Goal: Task Accomplishment & Management: Complete application form

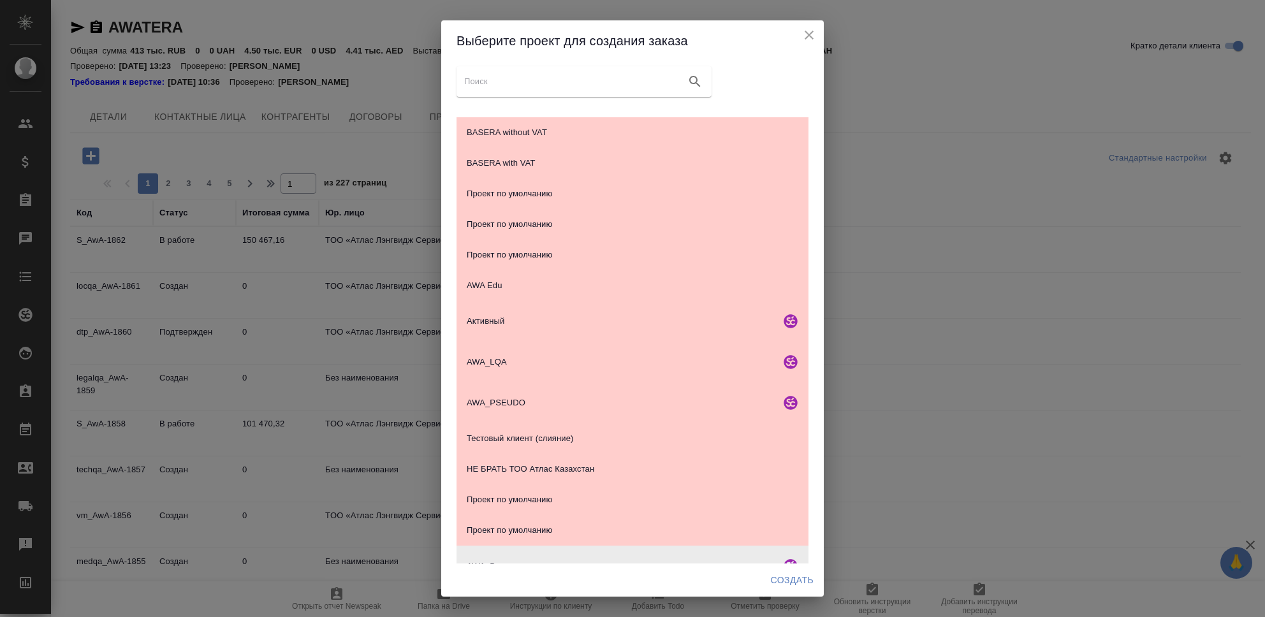
scroll to position [156, 0]
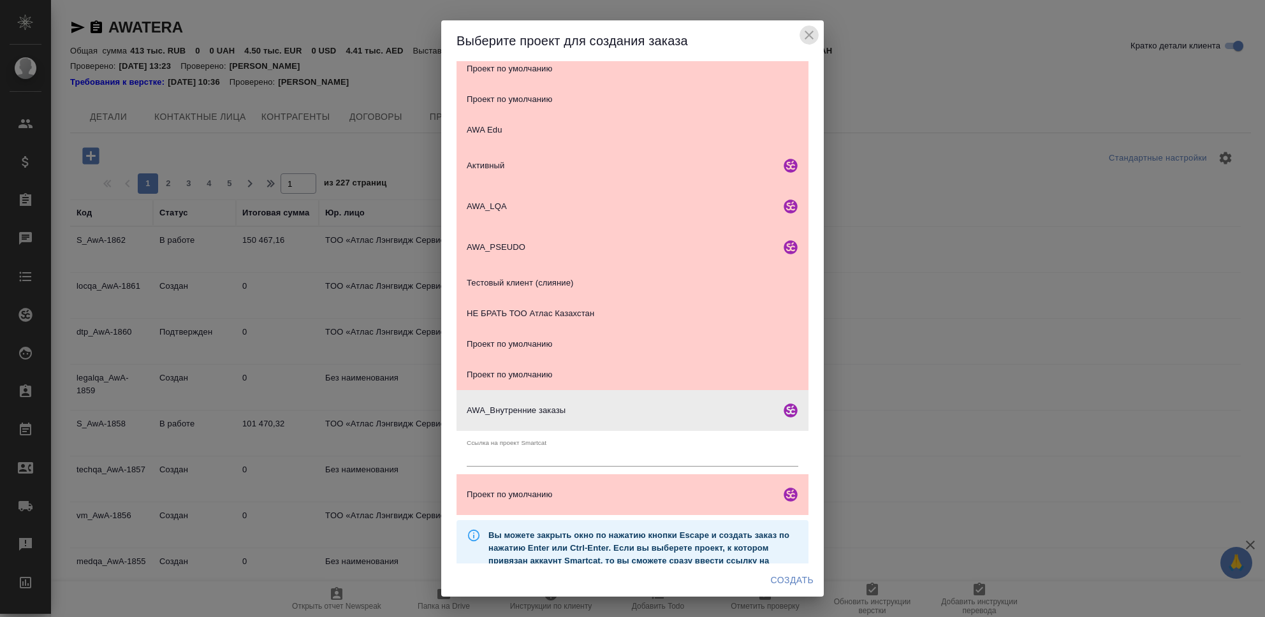
click at [809, 36] on icon "close" at bounding box center [809, 35] width 9 height 9
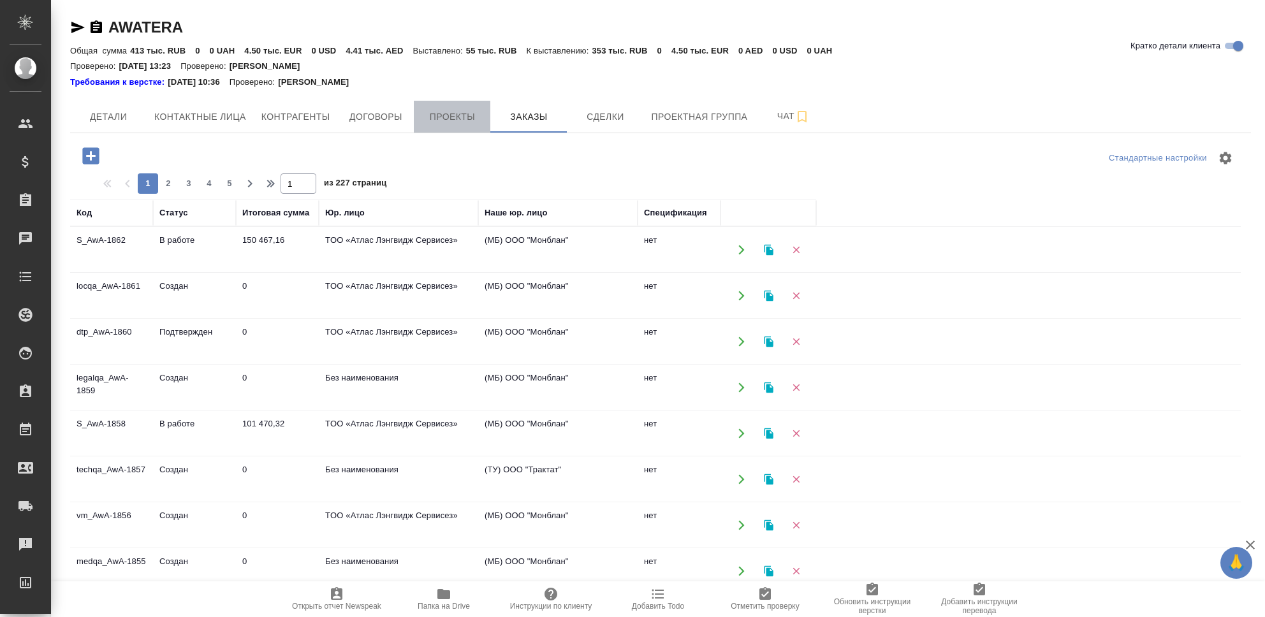
drag, startPoint x: 456, startPoint y: 120, endPoint x: 455, endPoint y: 128, distance: 7.0
click at [455, 128] on button "Проекты" at bounding box center [452, 117] width 77 height 32
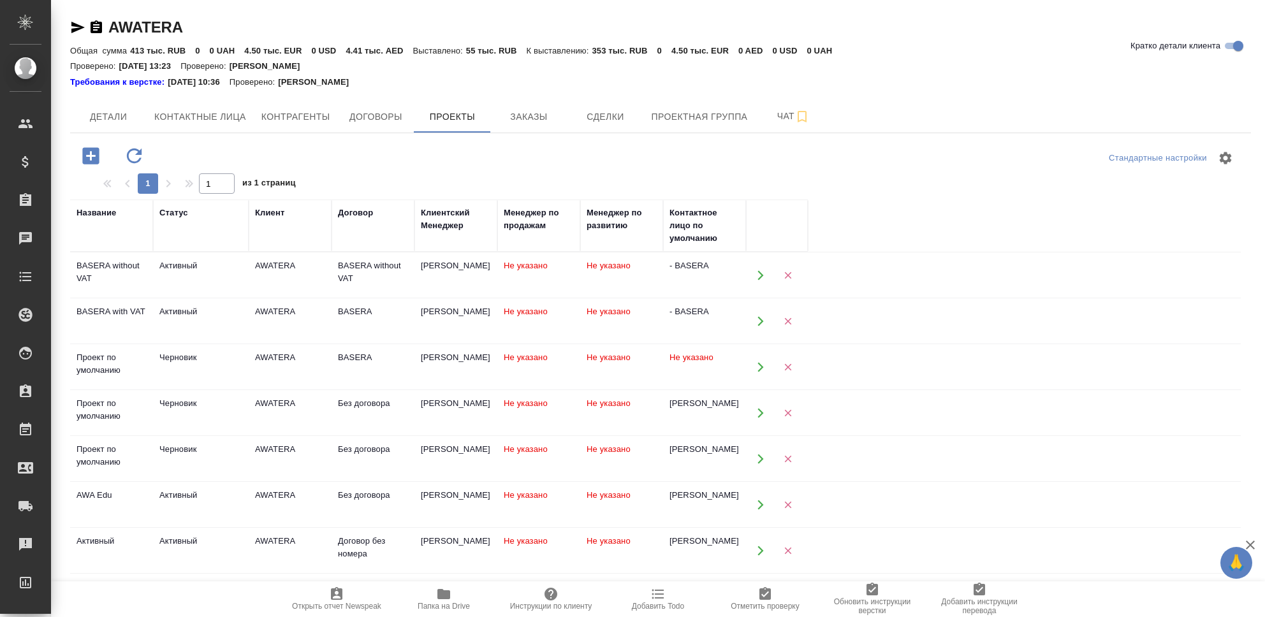
click at [750, 270] on button "button" at bounding box center [760, 275] width 26 height 26
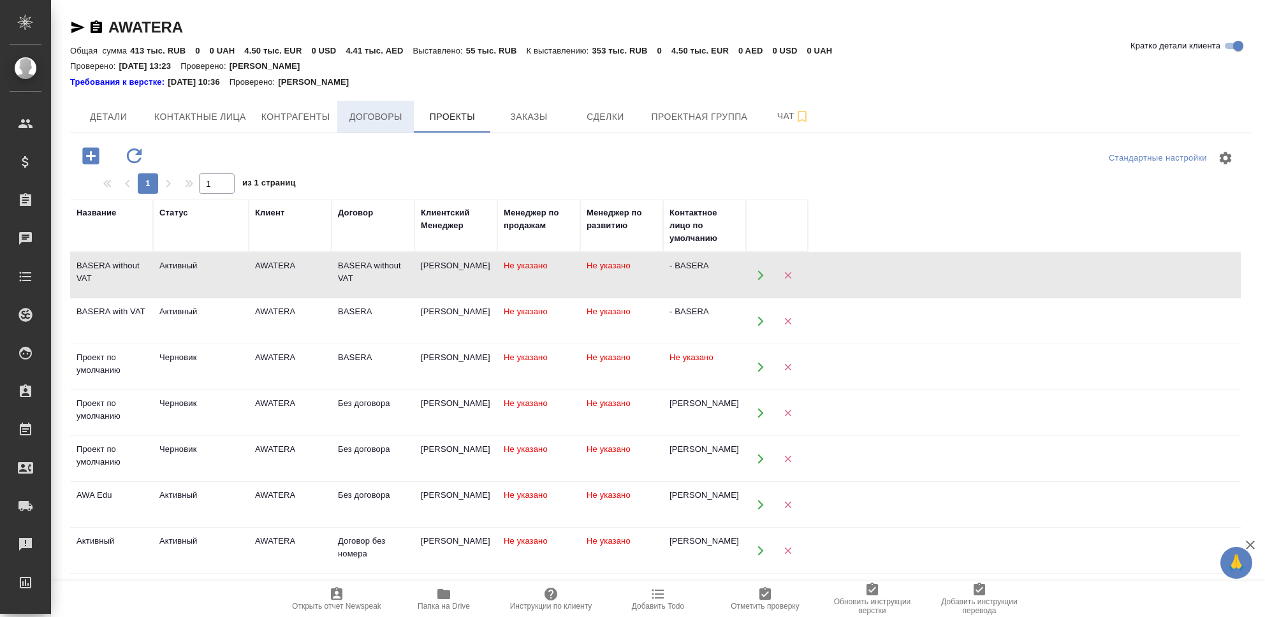
click at [369, 114] on span "Договоры" at bounding box center [375, 117] width 61 height 16
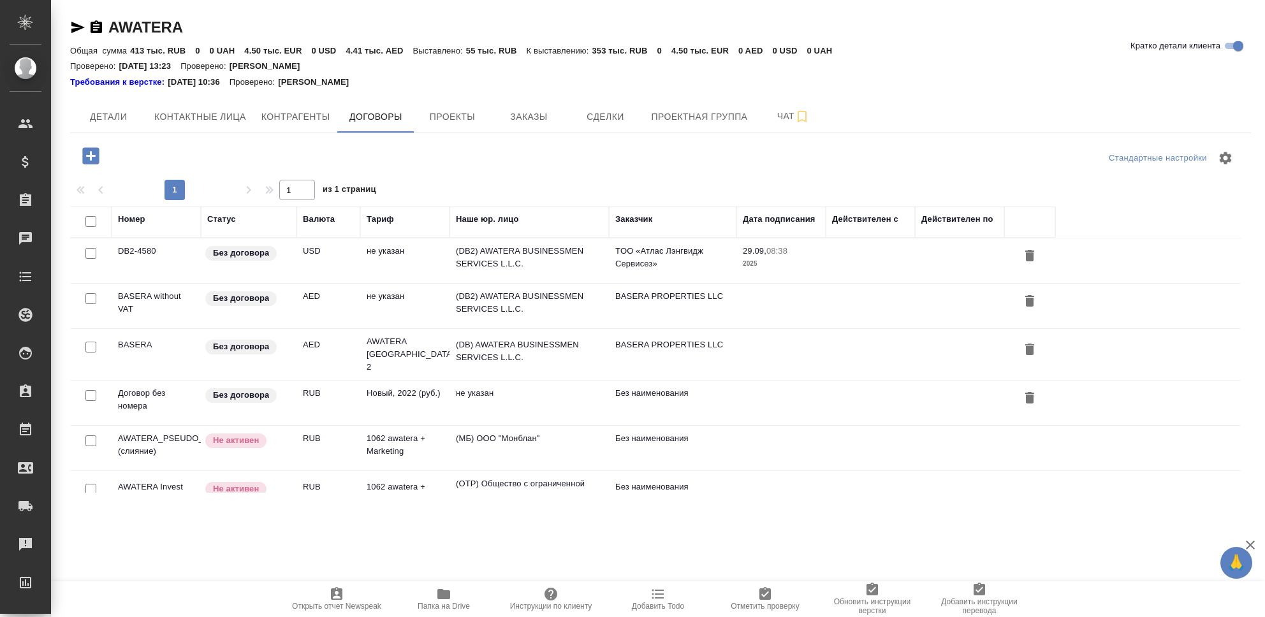
click at [99, 304] on div at bounding box center [91, 299] width 29 height 18
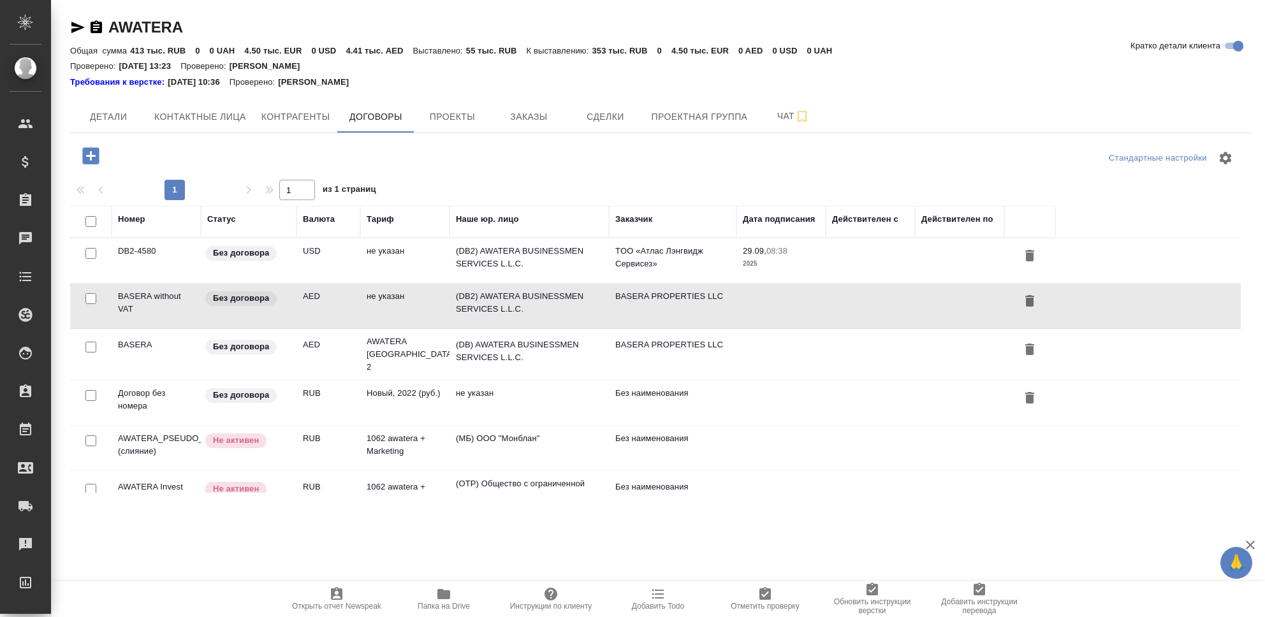
click at [93, 300] on input "checkbox" at bounding box center [90, 298] width 11 height 11
checkbox input "true"
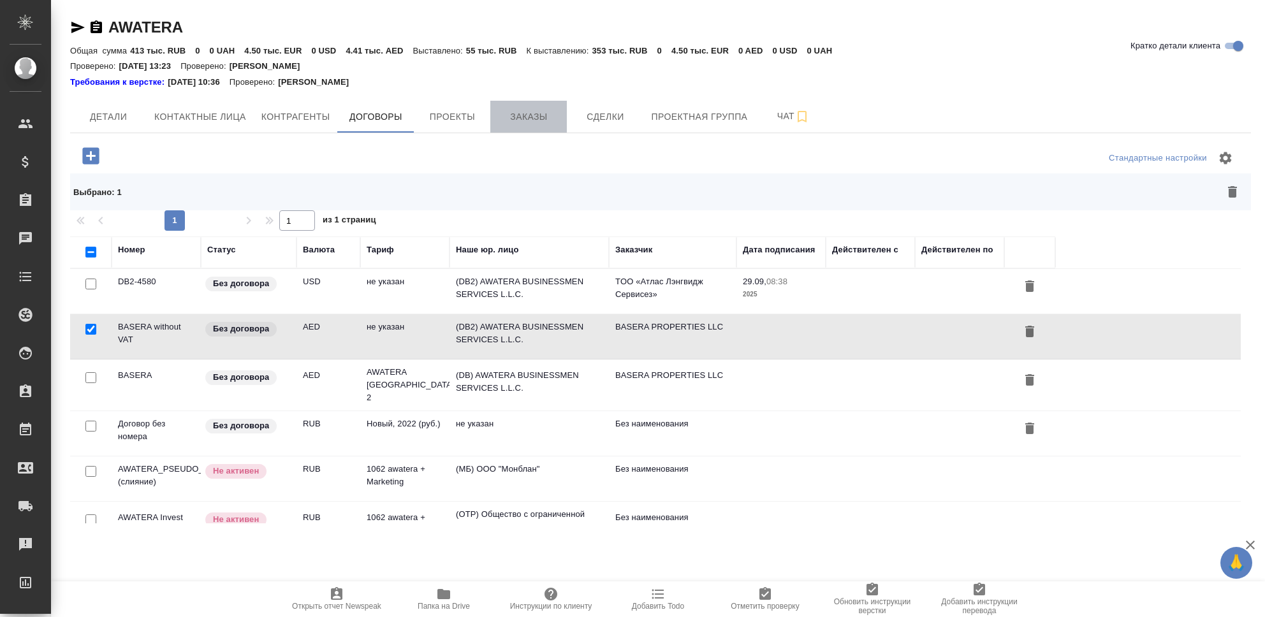
click at [530, 123] on span "Заказы" at bounding box center [528, 117] width 61 height 16
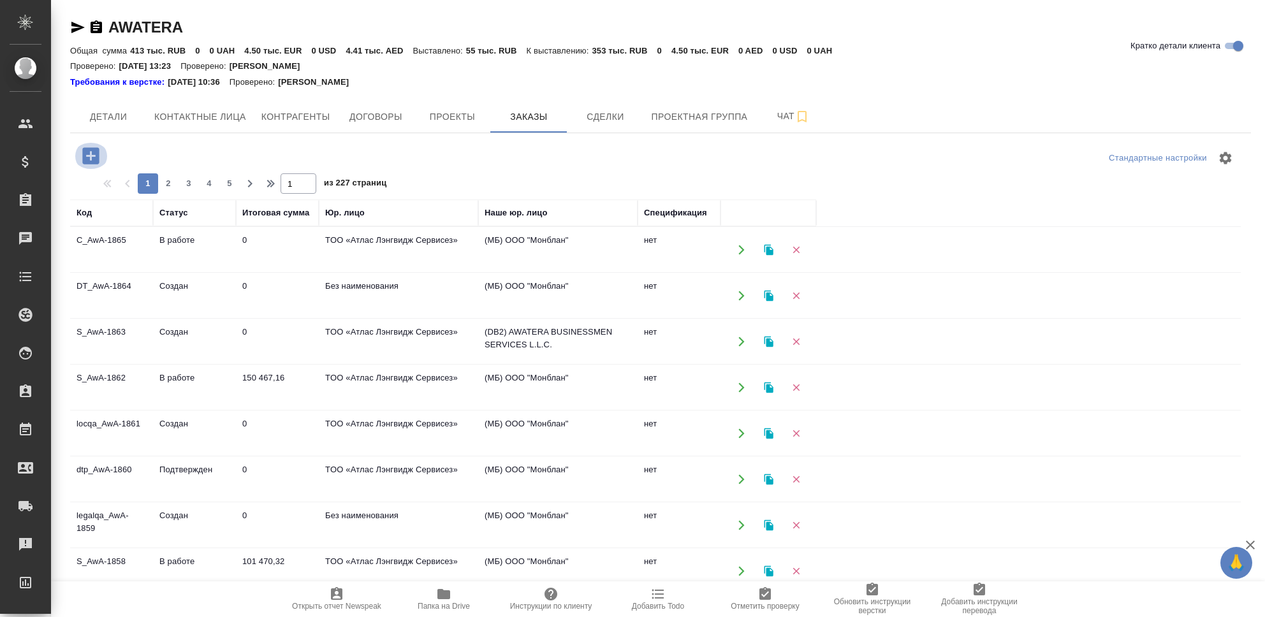
click at [94, 154] on icon "button" at bounding box center [90, 155] width 17 height 17
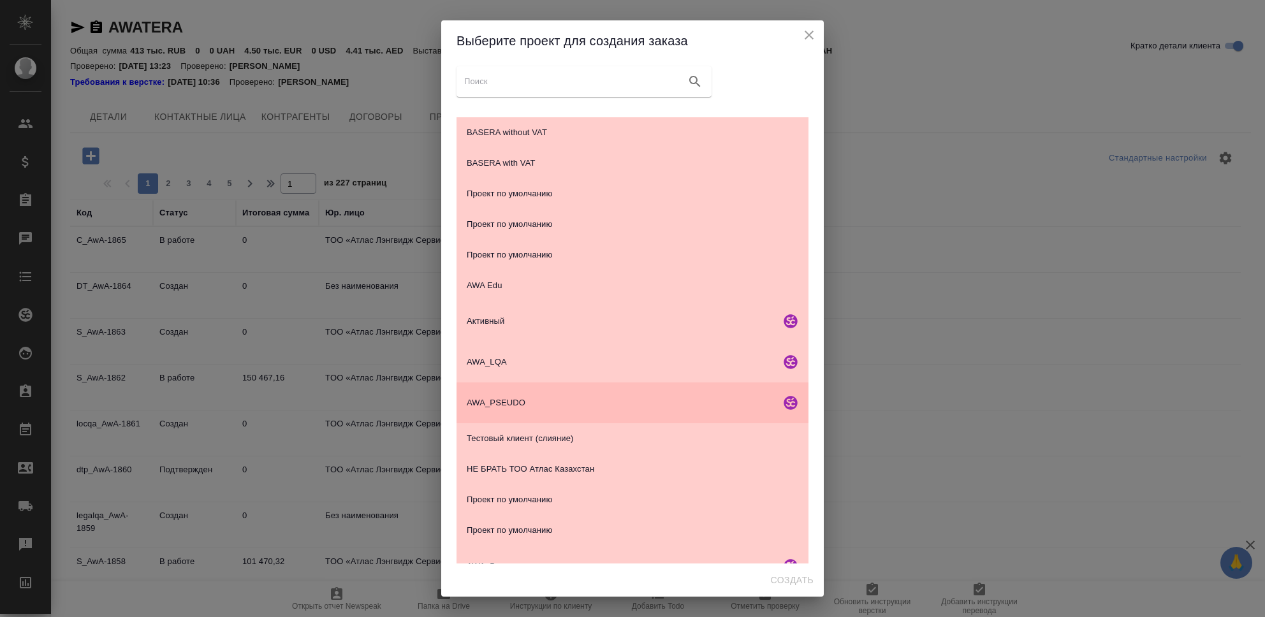
scroll to position [156, 0]
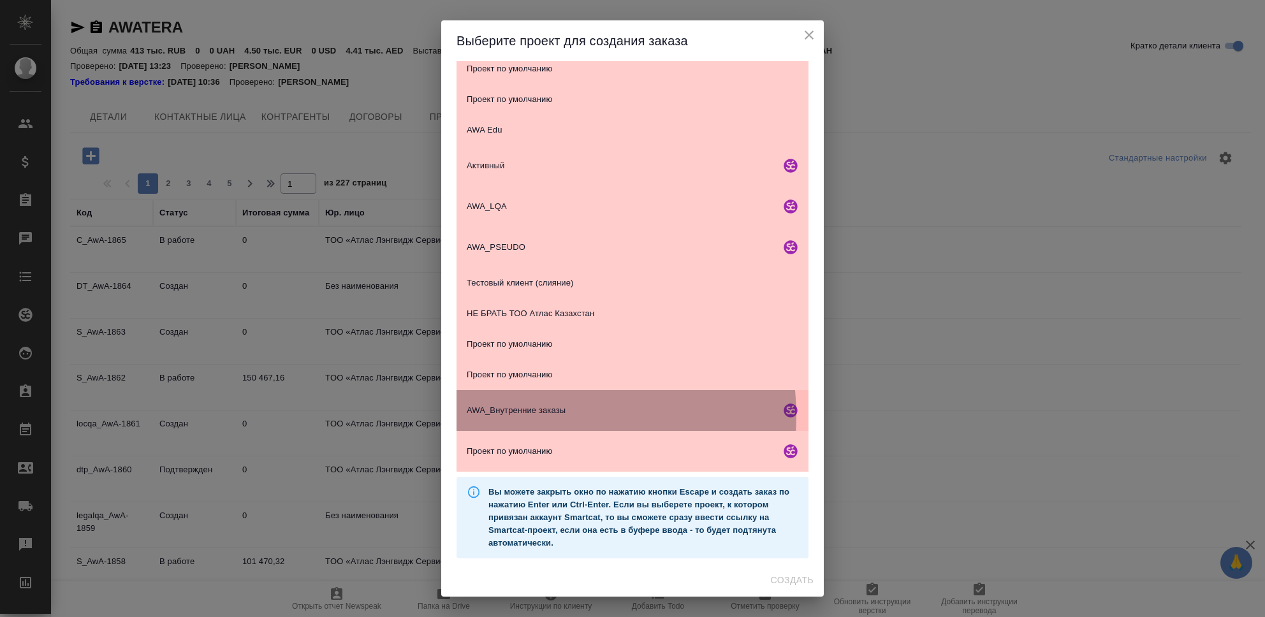
click at [551, 416] on span "AWA_Внутренние заказы" at bounding box center [621, 410] width 309 height 13
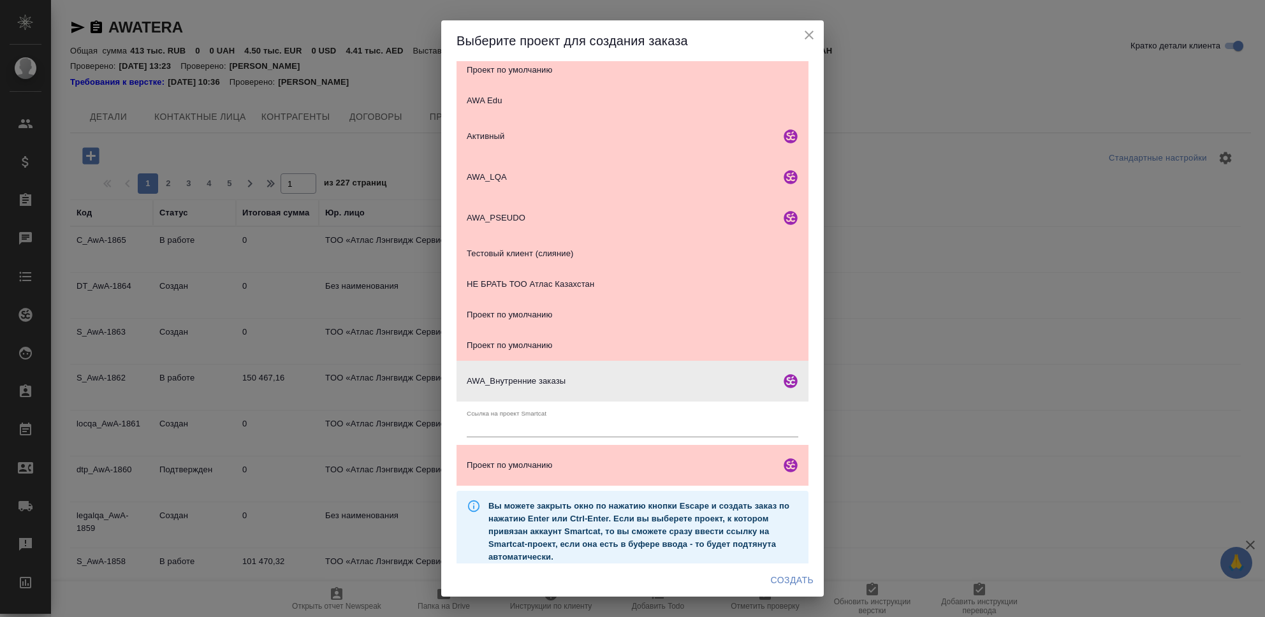
scroll to position [199, 0]
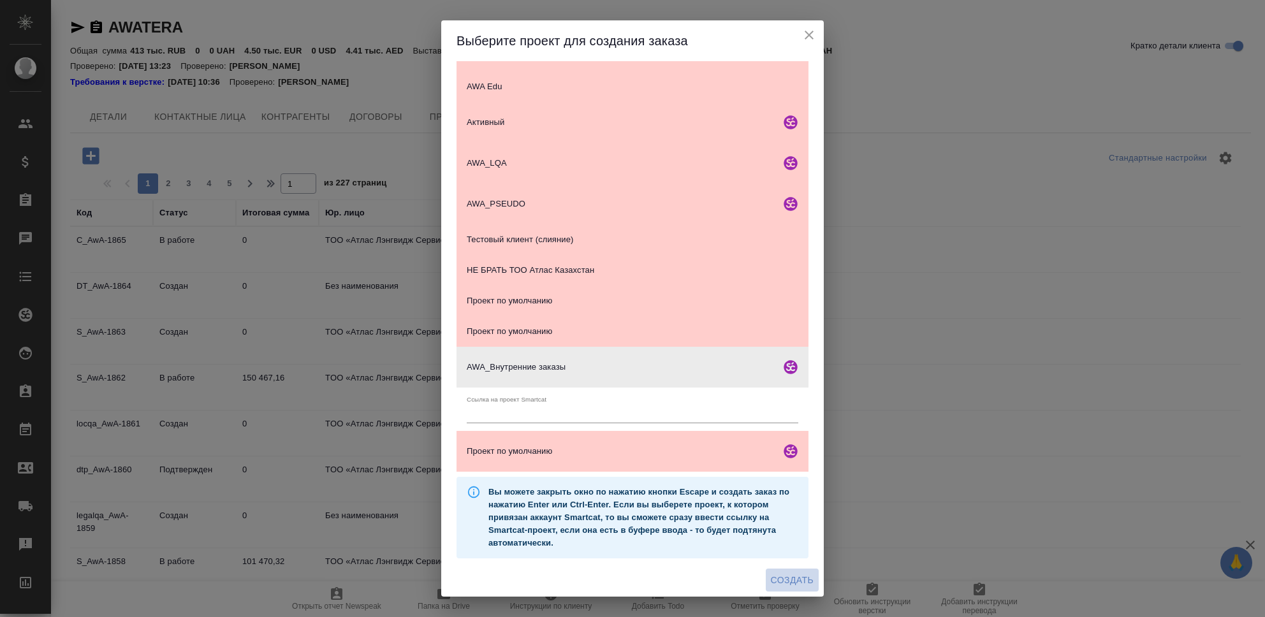
click at [803, 583] on span "Создать" at bounding box center [792, 581] width 43 height 16
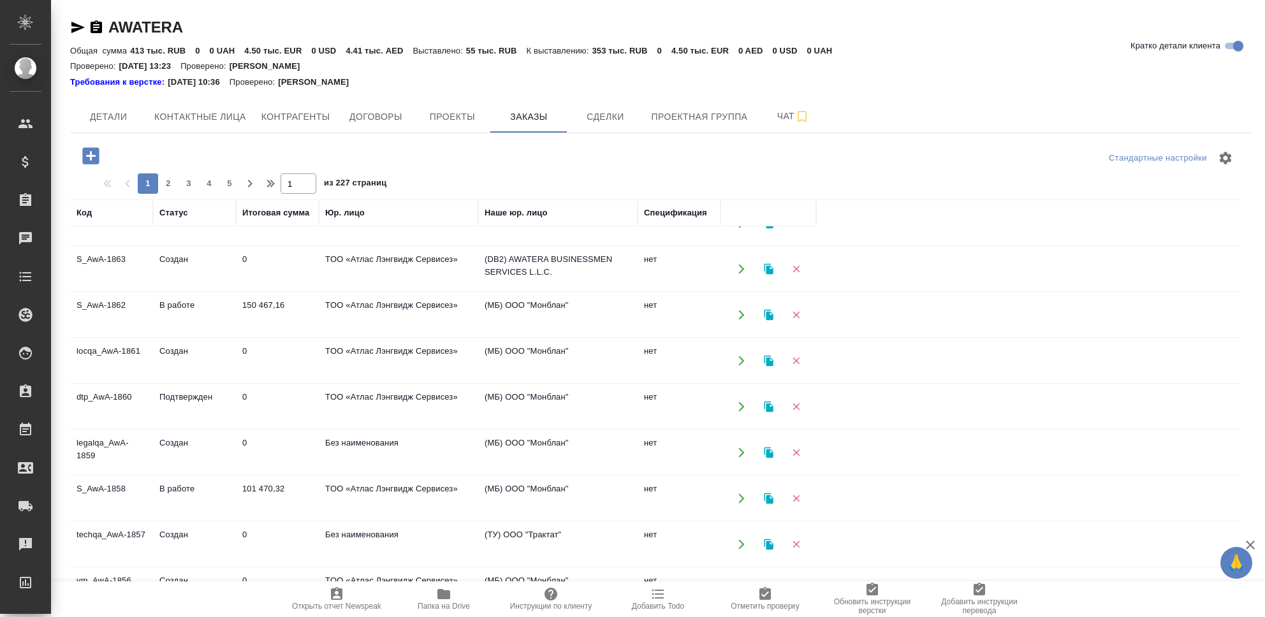
scroll to position [0, 0]
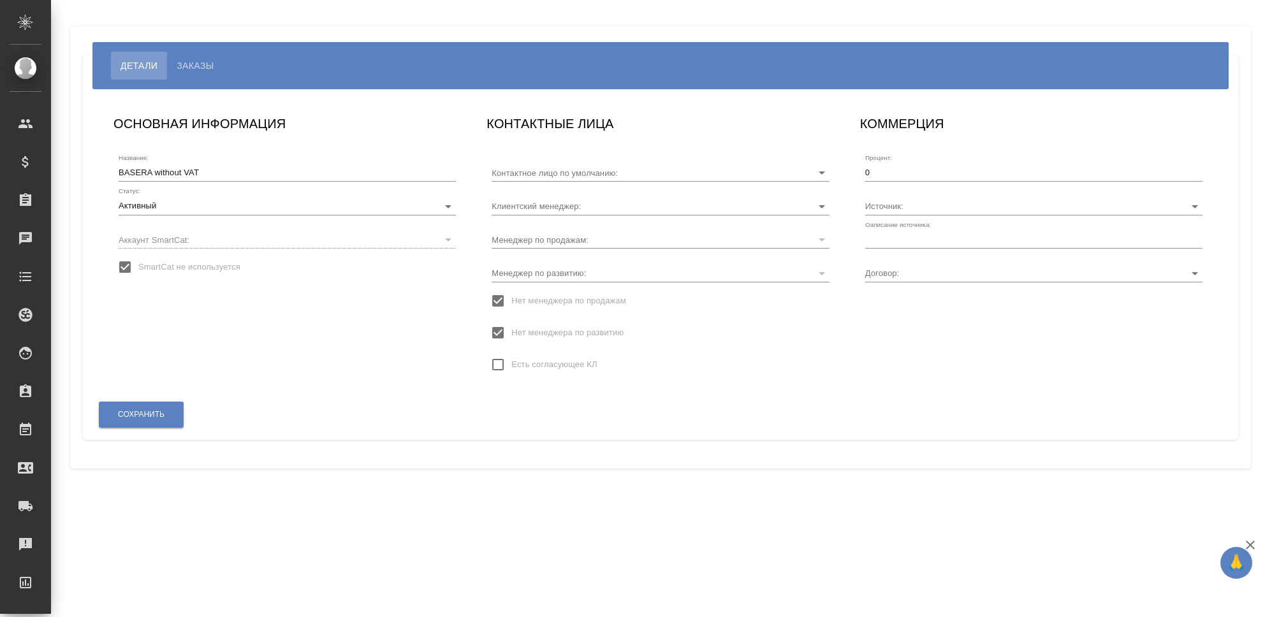
type input "Прочее"
type input "BASERA without VAT"
type input "Безбородов Иван"
type input "- BASERA"
click at [156, 413] on span "Сохранить" at bounding box center [141, 414] width 47 height 11
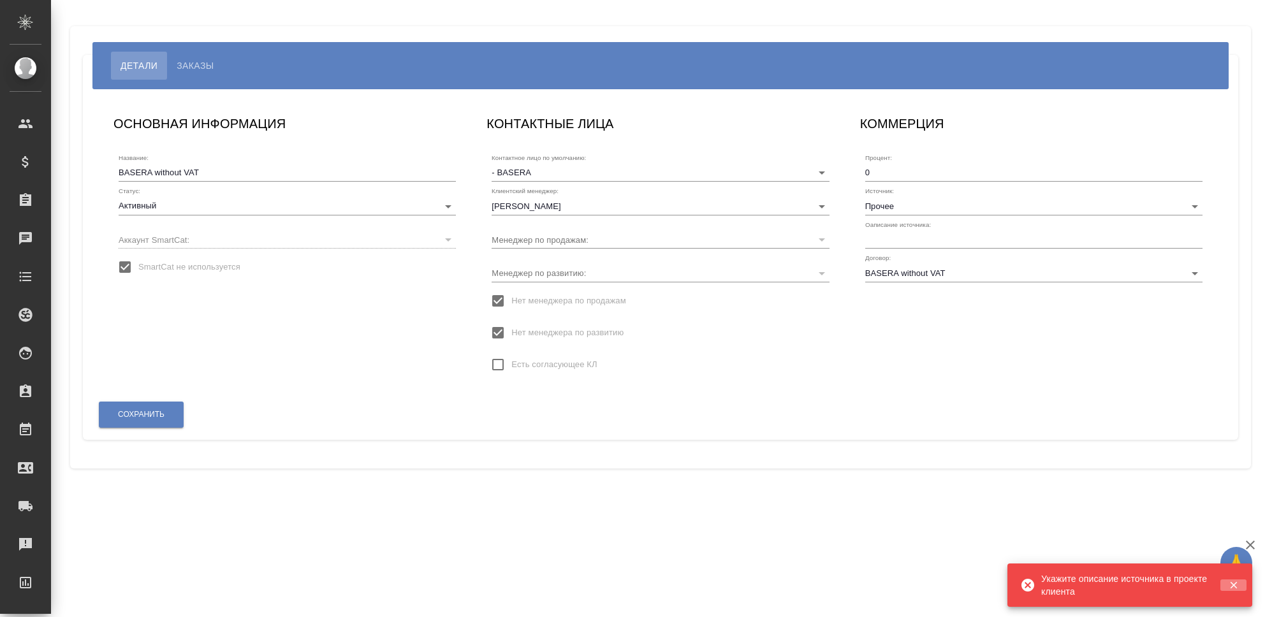
click at [1237, 589] on icon "button" at bounding box center [1233, 585] width 11 height 11
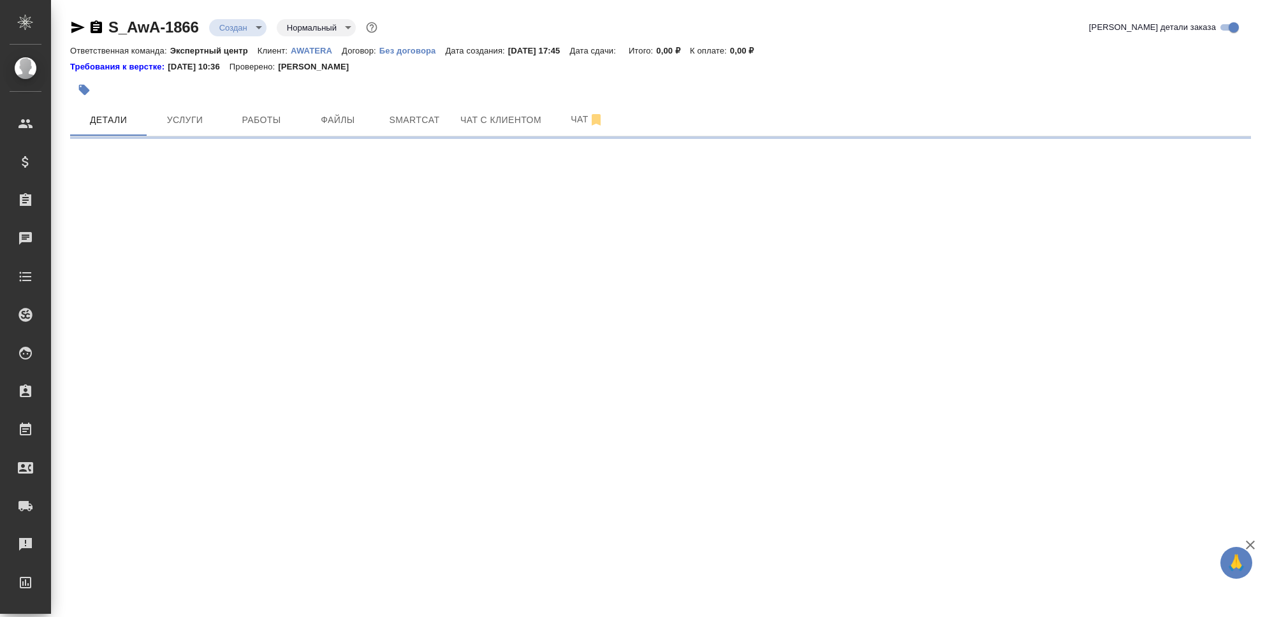
select select "RU"
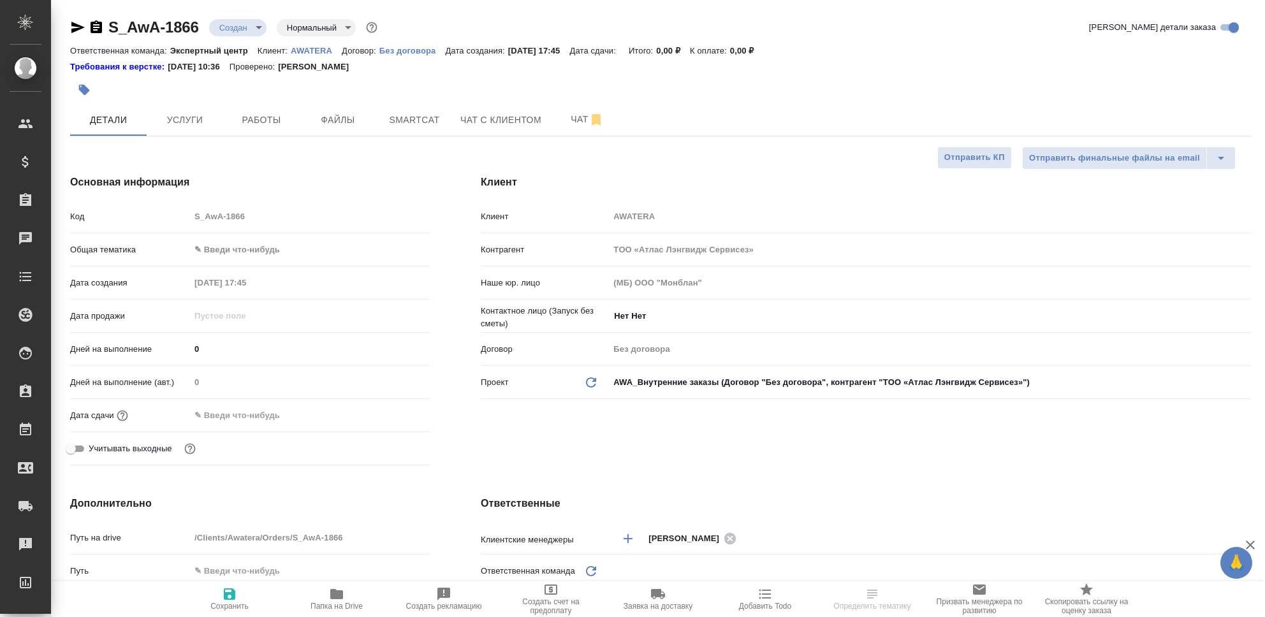
type textarea "x"
type input "ЦО"
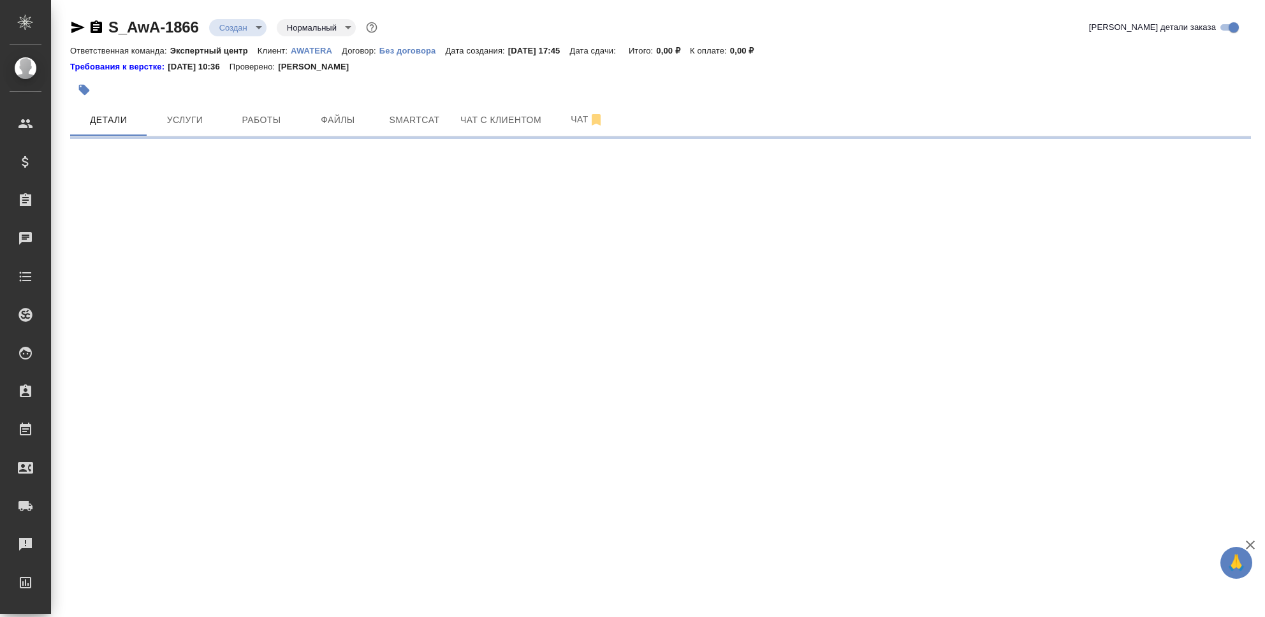
select select "RU"
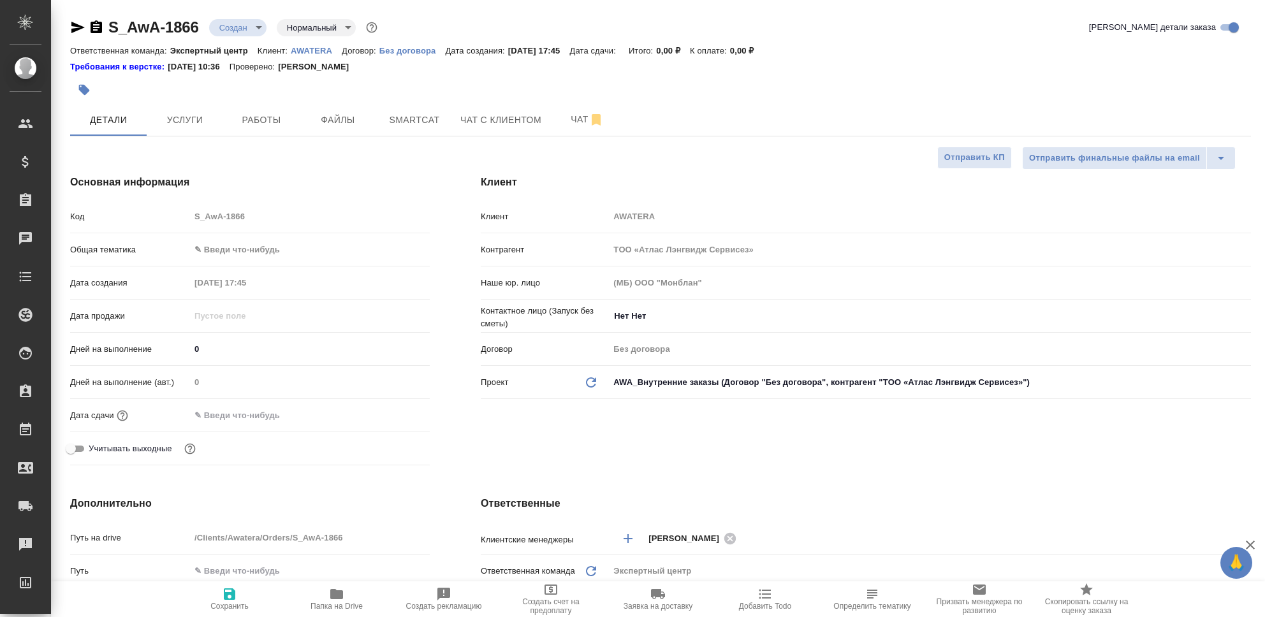
type textarea "x"
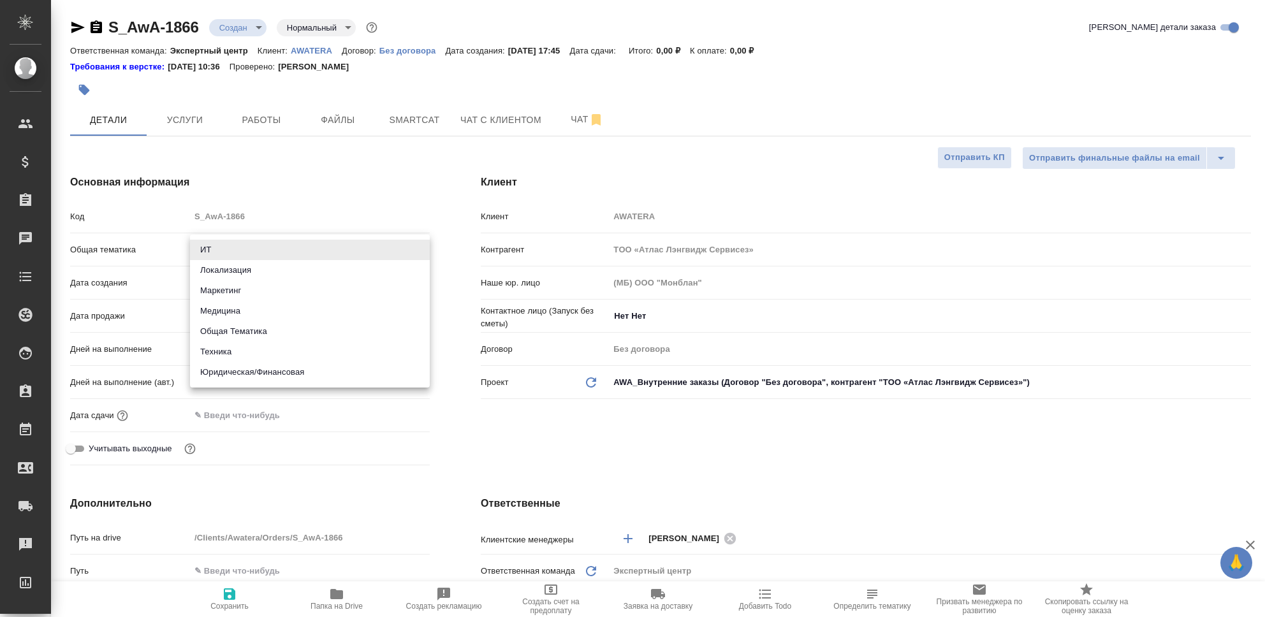
click at [264, 251] on body "🙏 .cls-1 fill:#fff; AWATERA Seleznev Maksim Клиенты Спецификации Заказы 0 Чаты …" at bounding box center [632, 308] width 1265 height 617
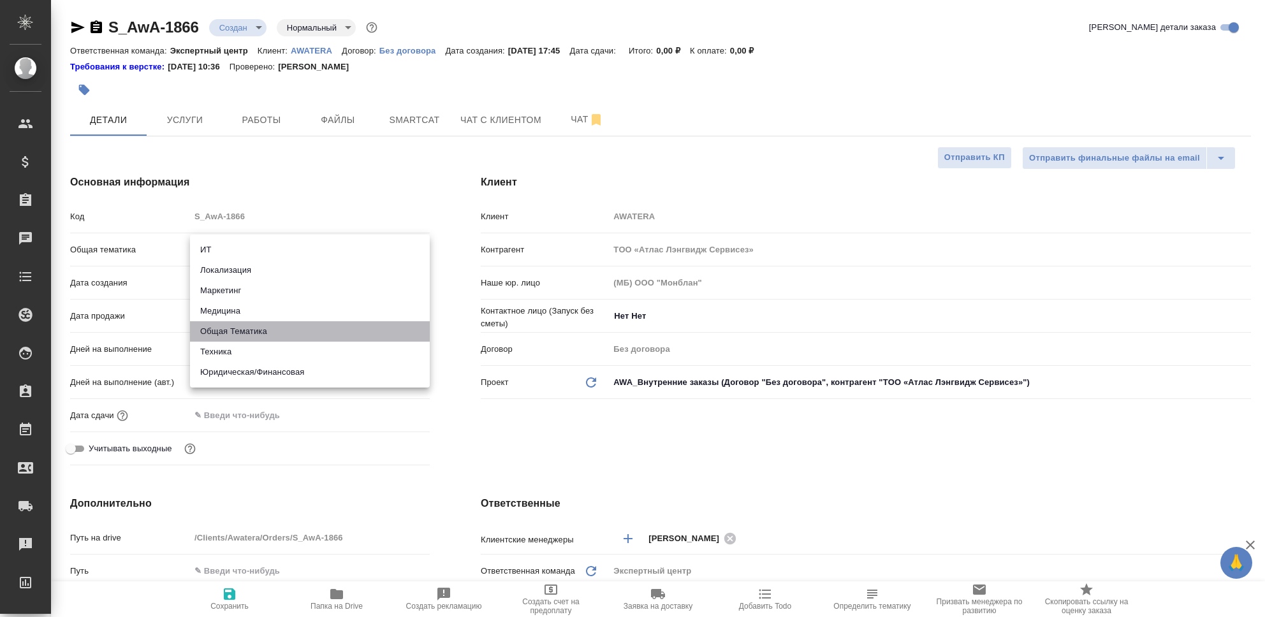
click at [274, 325] on li "Общая Тематика" at bounding box center [310, 331] width 240 height 20
type input "obtem"
type textarea "x"
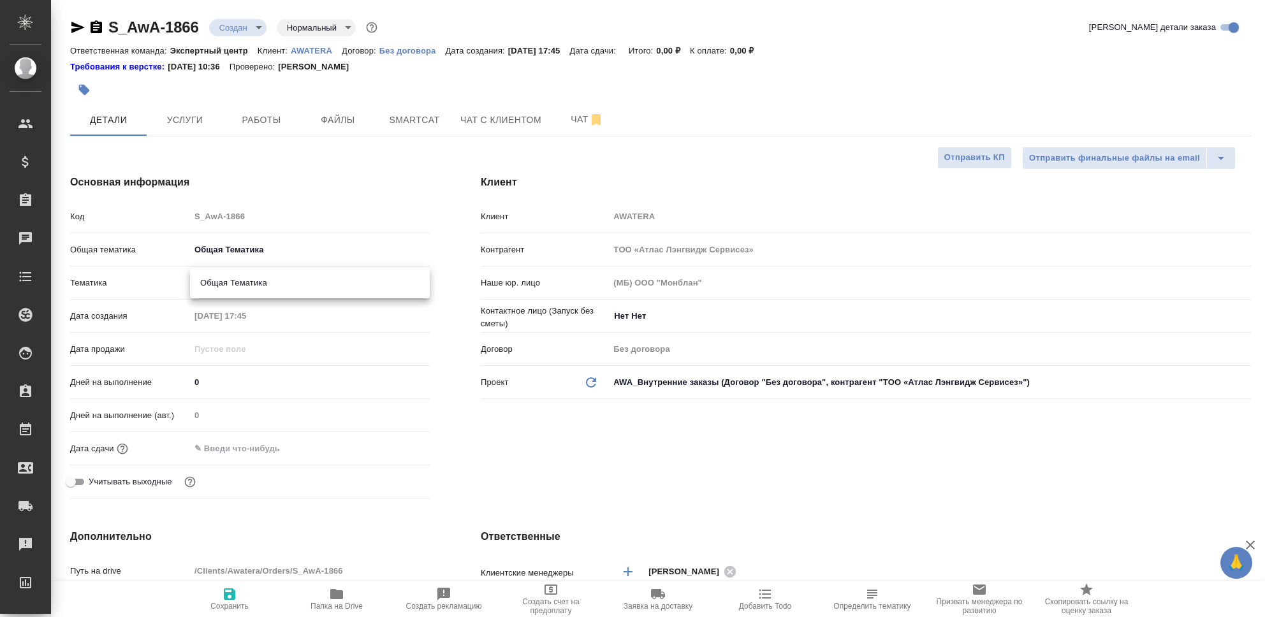
click at [288, 278] on body "🙏 .cls-1 fill:#fff; AWATERA Seleznev Maksim Клиенты Спецификации Заказы 0 Чаты …" at bounding box center [632, 308] width 1265 height 617
click at [289, 284] on li "Общая Тематика" at bounding box center [310, 283] width 240 height 20
type textarea "x"
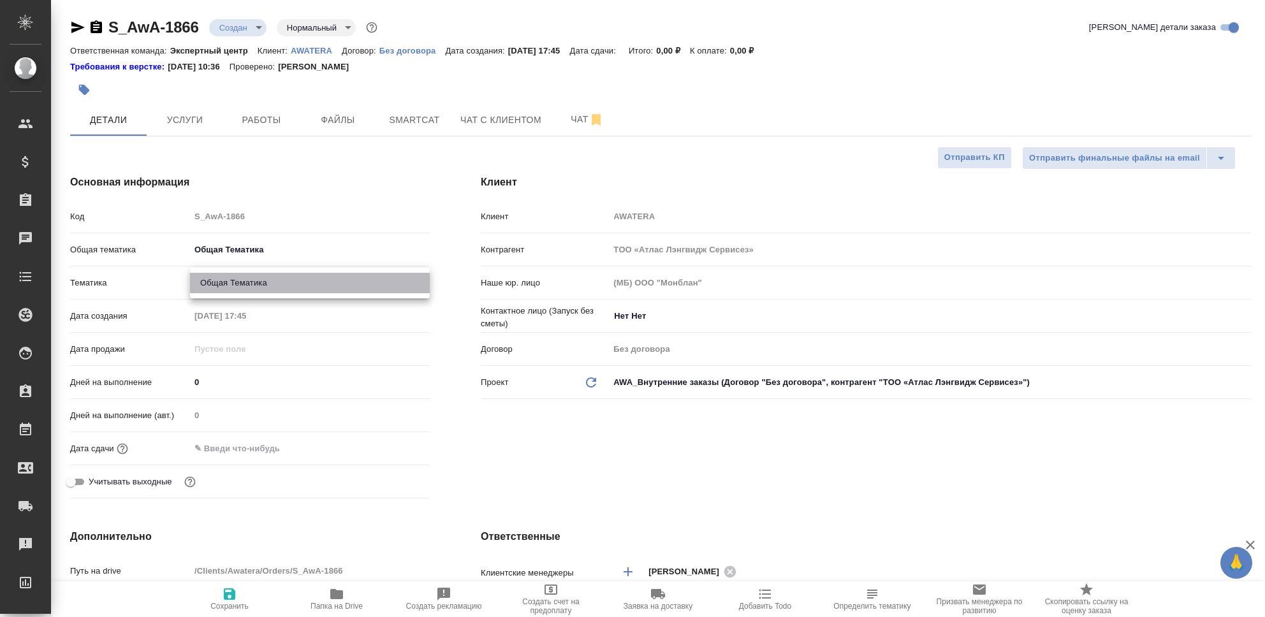
type input "6012b1ca196b0e5c9229a120"
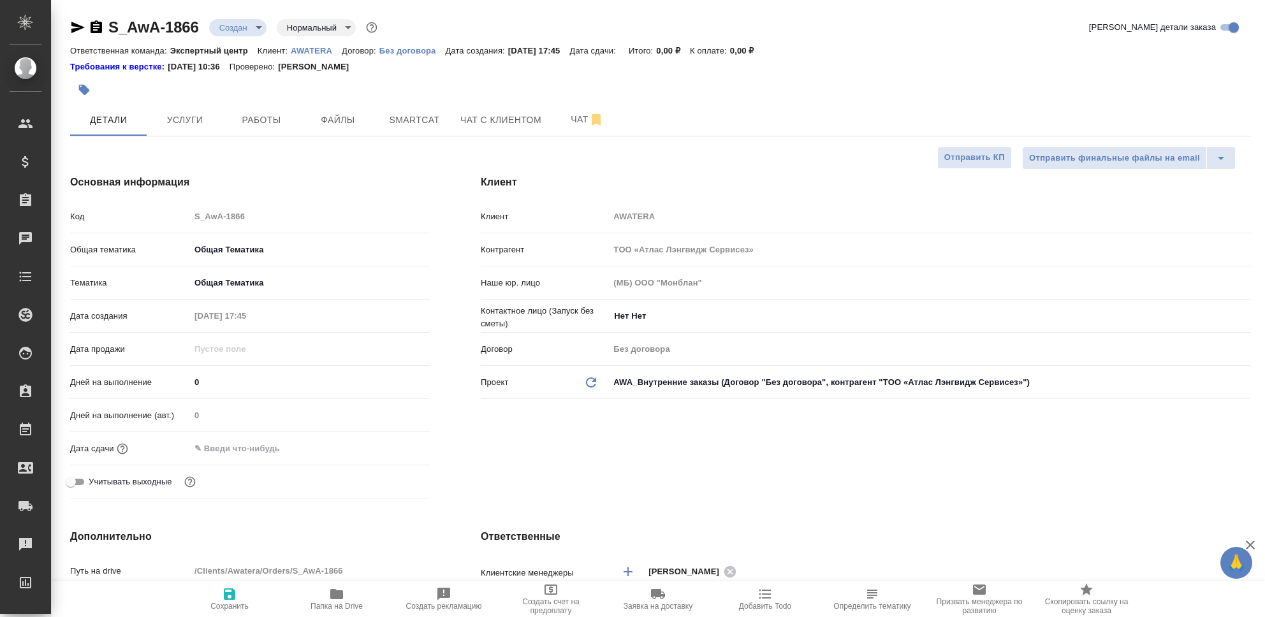
click at [258, 447] on input "text" at bounding box center [246, 448] width 112 height 18
click at [392, 451] on icon "button" at bounding box center [392, 448] width 15 height 15
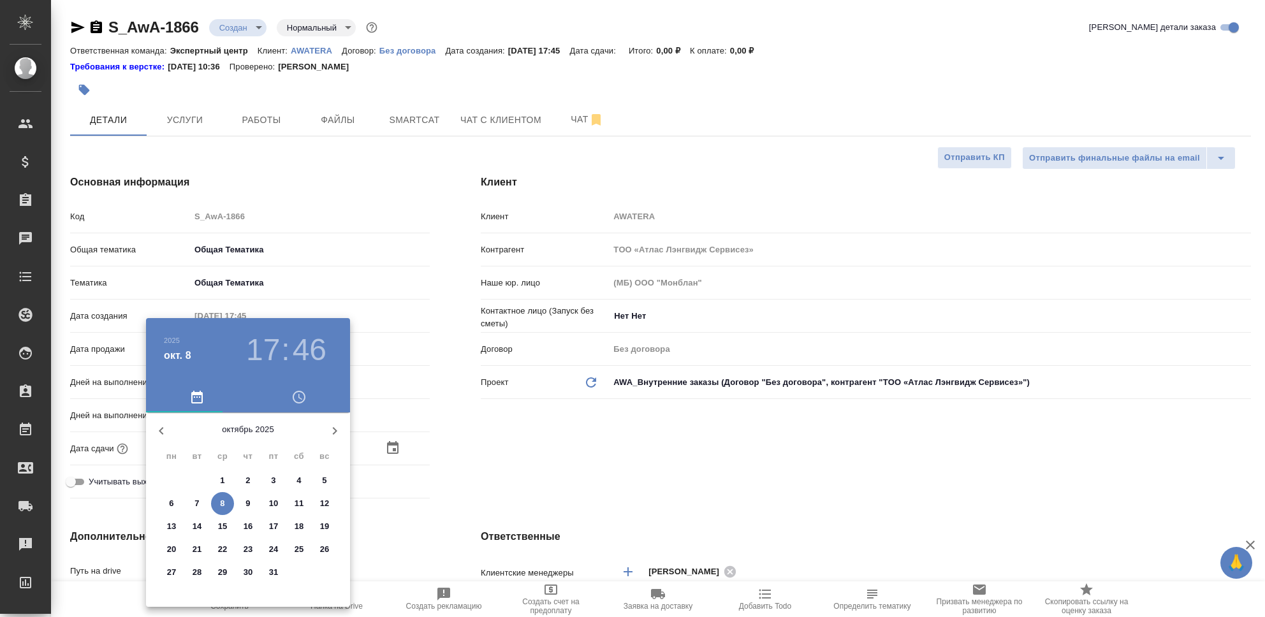
click at [222, 528] on p "15" at bounding box center [223, 526] width 10 height 13
type input "15.10.2025 17:46"
type textarea "x"
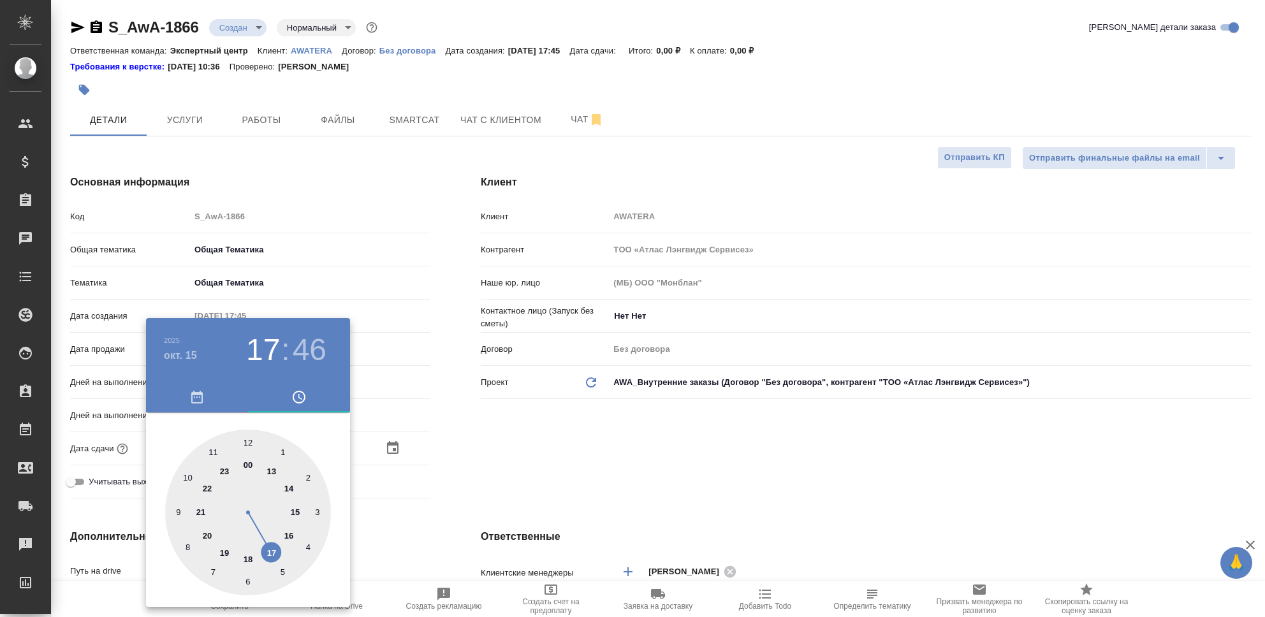
type input "15.10.2025 23:46"
type textarea "x"
click at [226, 470] on div at bounding box center [248, 513] width 166 height 166
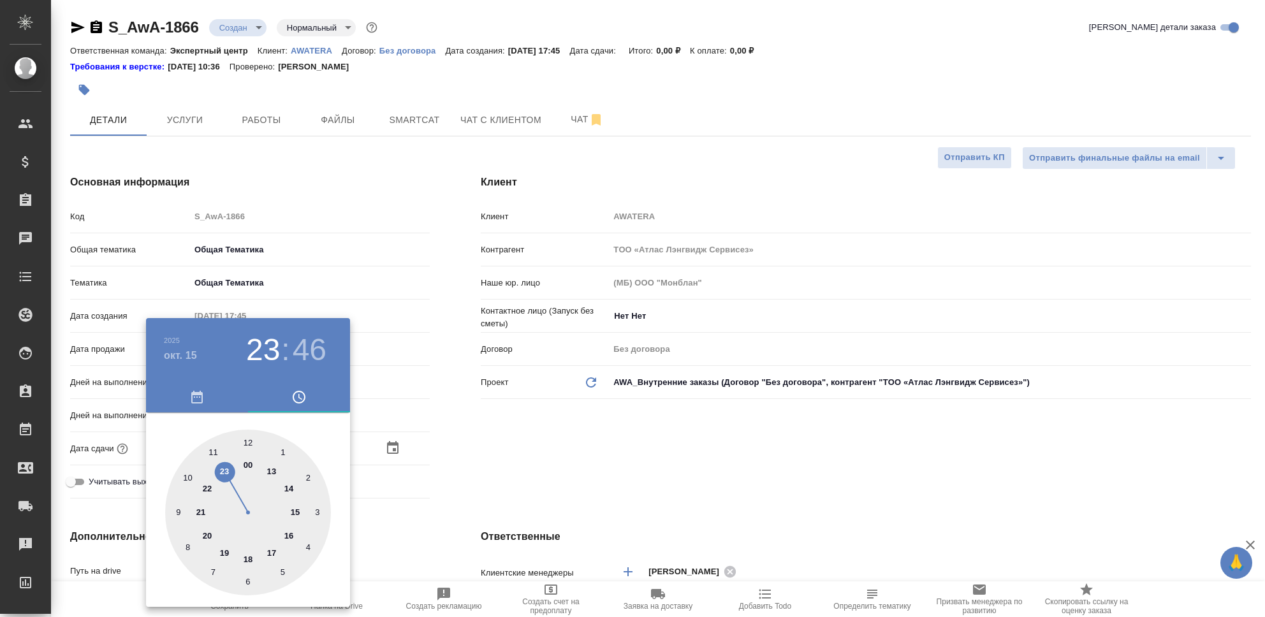
type textarea "x"
type input "15.10.2025 23:55"
type textarea "x"
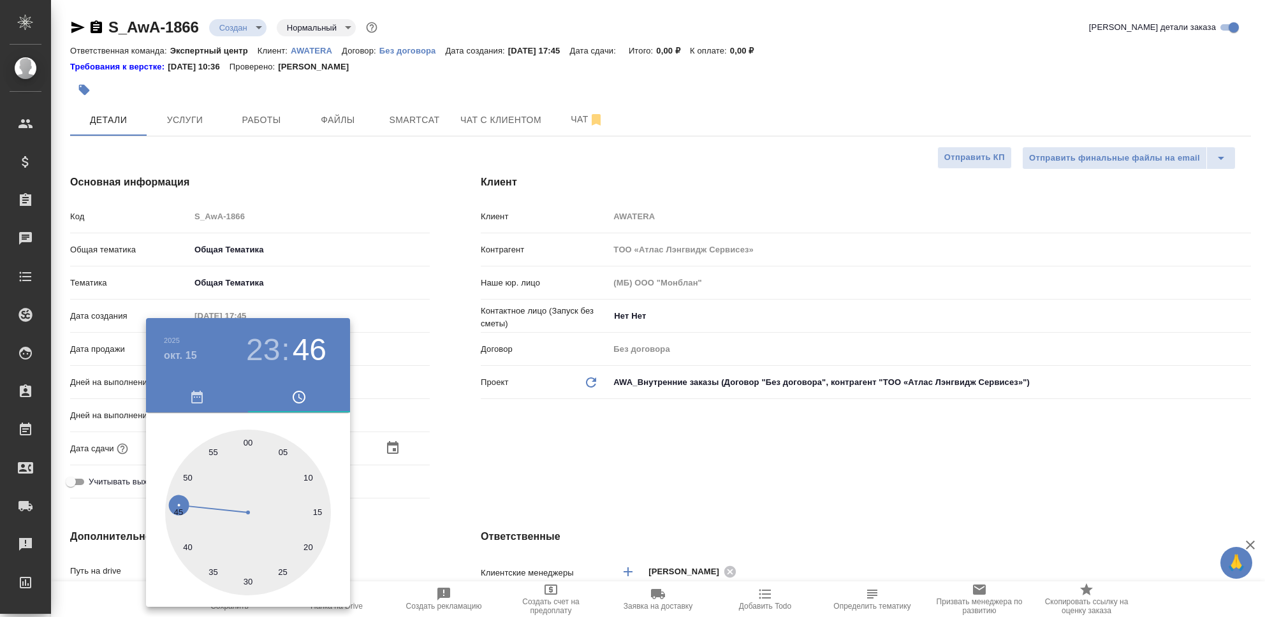
type textarea "x"
click at [215, 453] on div at bounding box center [248, 513] width 166 height 166
type textarea "x"
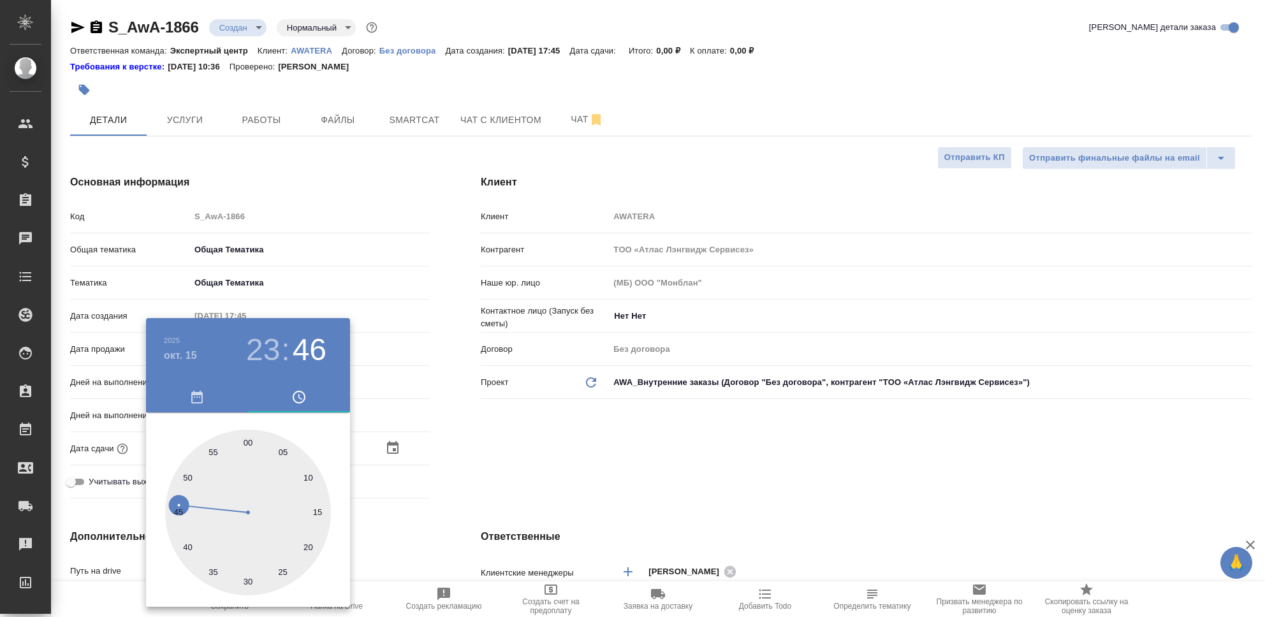
type textarea "x"
click at [478, 452] on div at bounding box center [632, 308] width 1265 height 617
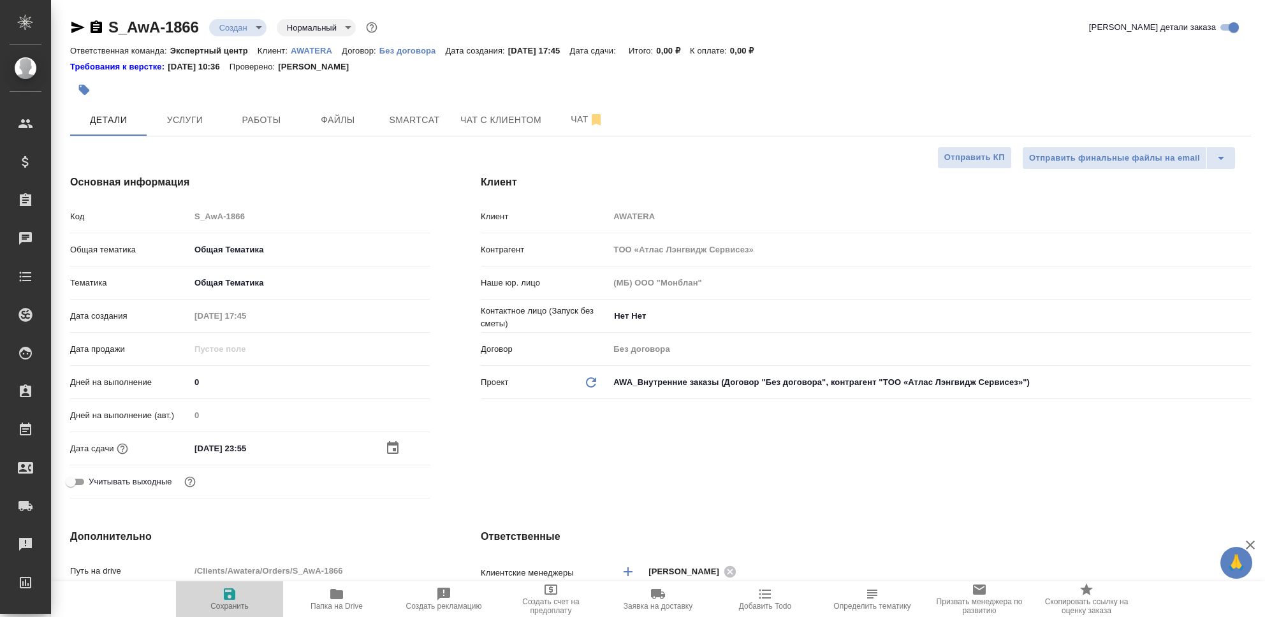
click at [231, 600] on icon "button" at bounding box center [229, 593] width 11 height 11
type textarea "x"
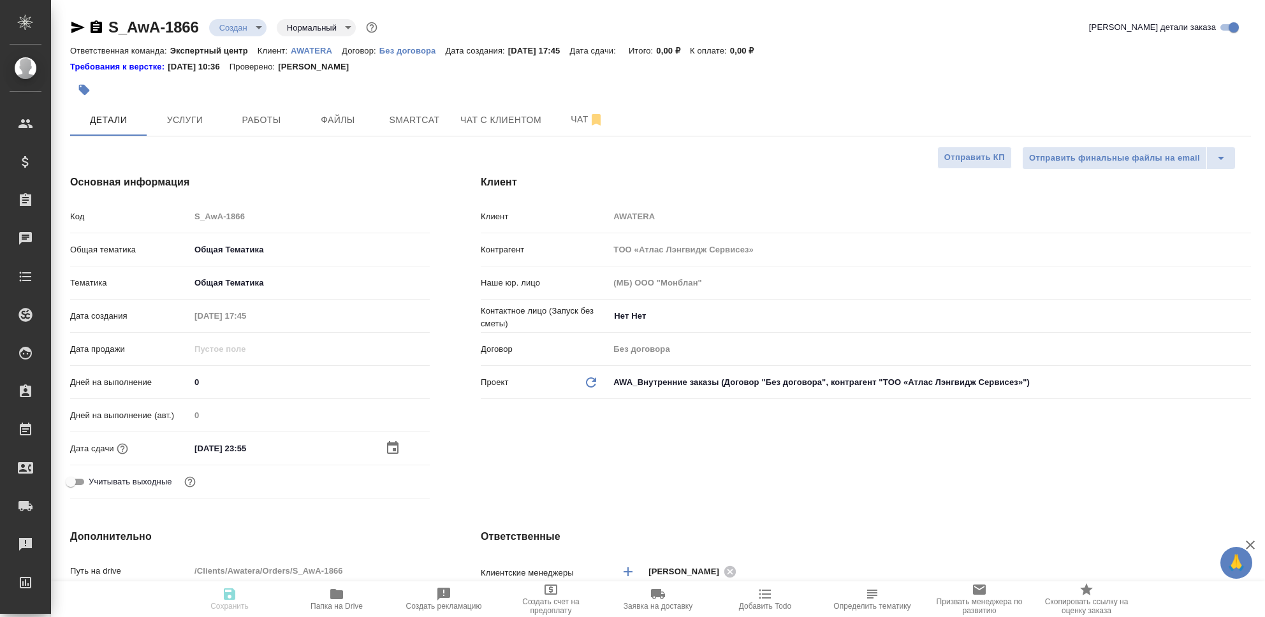
type textarea "x"
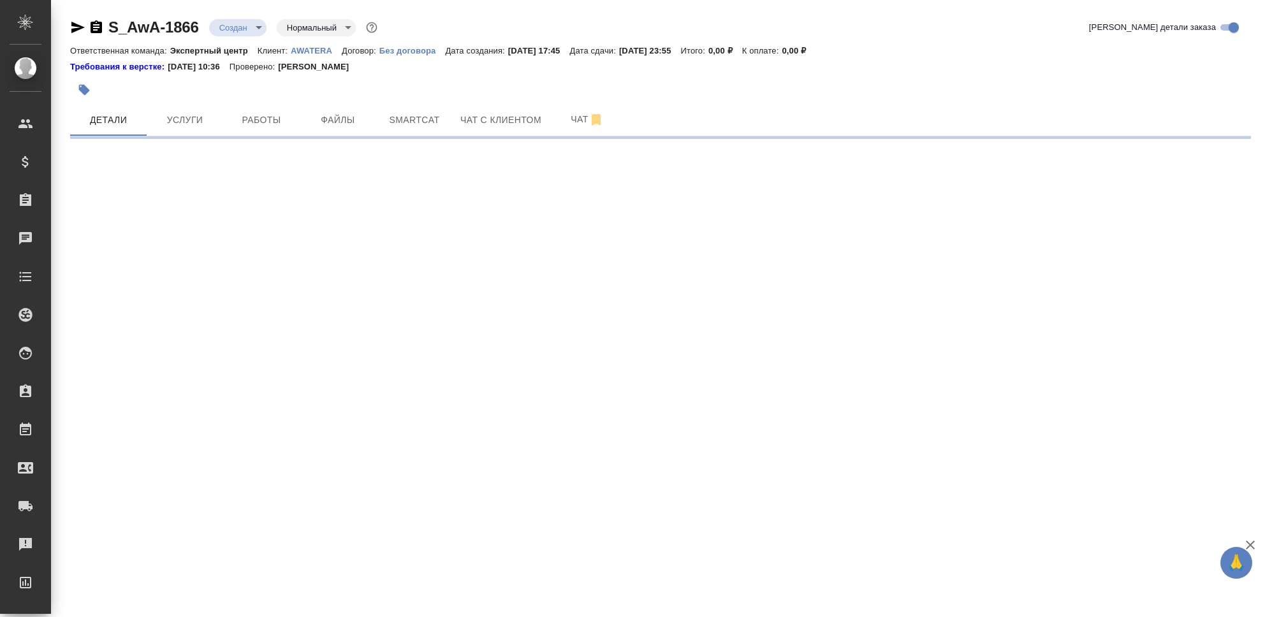
select select "RU"
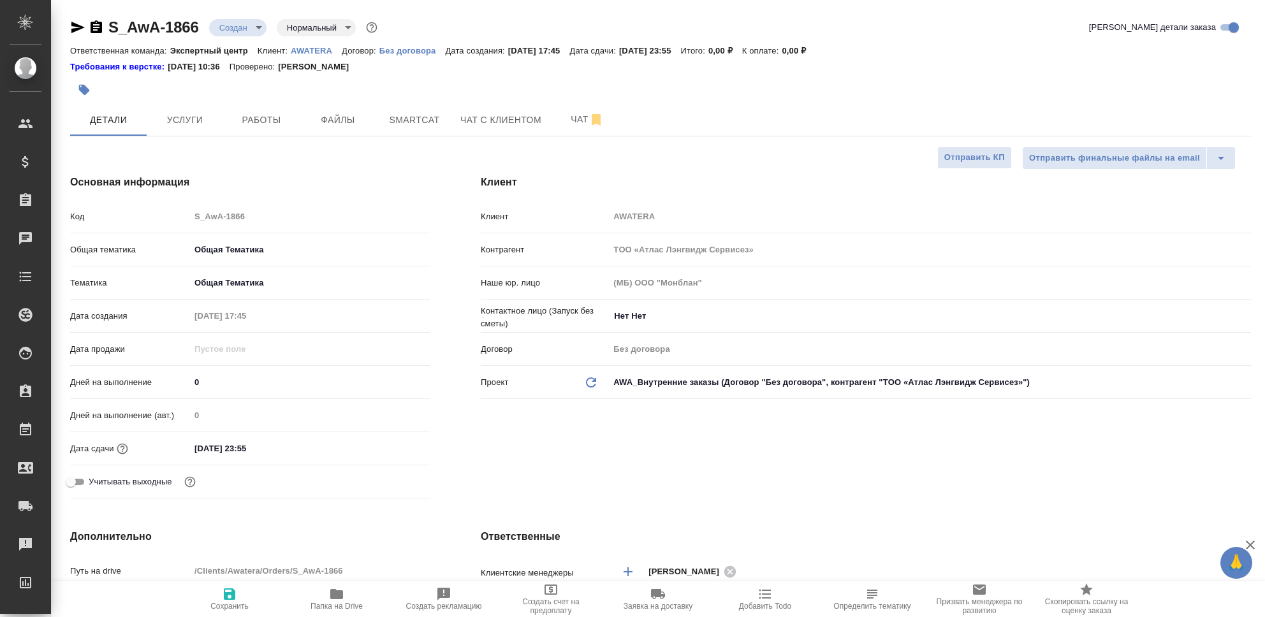
type textarea "x"
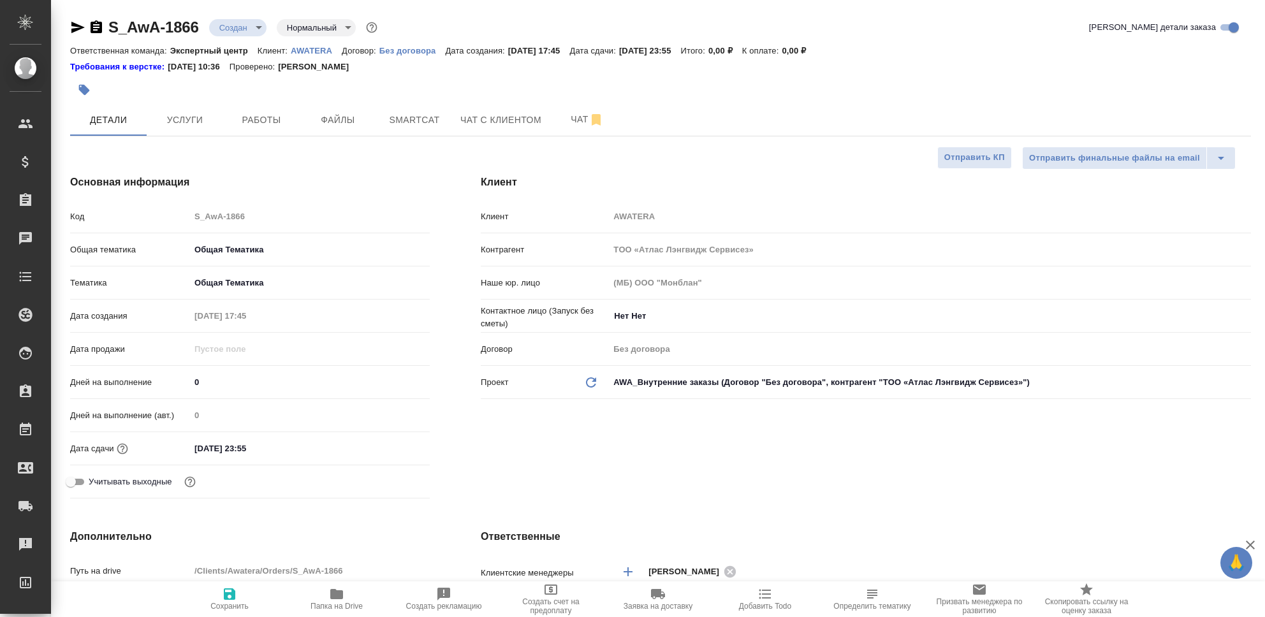
type textarea "x"
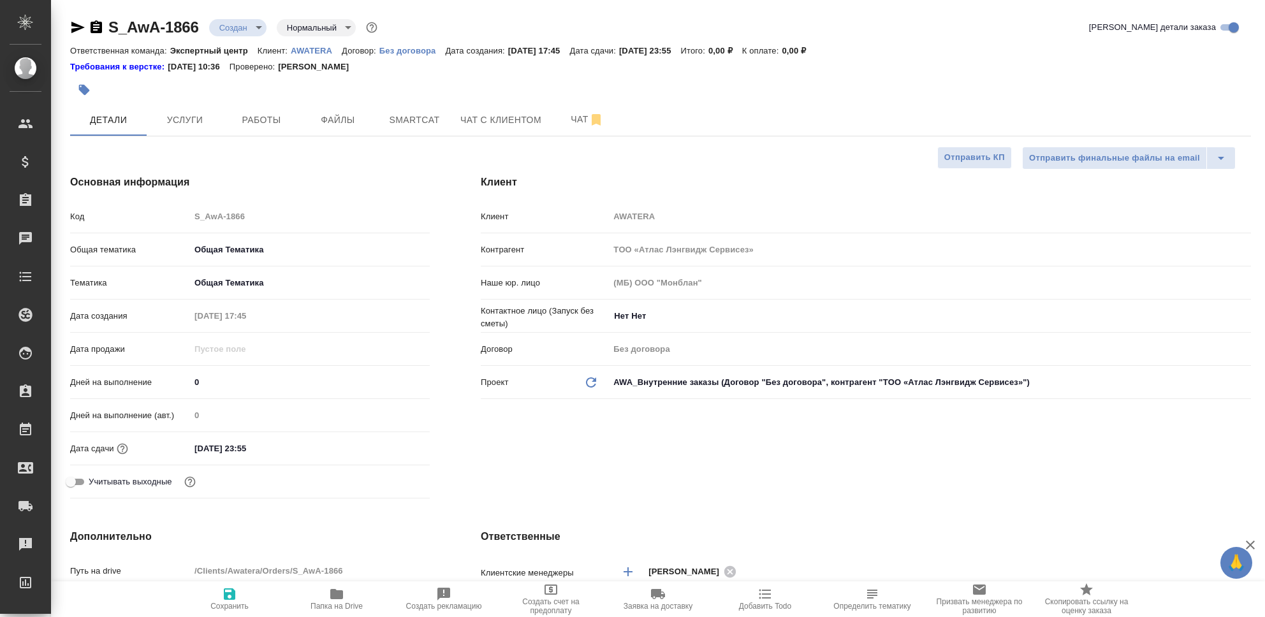
type textarea "x"
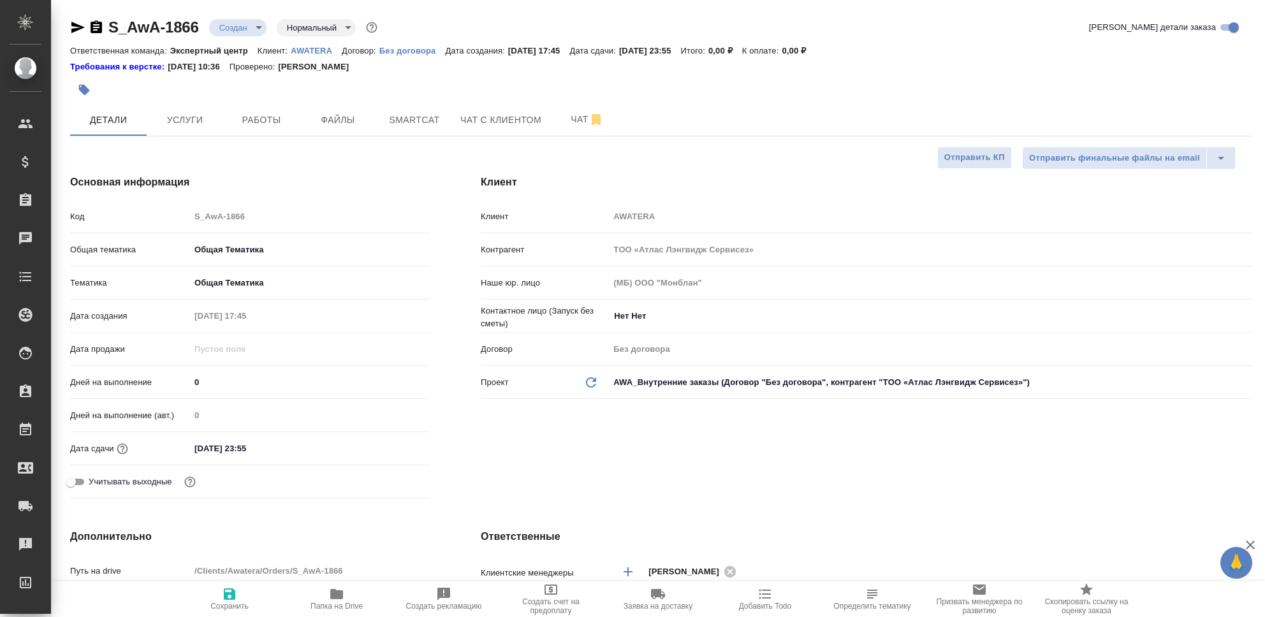
type textarea "x"
click at [194, 124] on span "Услуги" at bounding box center [184, 120] width 61 height 16
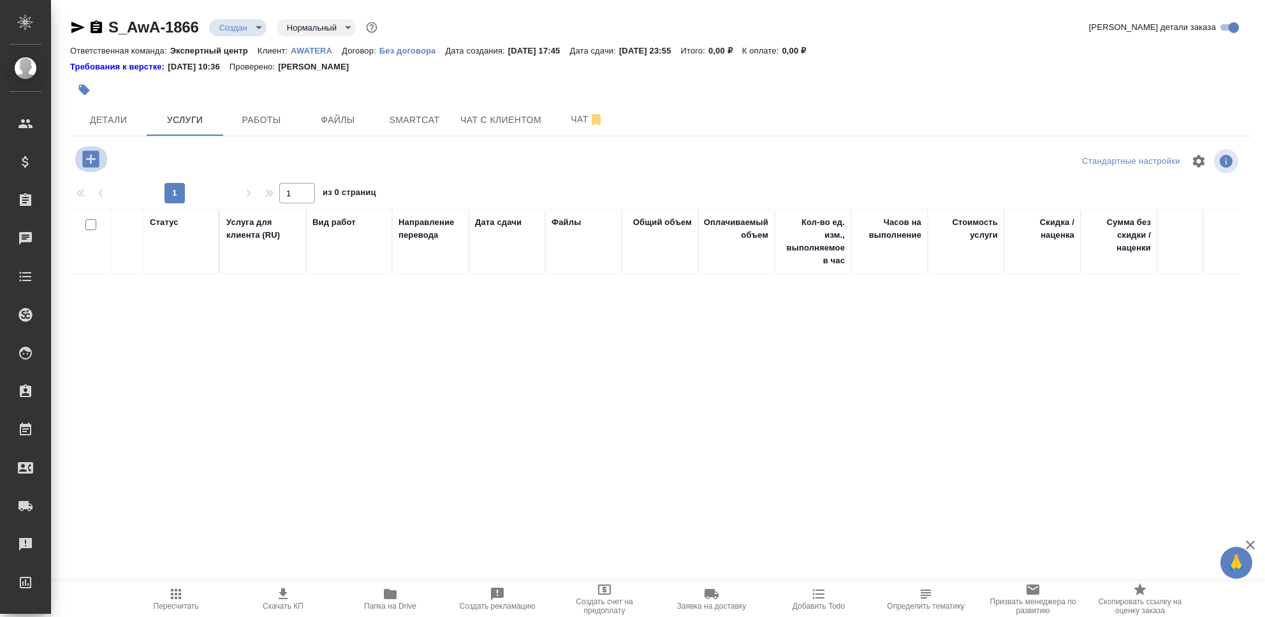
click at [94, 159] on icon "button" at bounding box center [91, 159] width 22 height 22
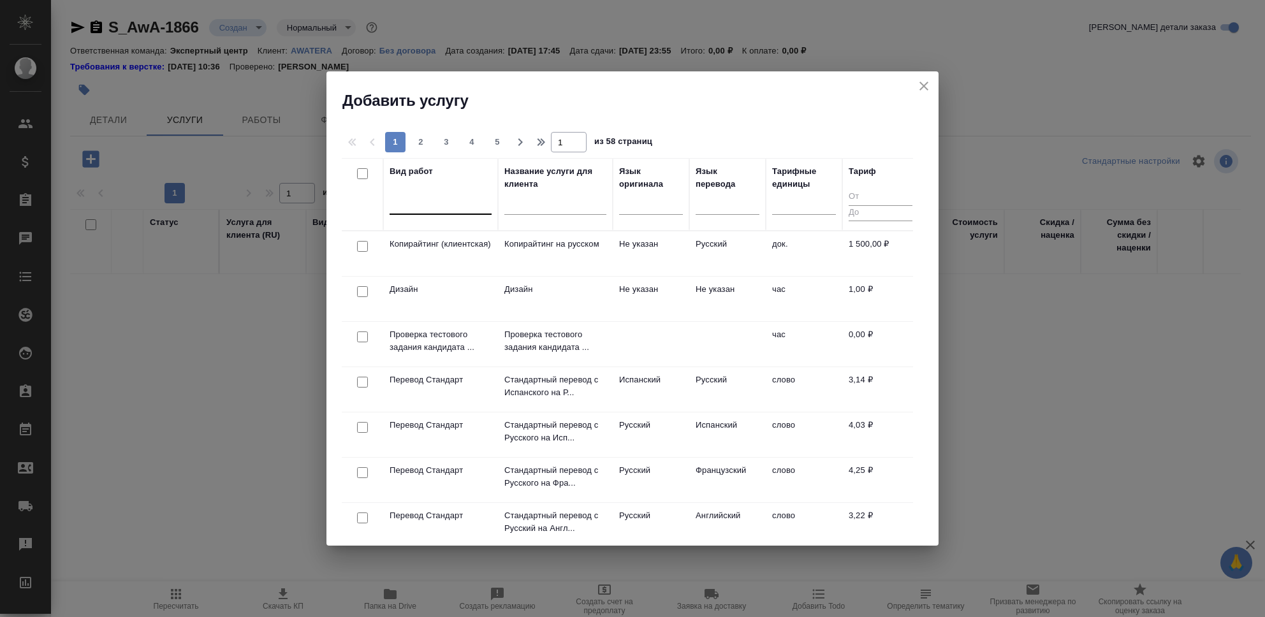
click at [424, 209] on div at bounding box center [441, 202] width 102 height 18
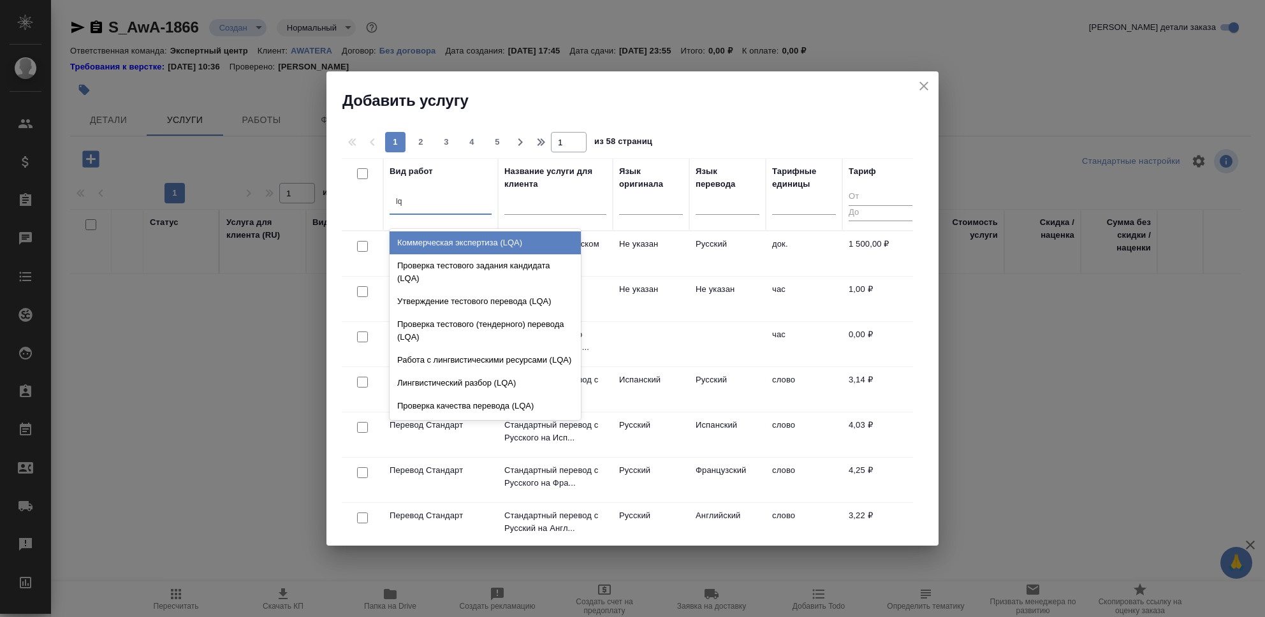
type input "lqa"
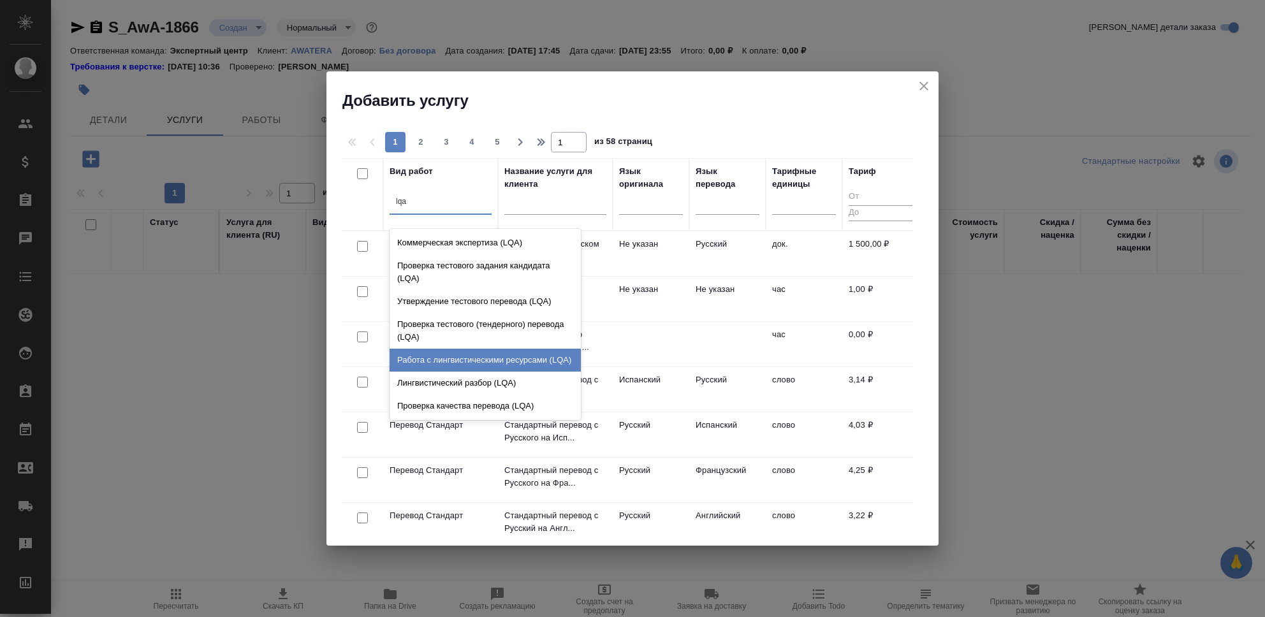
click at [498, 363] on div "Работа с лингвистическими ресурсами (LQA)" at bounding box center [485, 360] width 191 height 23
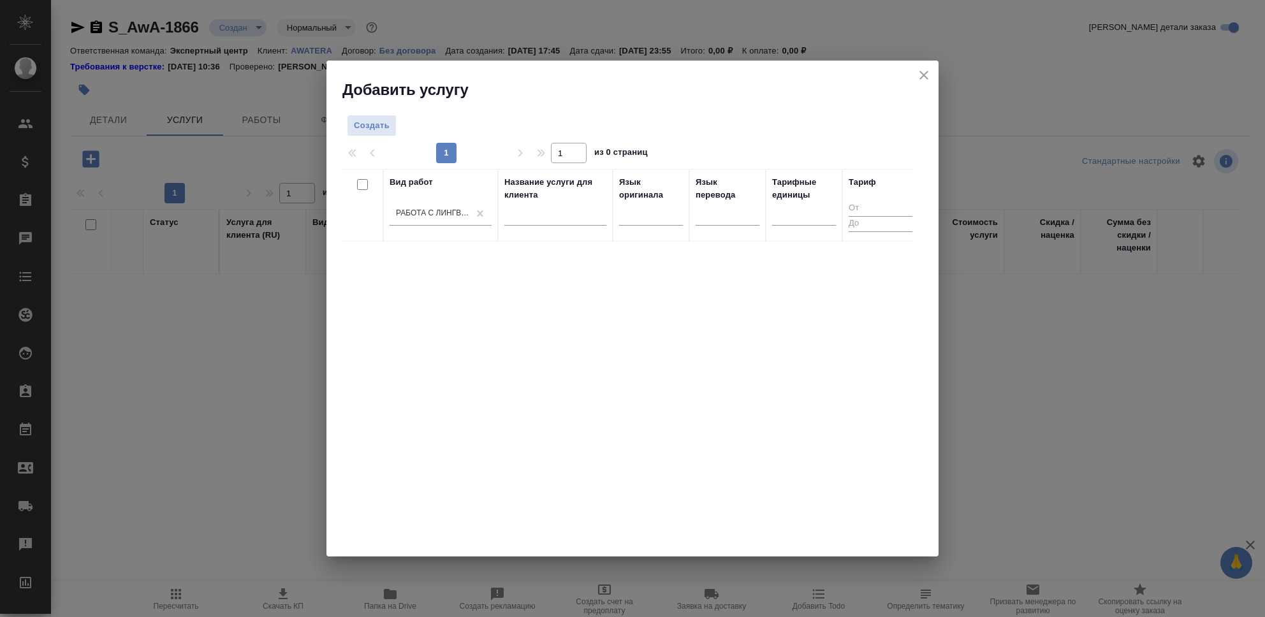
click at [654, 351] on div "Вид работ Работа с лингвистическими ресурсами (LQA) Название услуги для клиента…" at bounding box center [627, 360] width 571 height 383
click at [378, 133] on span "Создать" at bounding box center [372, 126] width 36 height 15
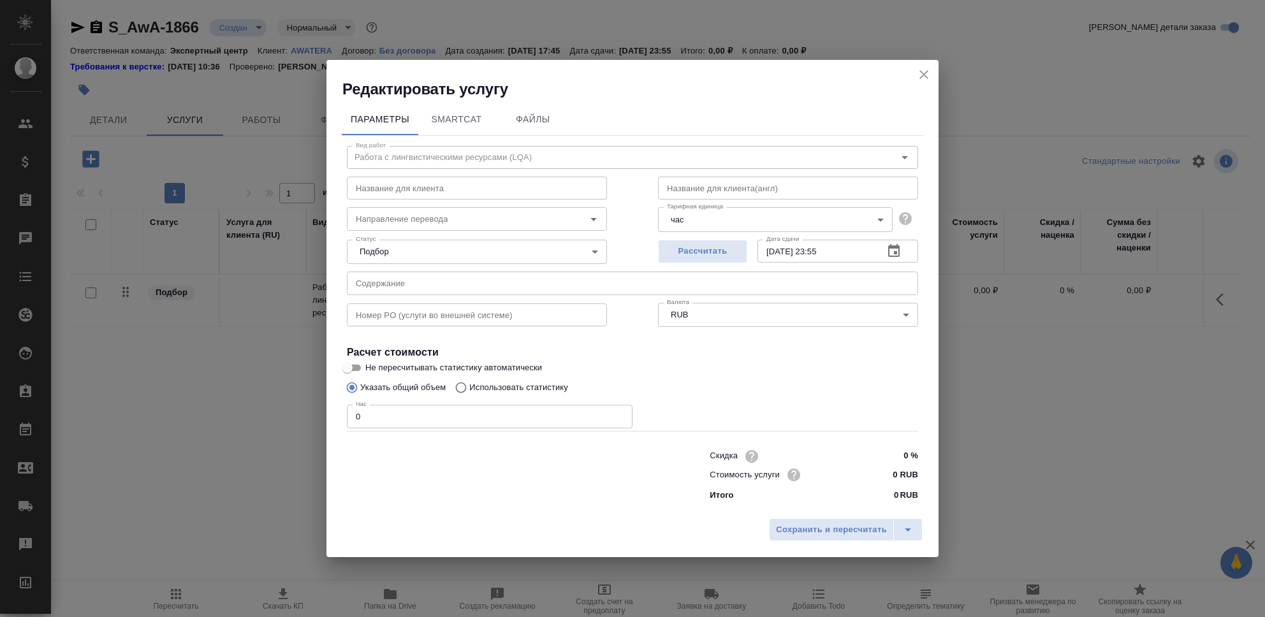
click at [921, 77] on icon "close" at bounding box center [923, 74] width 9 height 9
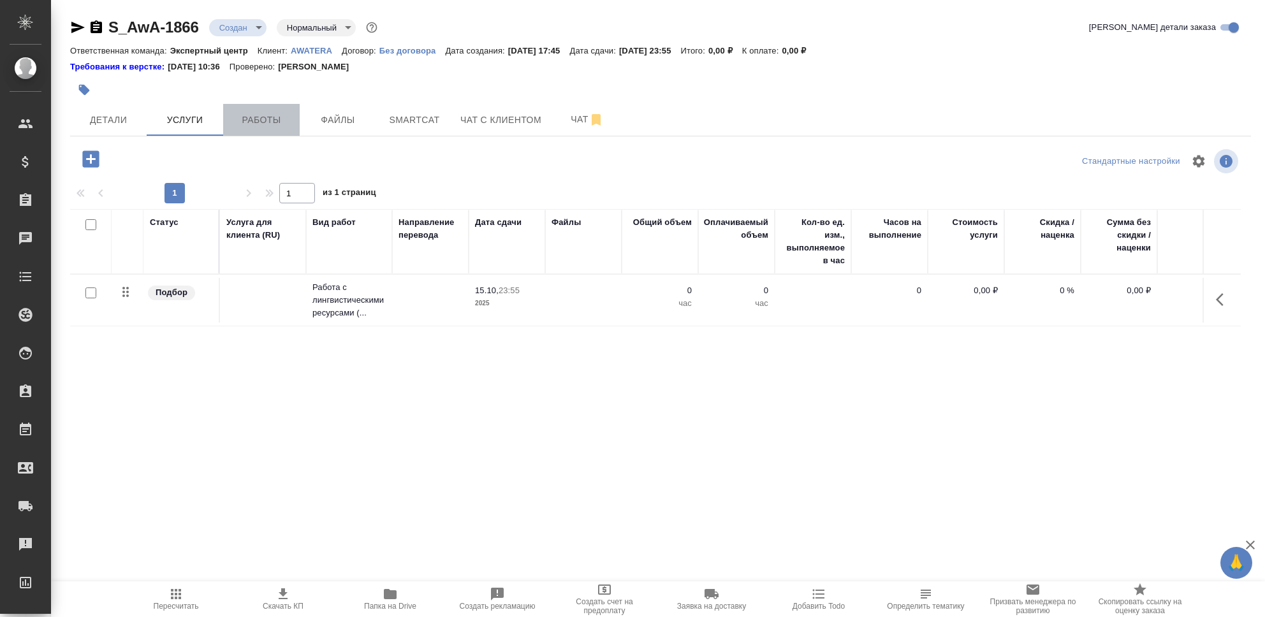
click at [278, 126] on span "Работы" at bounding box center [261, 120] width 61 height 16
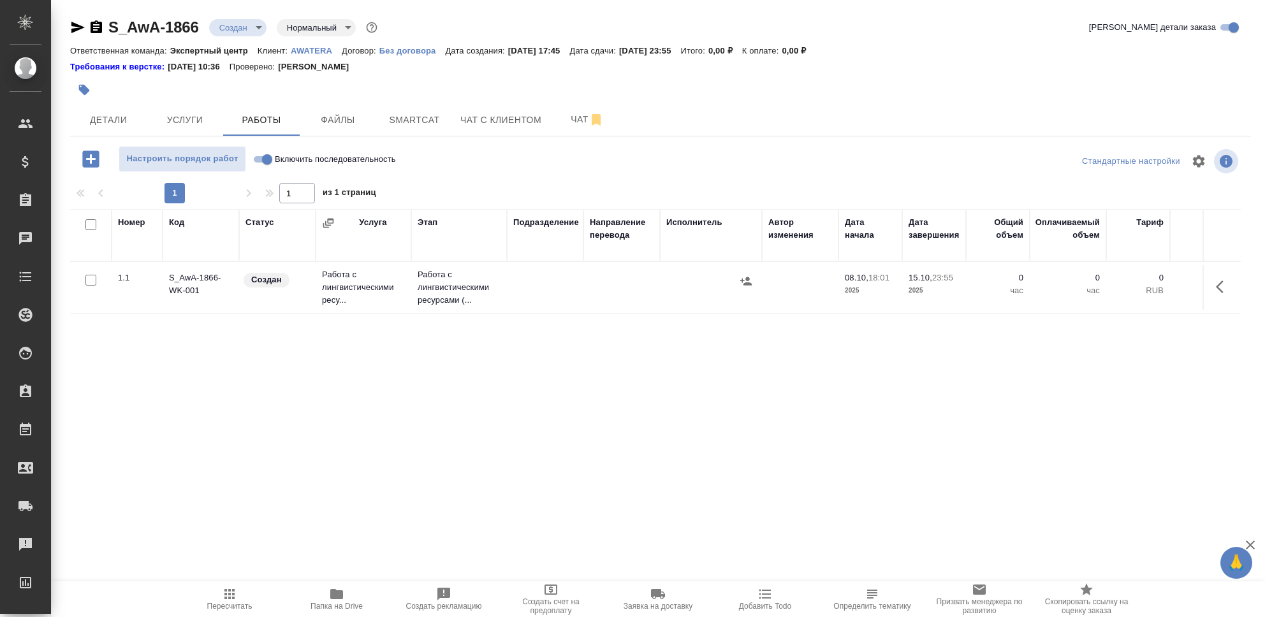
click at [256, 160] on input "Включить последовательность" at bounding box center [267, 159] width 46 height 15
checkbox input "true"
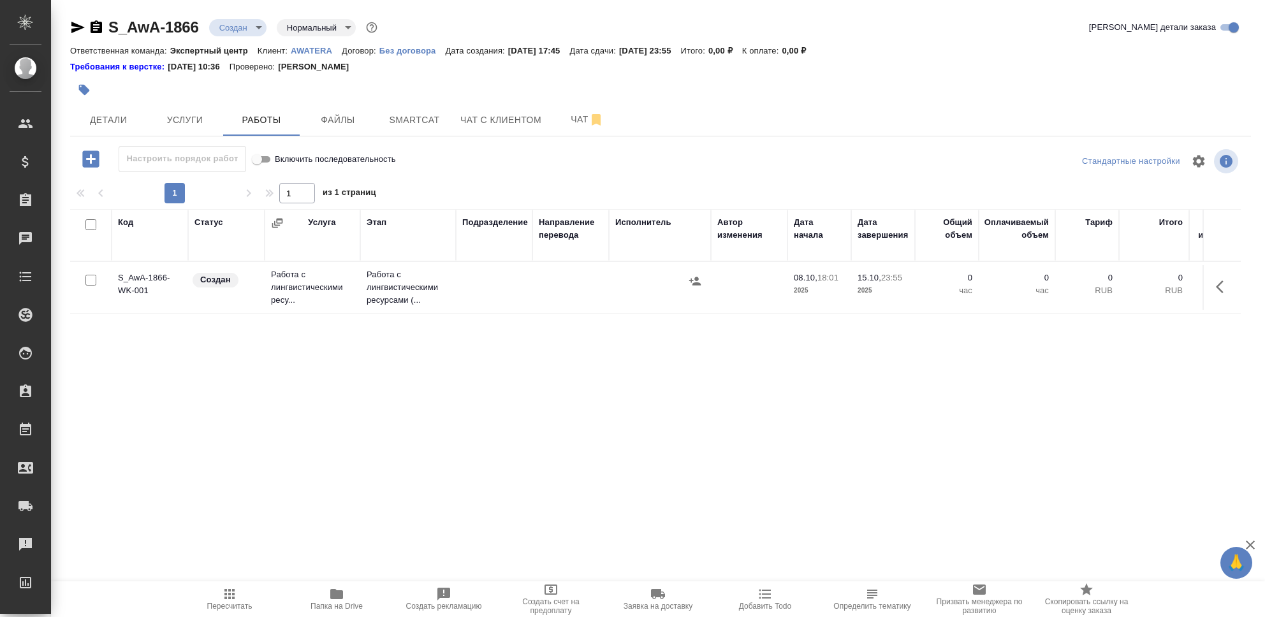
click at [276, 288] on td "Работа с лингвистическими ресу..." at bounding box center [313, 287] width 96 height 51
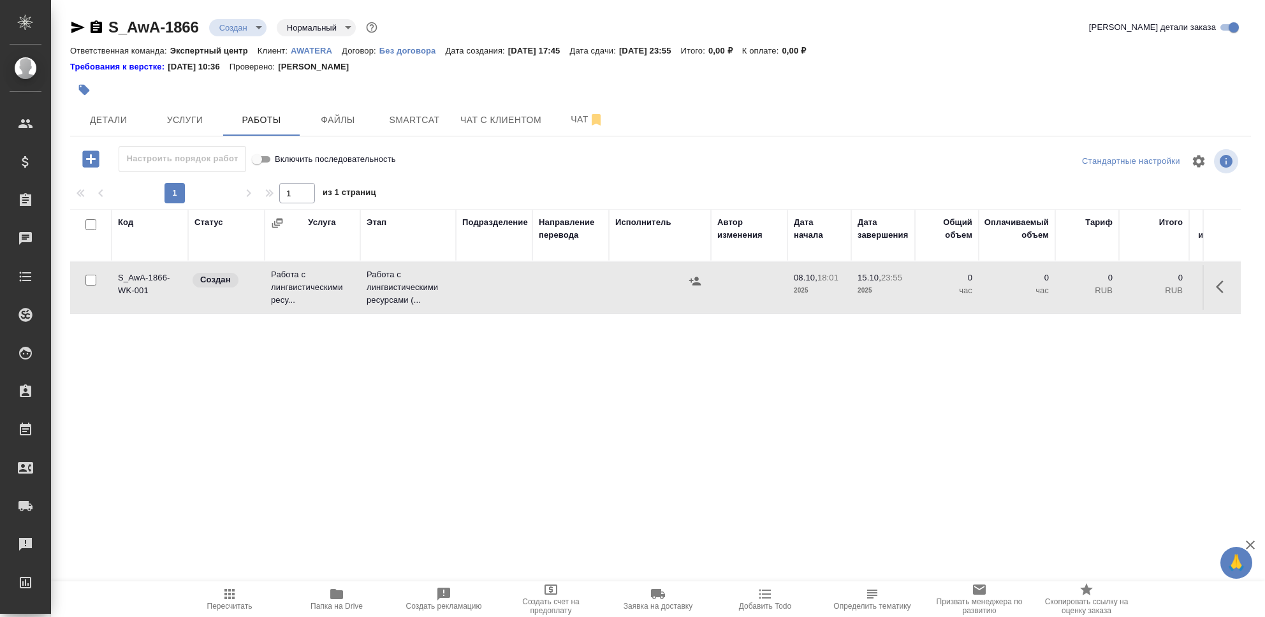
click at [276, 288] on td "Работа с лингвистическими ресу..." at bounding box center [313, 287] width 96 height 51
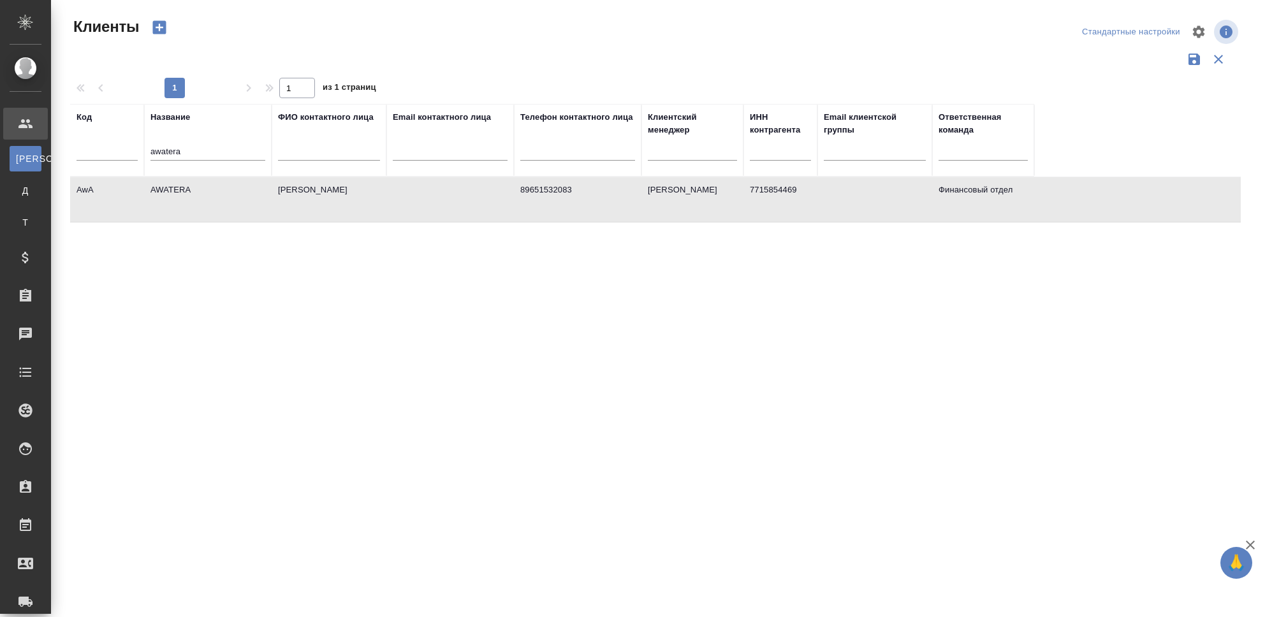
select select "RU"
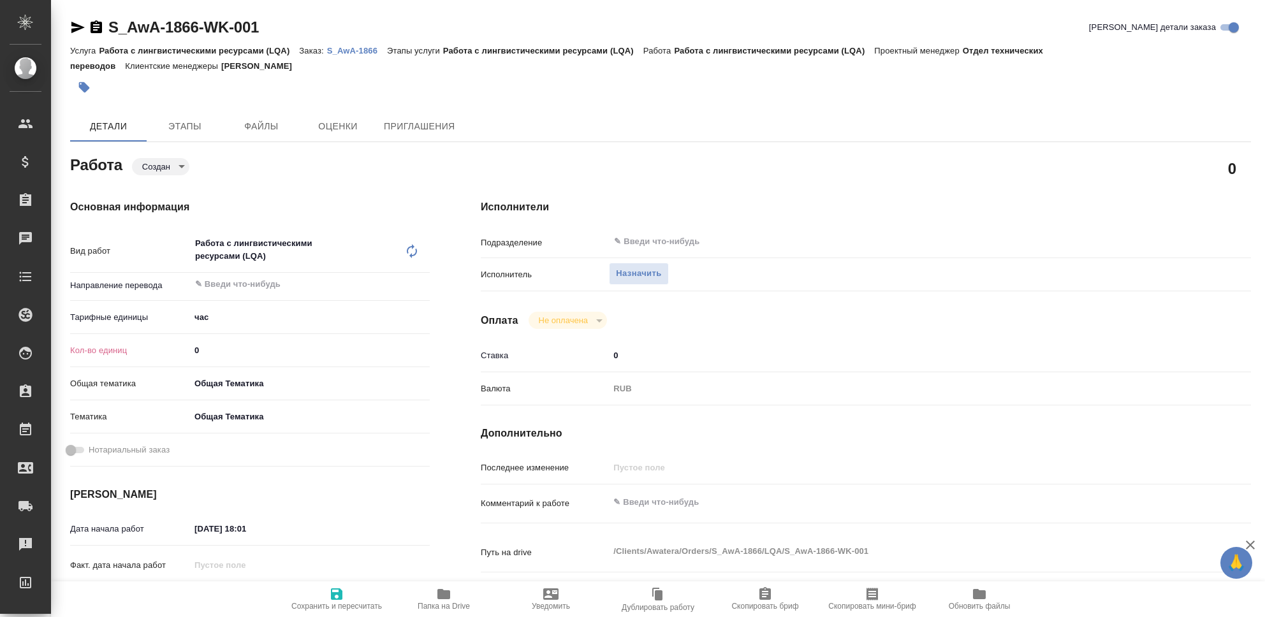
type textarea "x"
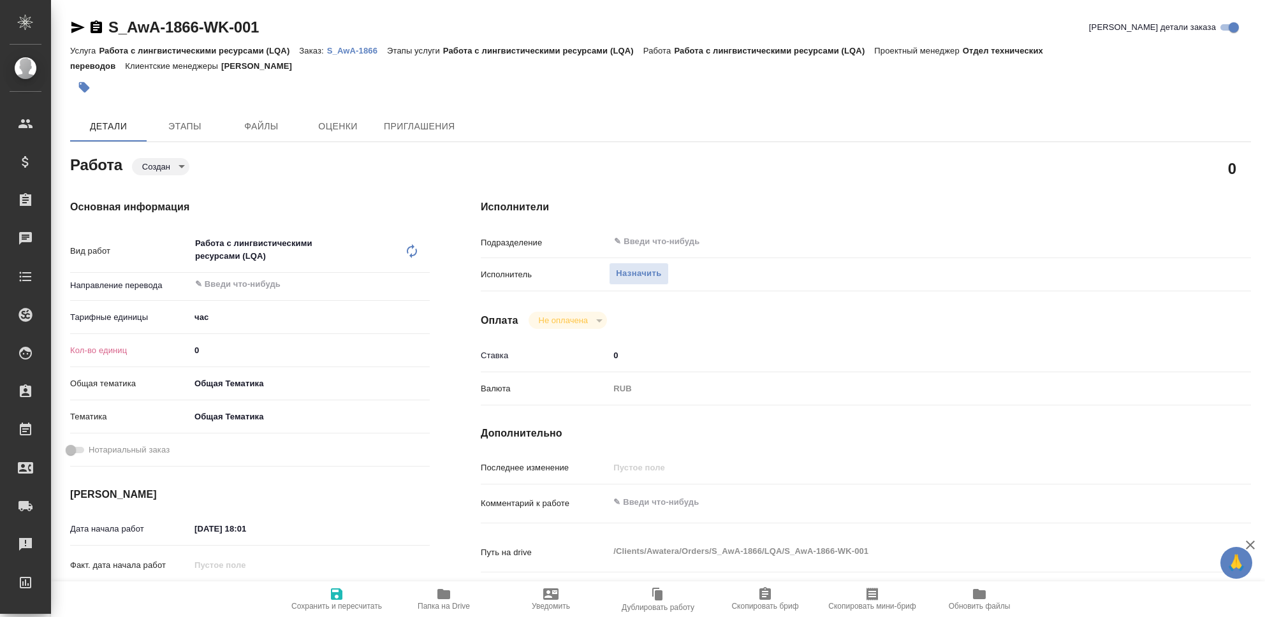
type textarea "x"
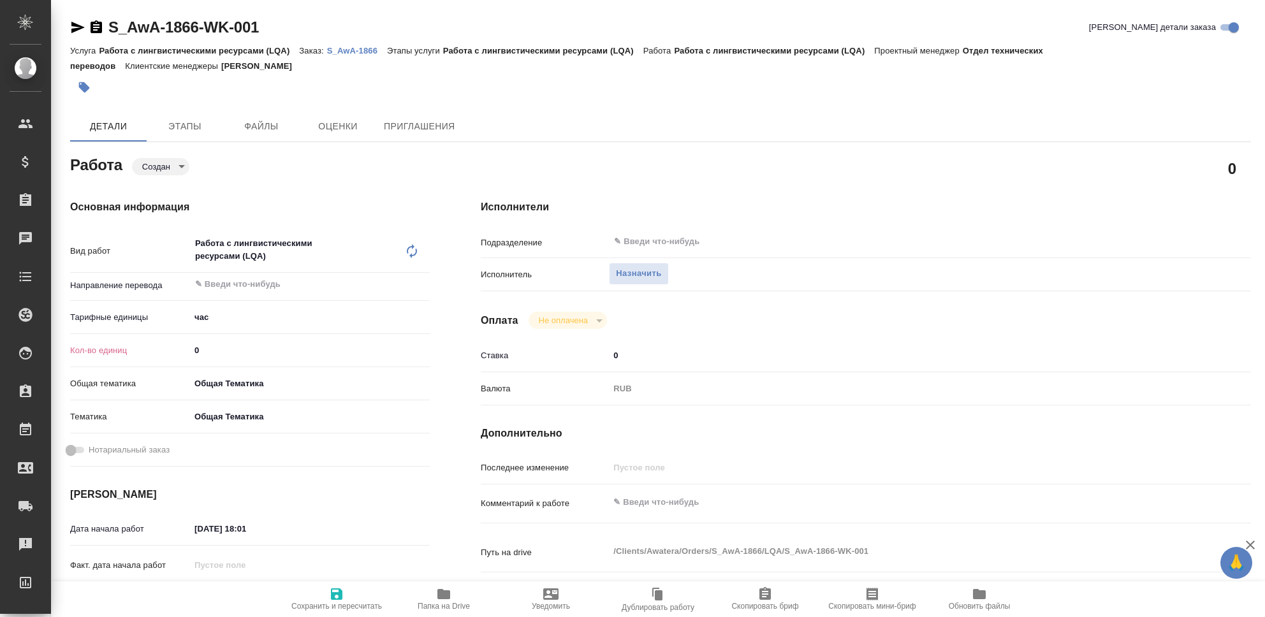
type textarea "x"
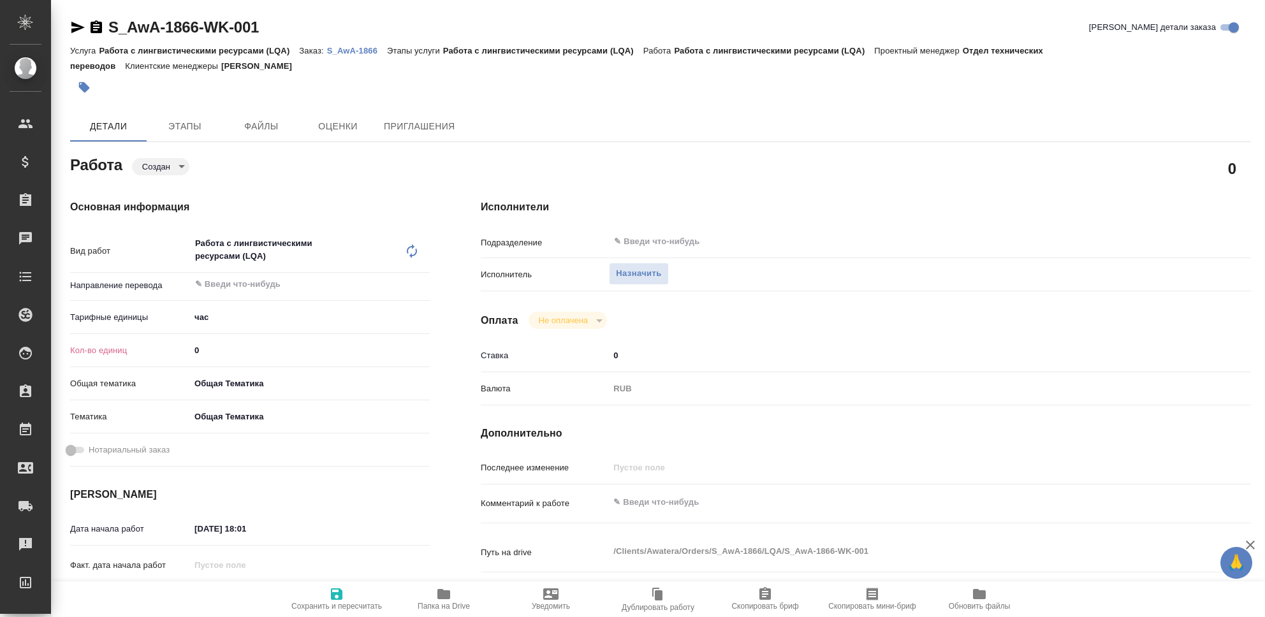
type textarea "x"
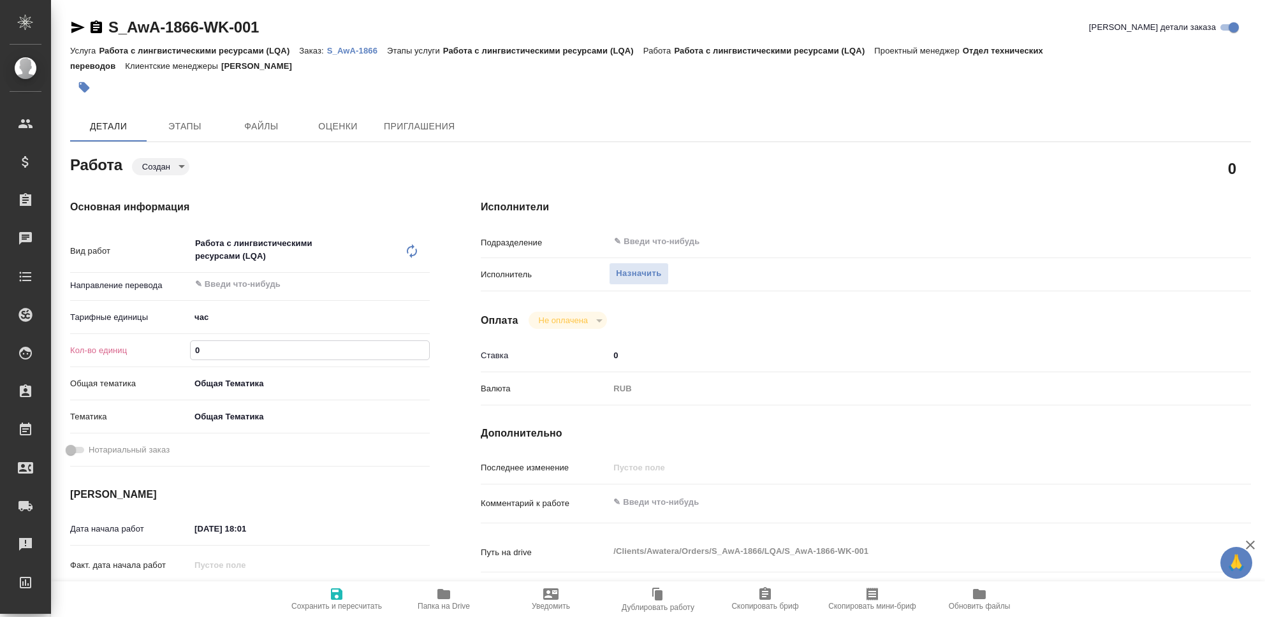
click at [238, 344] on input "0" at bounding box center [310, 350] width 238 height 18
type textarea "x"
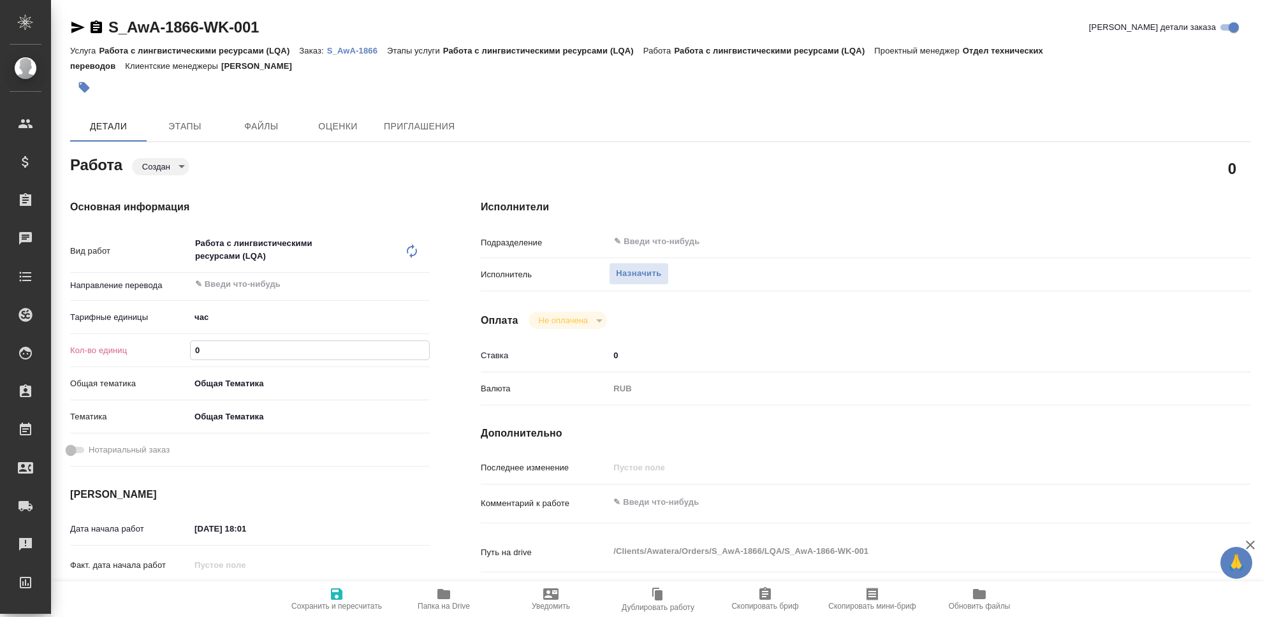
type textarea "x"
type input "7"
type textarea "x"
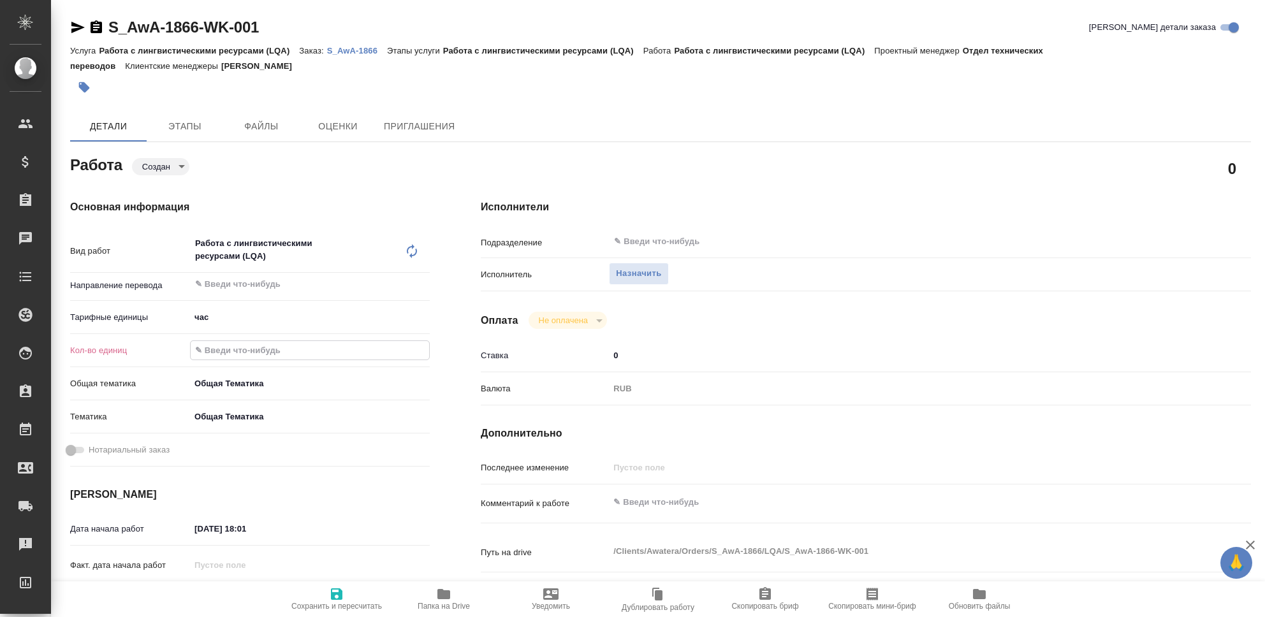
type textarea "x"
type input "77"
type textarea "x"
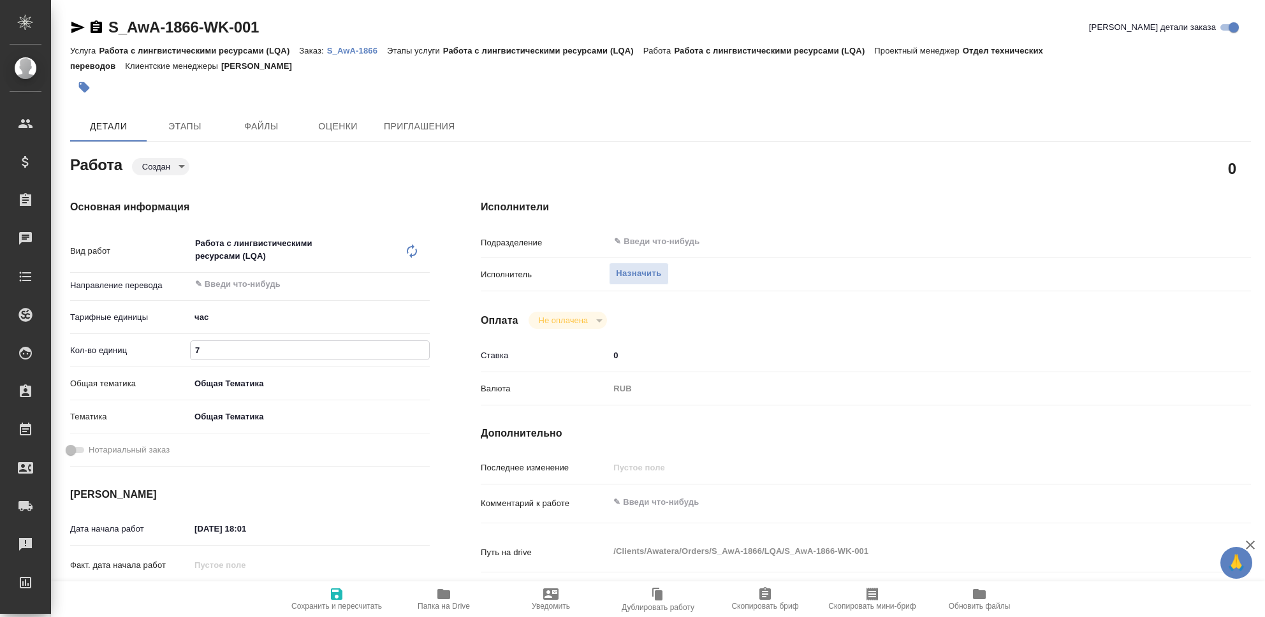
type textarea "x"
type input "77"
type textarea "x"
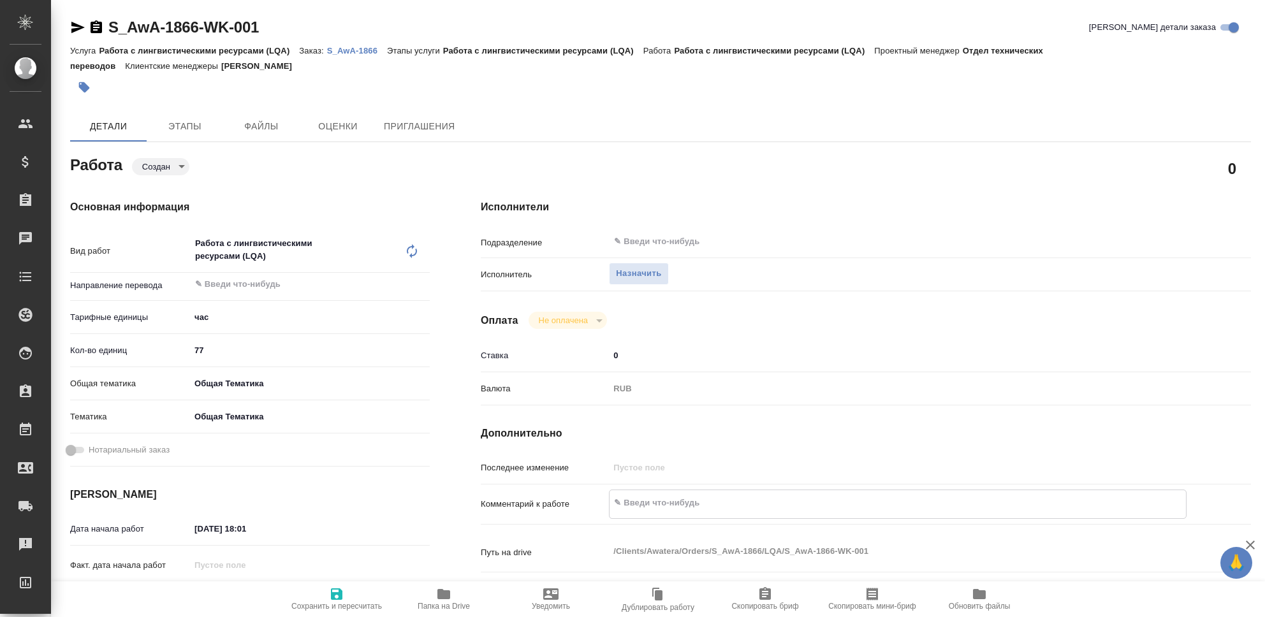
click at [645, 511] on textarea at bounding box center [897, 503] width 576 height 22
type textarea "x"
type textarea "Ч"
type textarea "x"
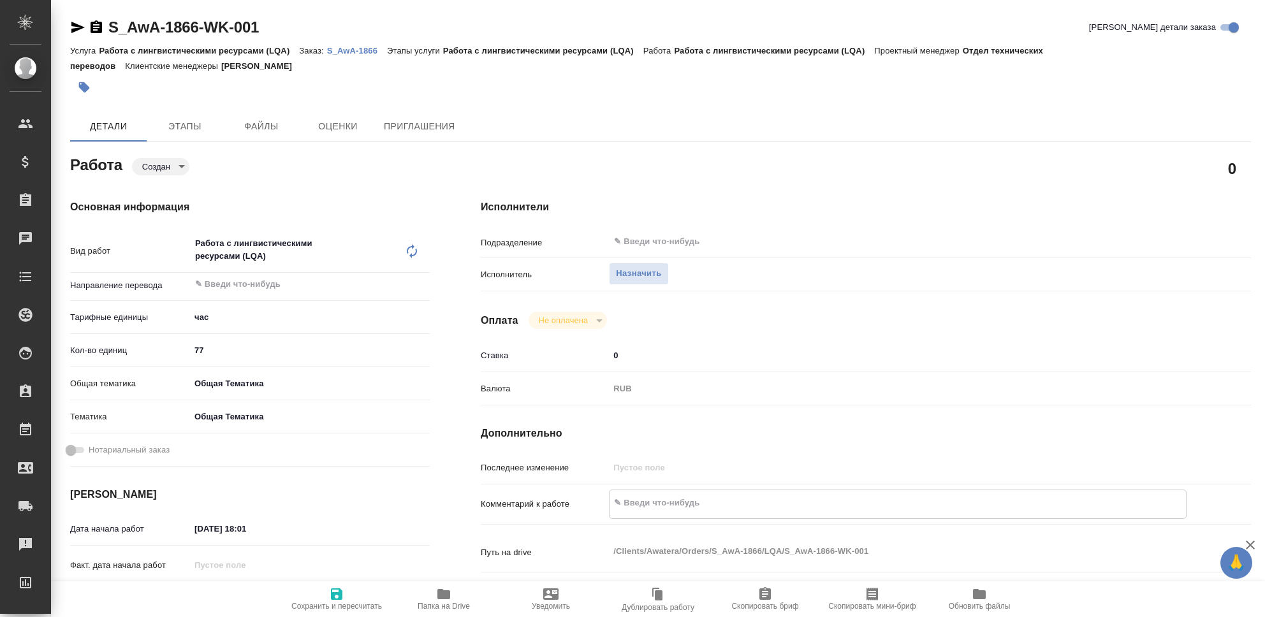
type textarea "x"
type textarea "Чи"
type textarea "x"
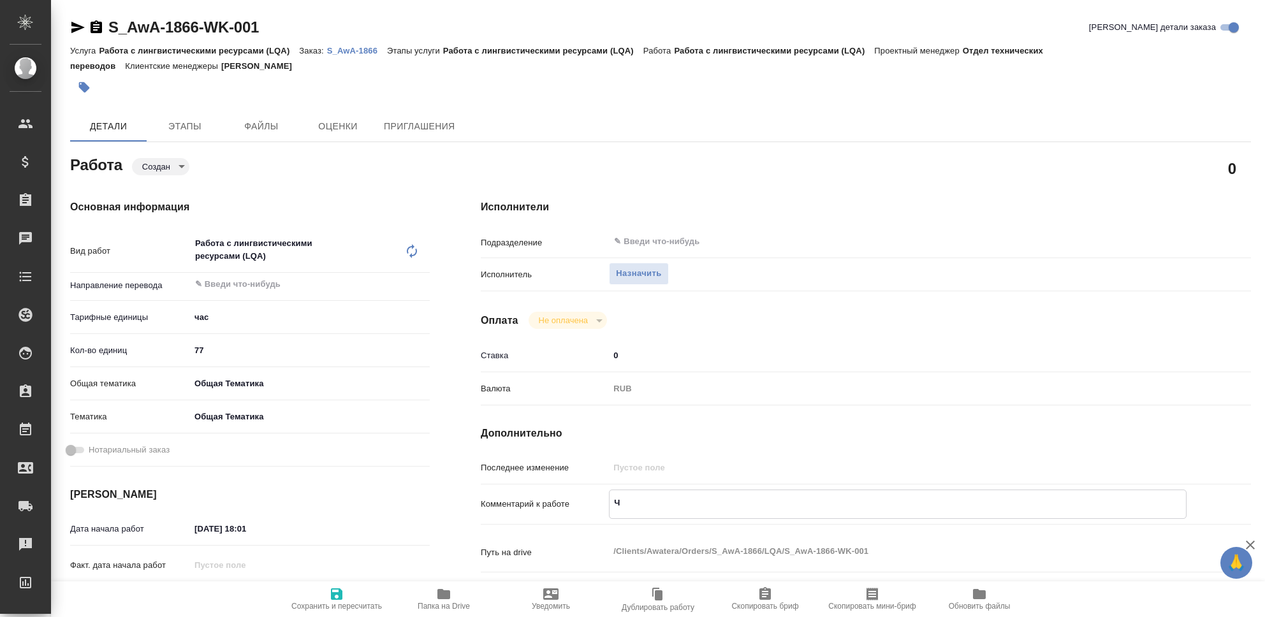
type textarea "x"
type textarea "Чис"
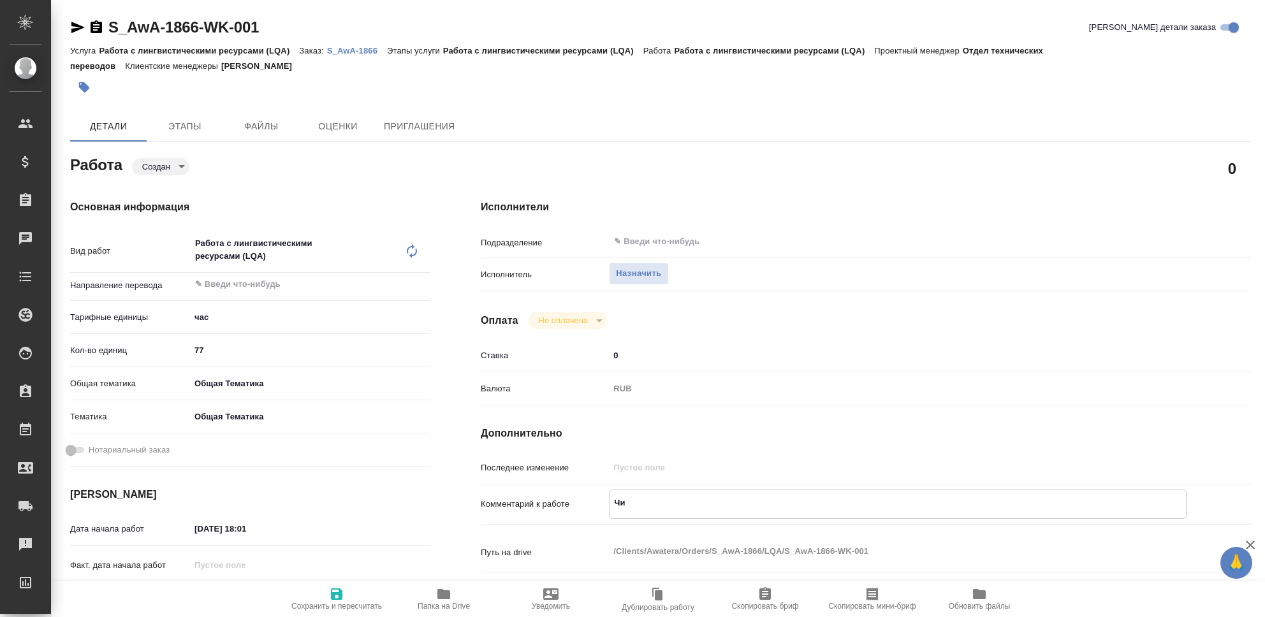
type textarea "x"
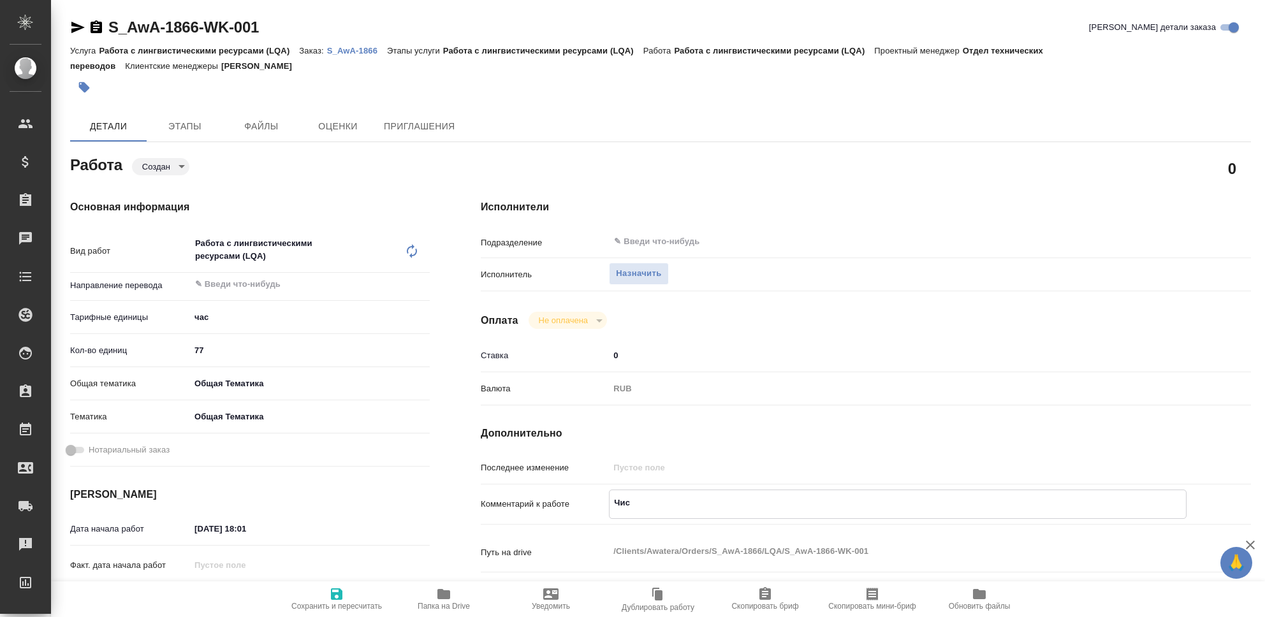
type textarea "Чист"
type textarea "x"
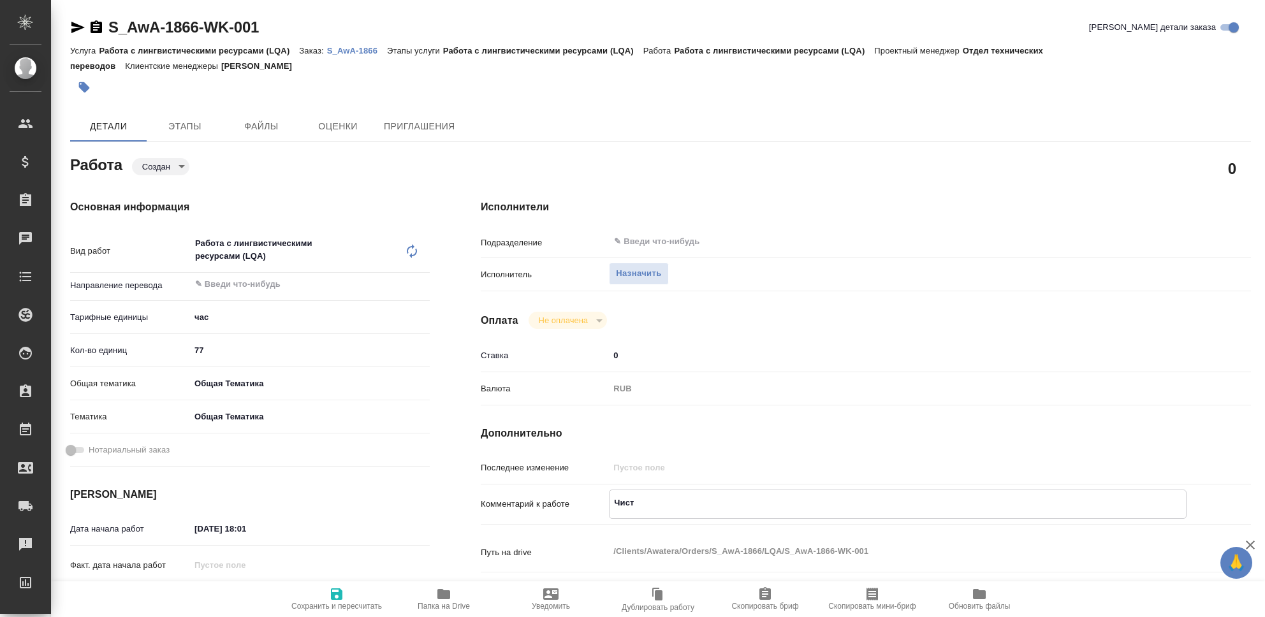
type textarea "x"
type textarea "Чистк"
type textarea "x"
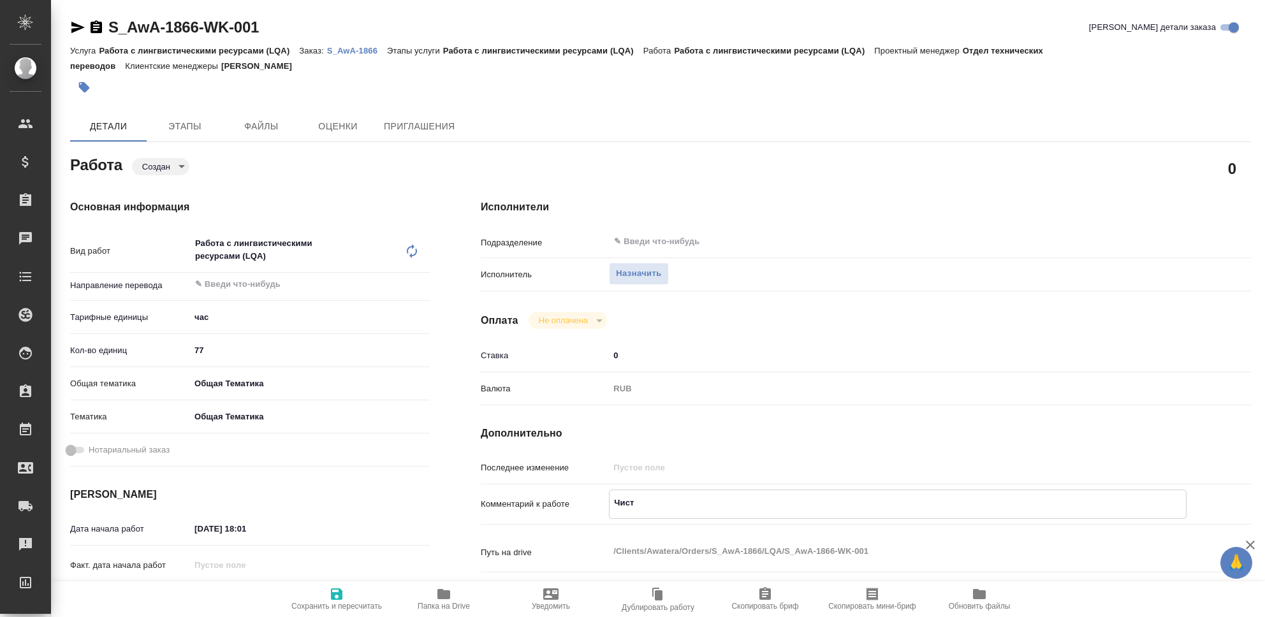
type textarea "x"
type textarea "Чистка"
type textarea "x"
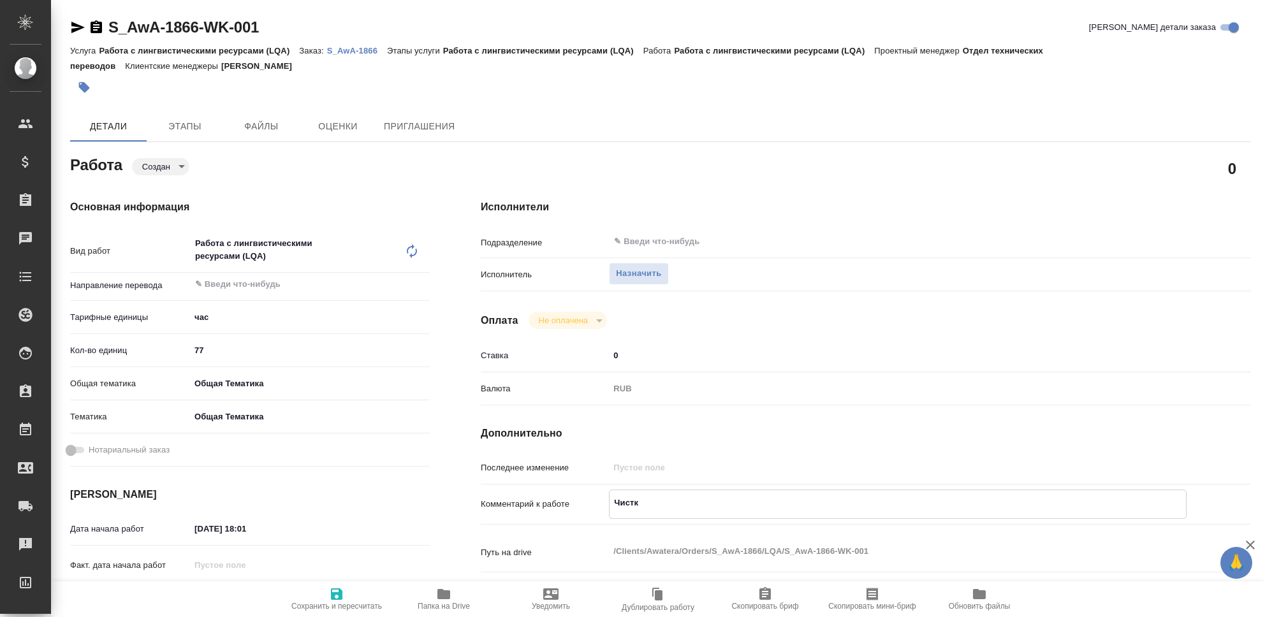
type textarea "x"
type textarea "Чистка"
type textarea "x"
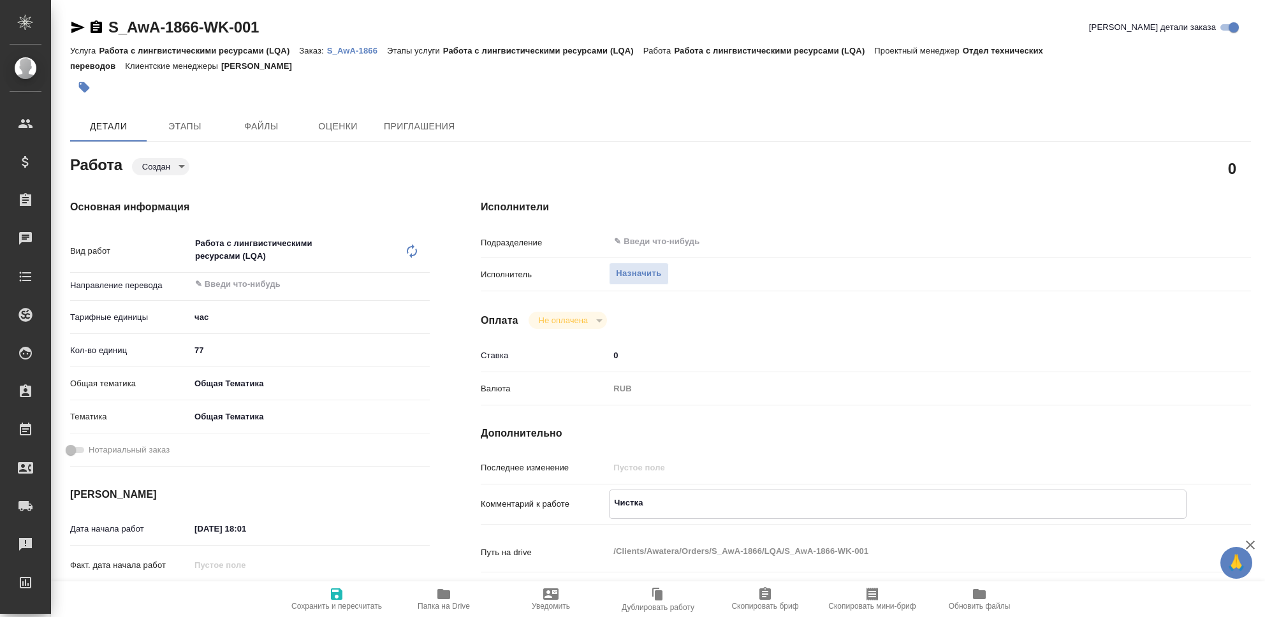
type textarea "x"
type textarea "Чистка Т"
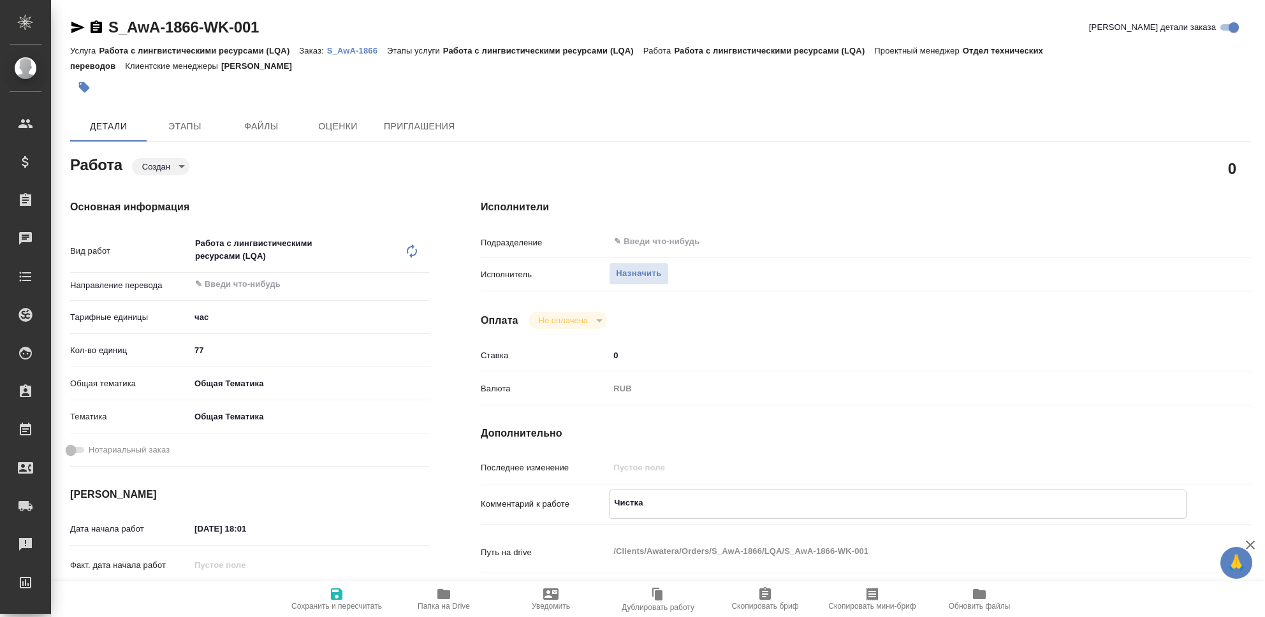
type textarea "x"
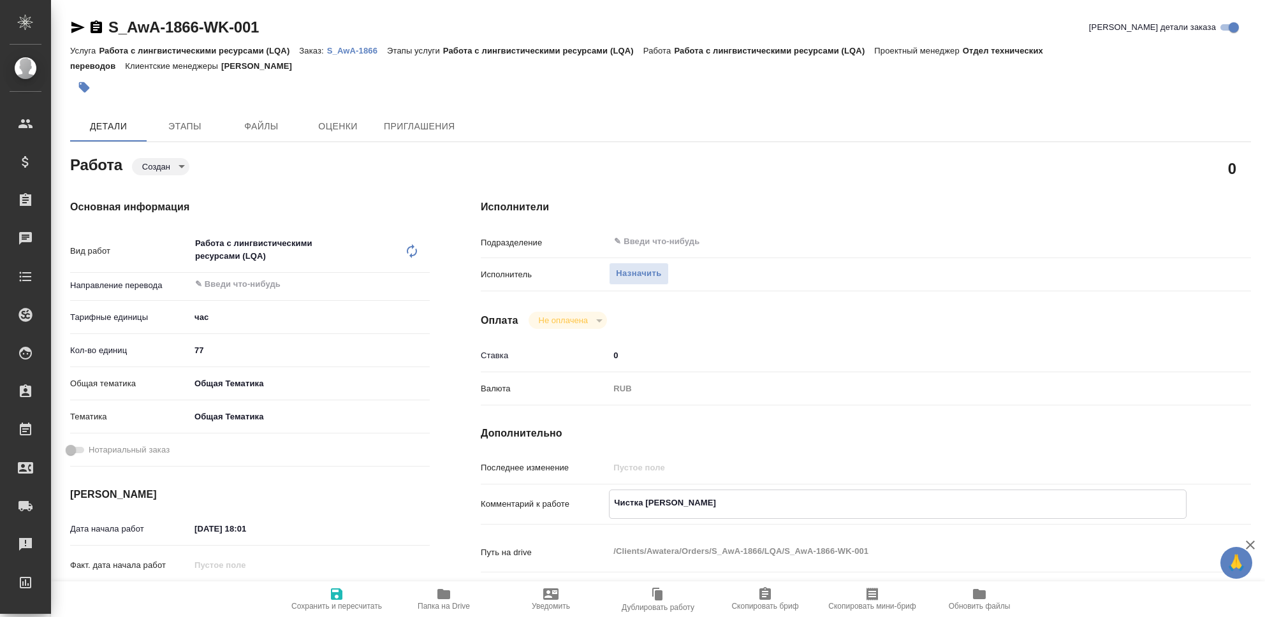
type textarea "Чистка ТМ"
type textarea "x"
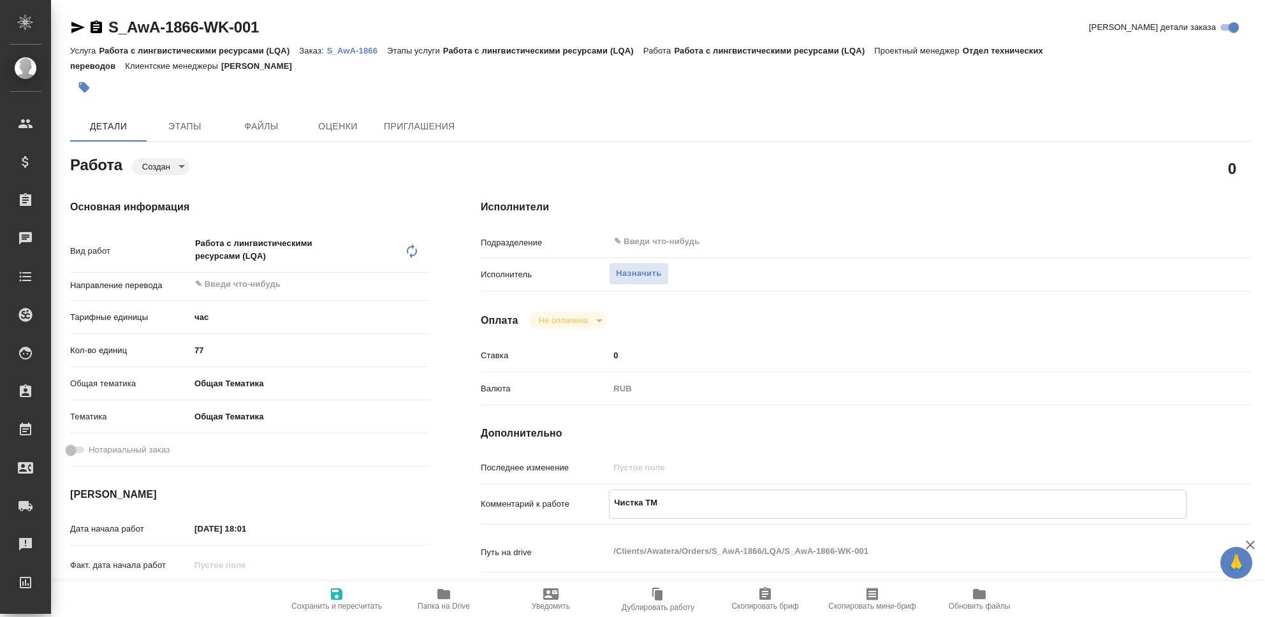
type textarea "x"
type textarea "Чистка ТМ,"
type textarea "x"
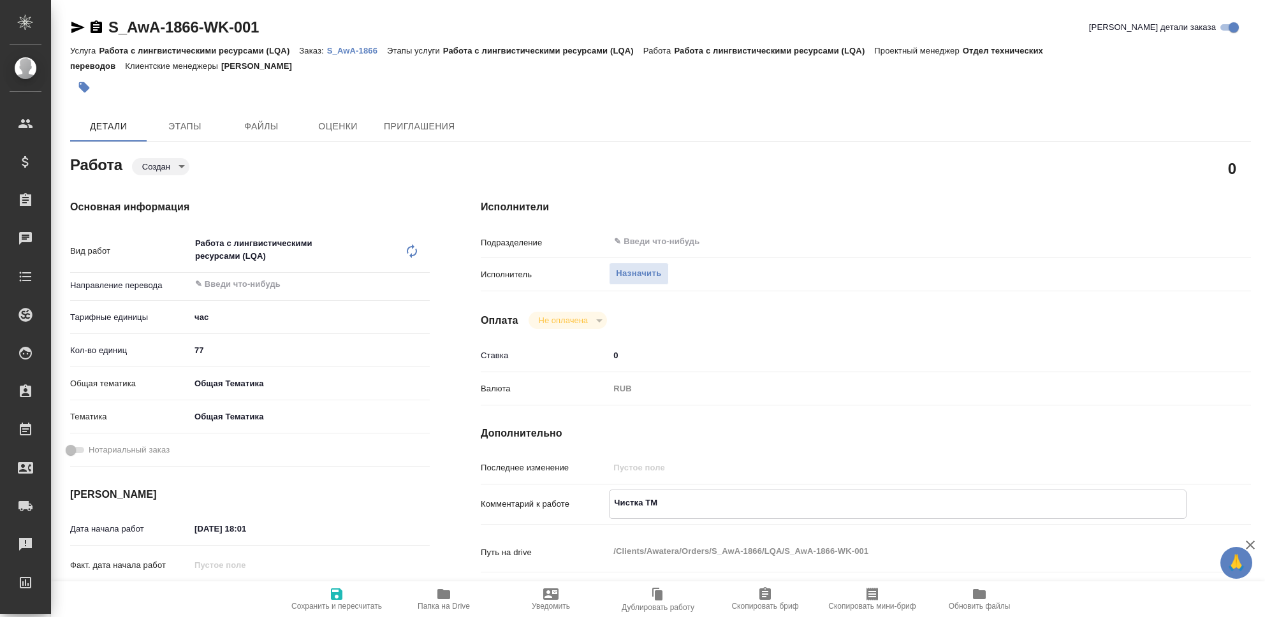
type textarea "x"
type textarea "Чистка ТМ,"
type textarea "x"
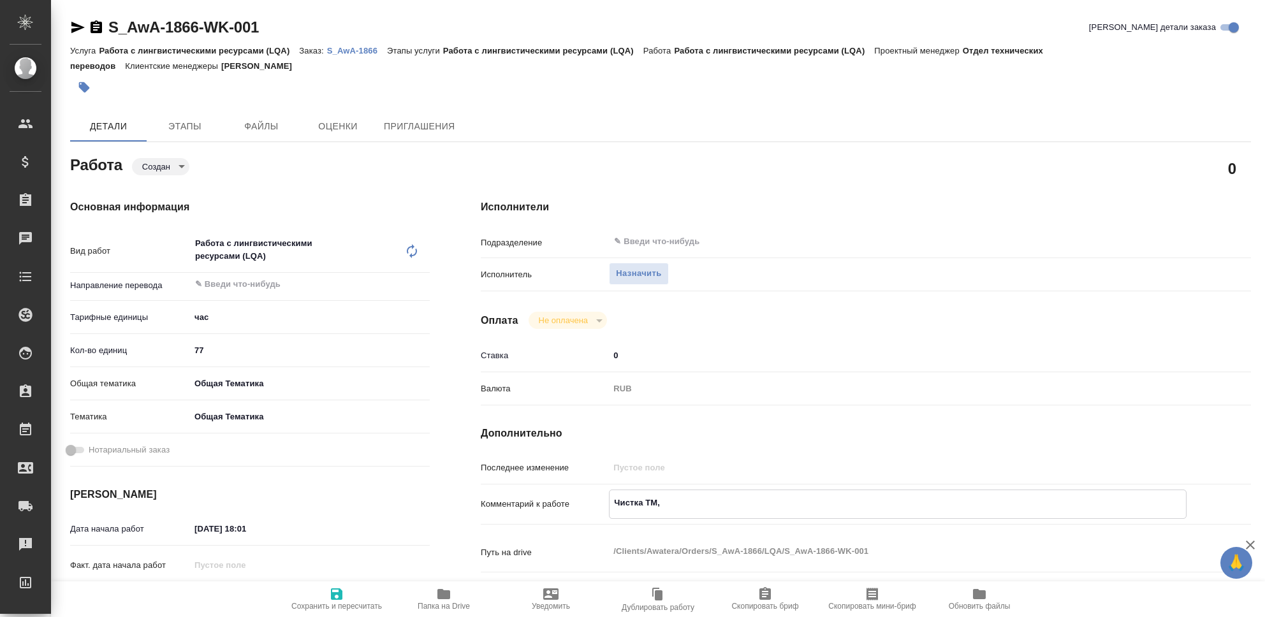
type textarea "x"
type textarea "Чистка ТМ, C"
type textarea "x"
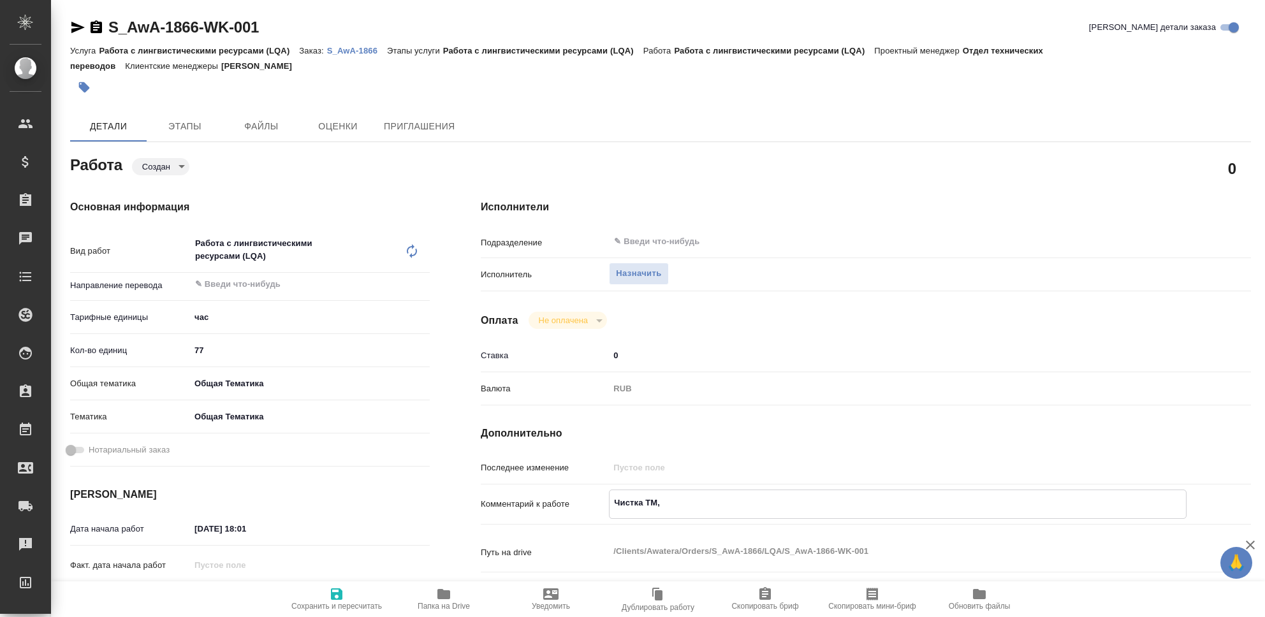
type textarea "x"
type textarea "Чистка ТМ, CS"
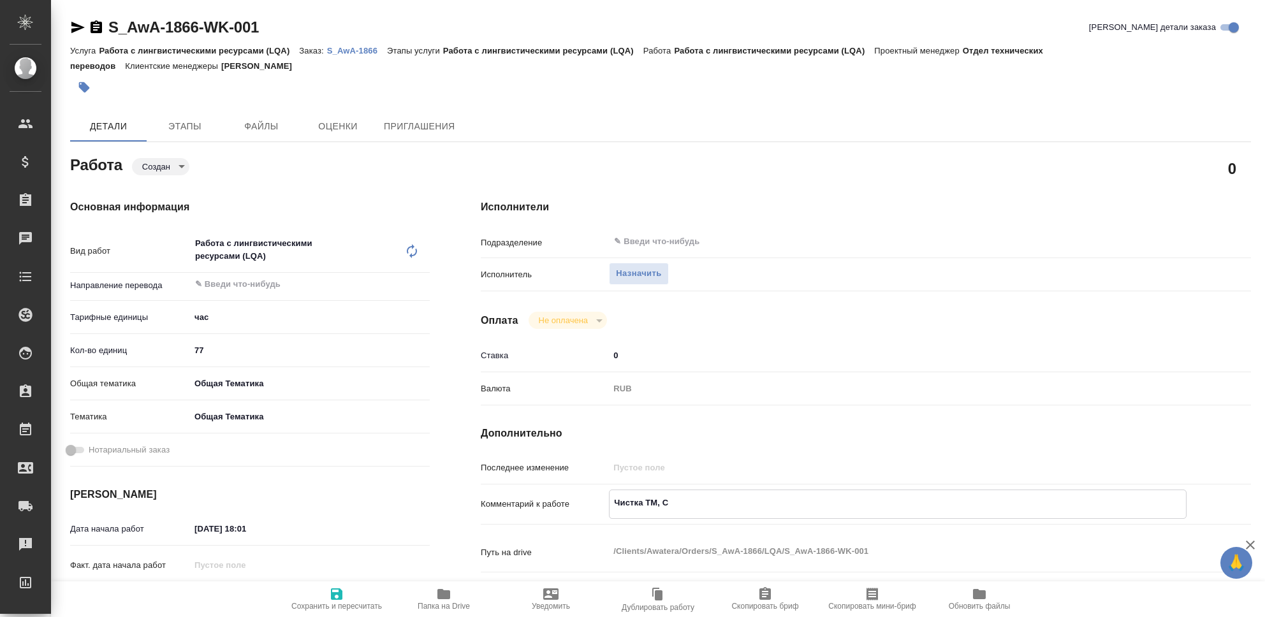
type textarea "x"
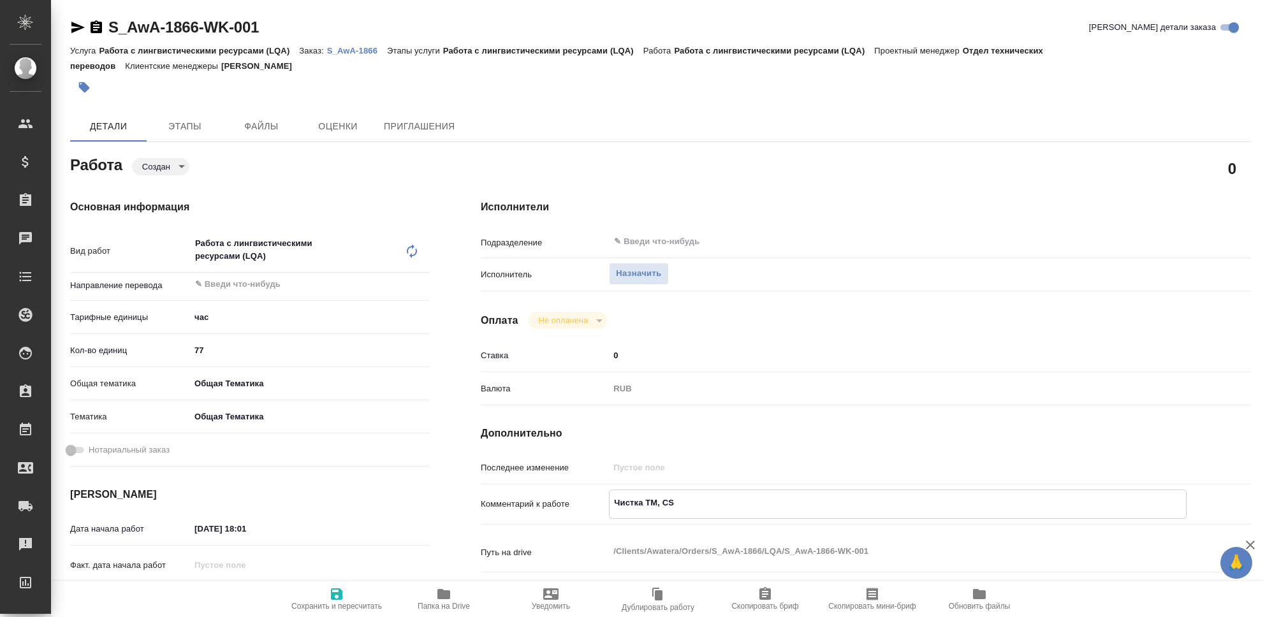
type textarea "Чистка ТМ, CSO"
type textarea "x"
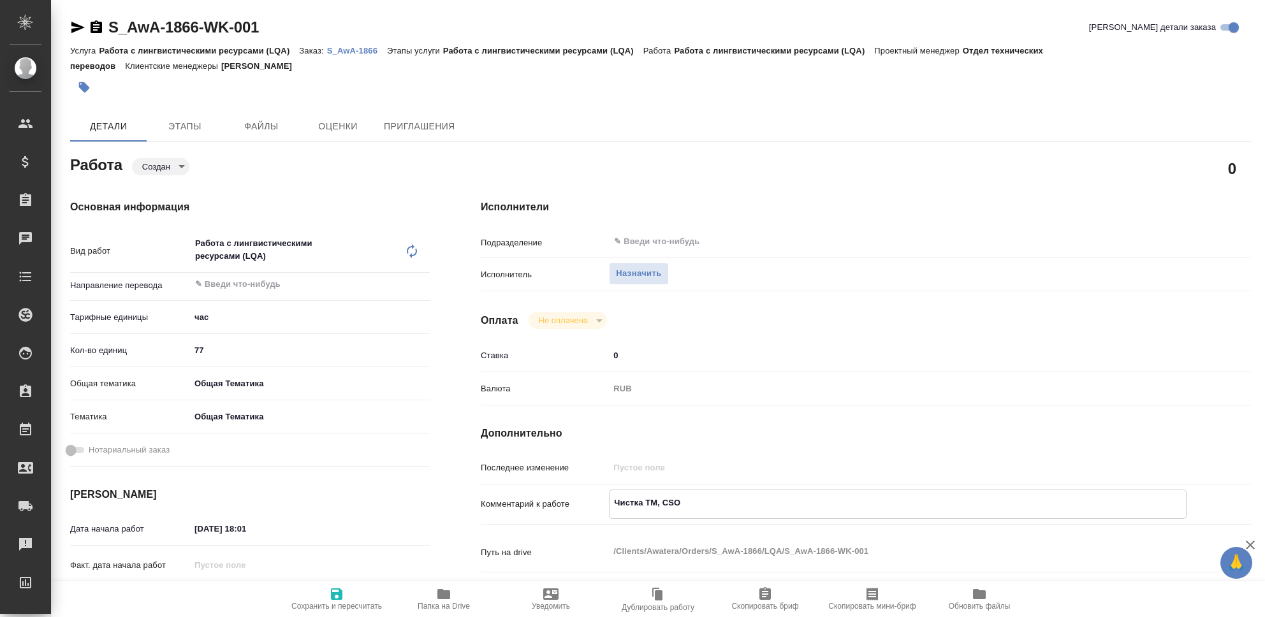
type textarea "x"
type textarea "Чистка ТМ, CSOF"
type textarea "x"
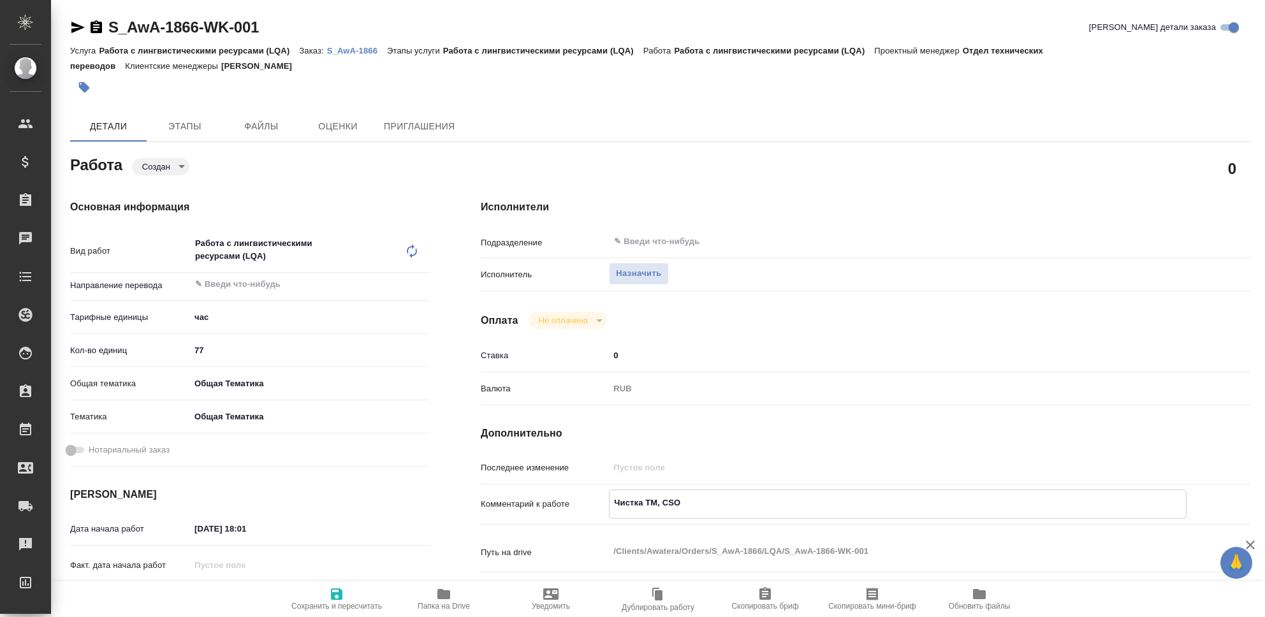
type textarea "x"
type textarea "Чистка ТМ, CSOFT"
type textarea "x"
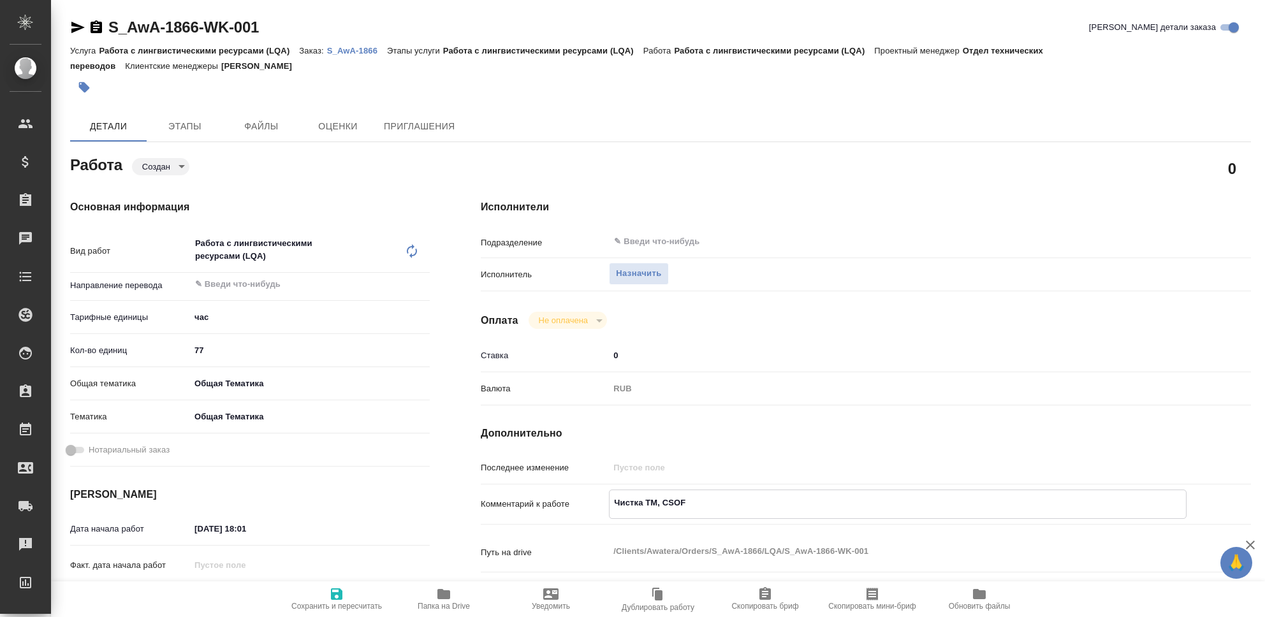
type textarea "x"
type textarea "Чистка ТМ, CSOFT,"
type textarea "x"
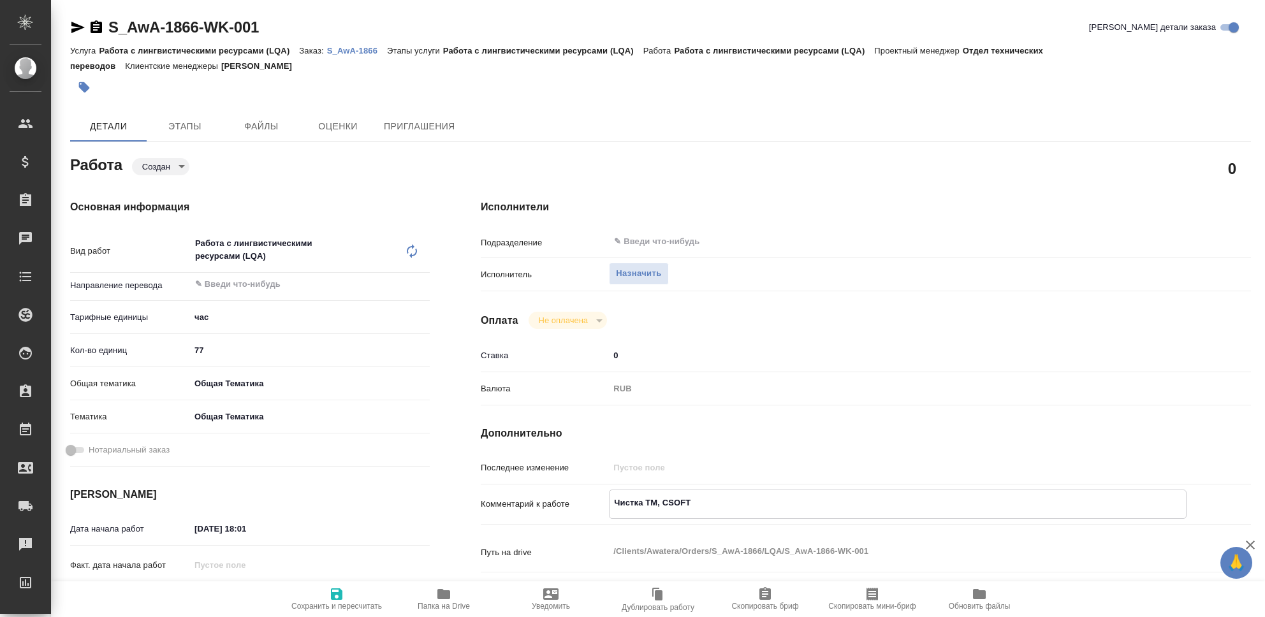
type textarea "x"
type textarea "Чистка ТМ, CSOFT,"
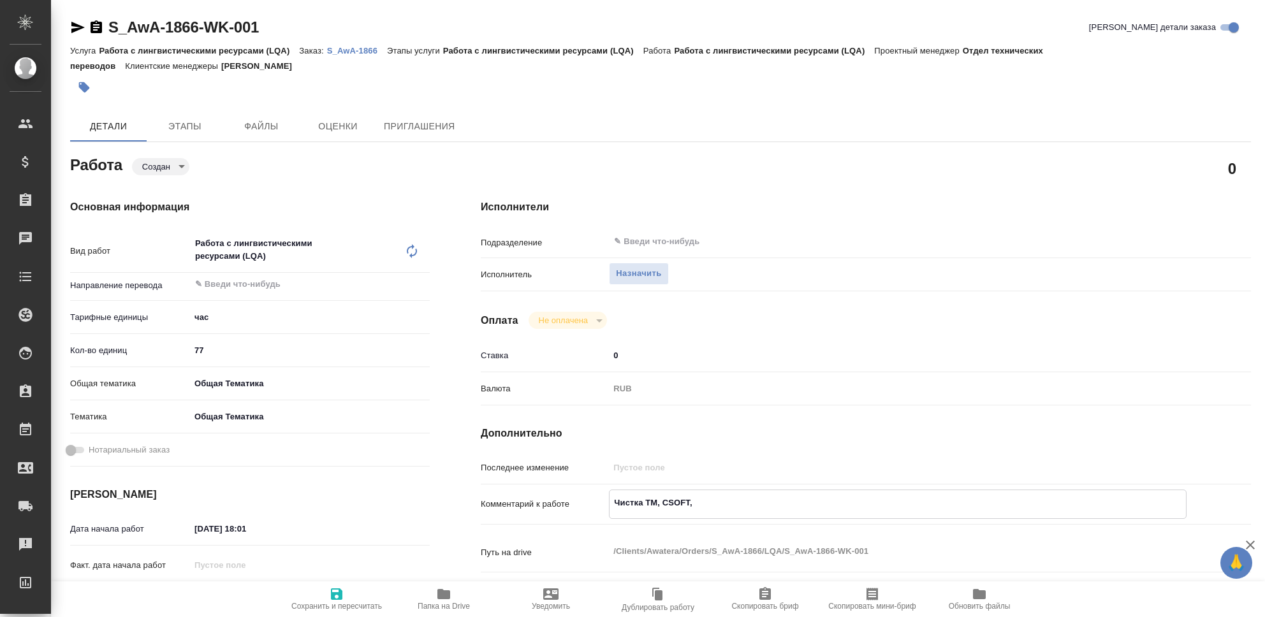
type textarea "x"
type textarea "Чистка ТМ, CSOFT, Т"
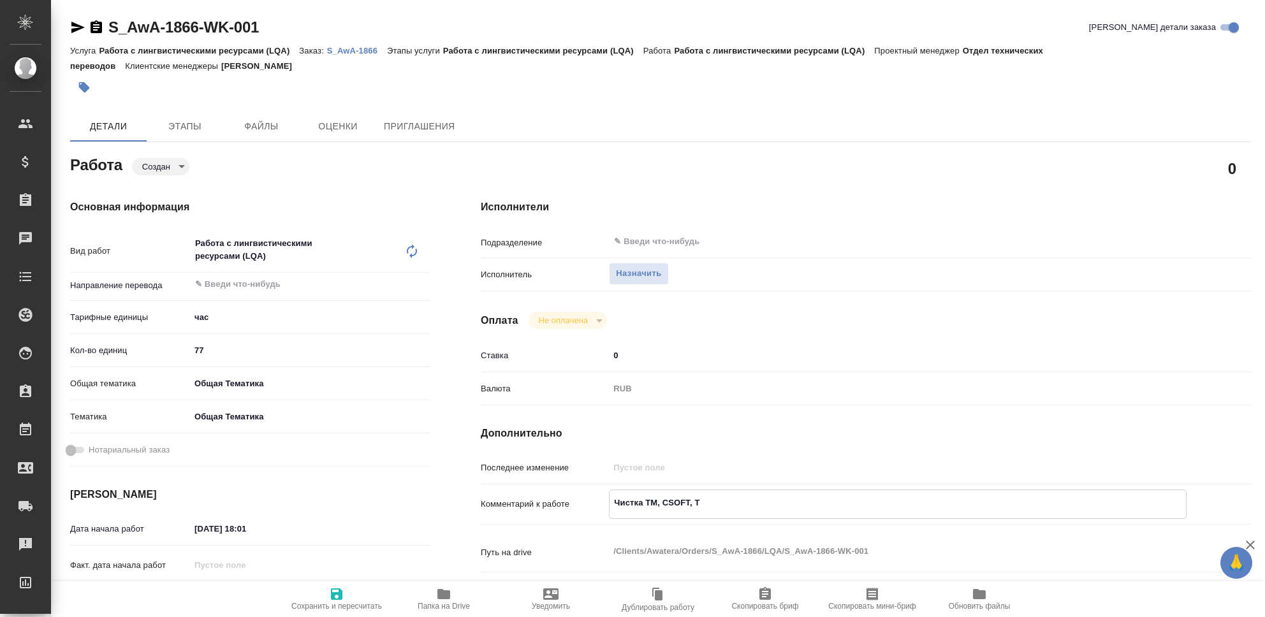
type textarea "x"
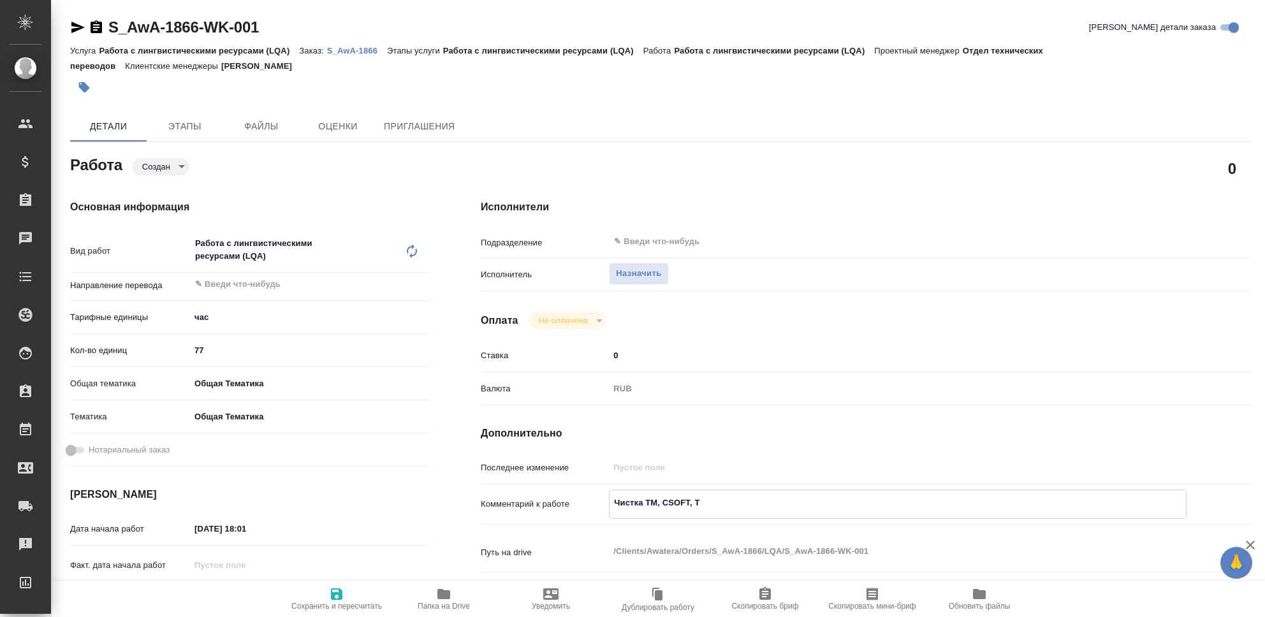
type textarea "x"
type textarea "Чистка ТМ, CSOFT, Тр"
type textarea "x"
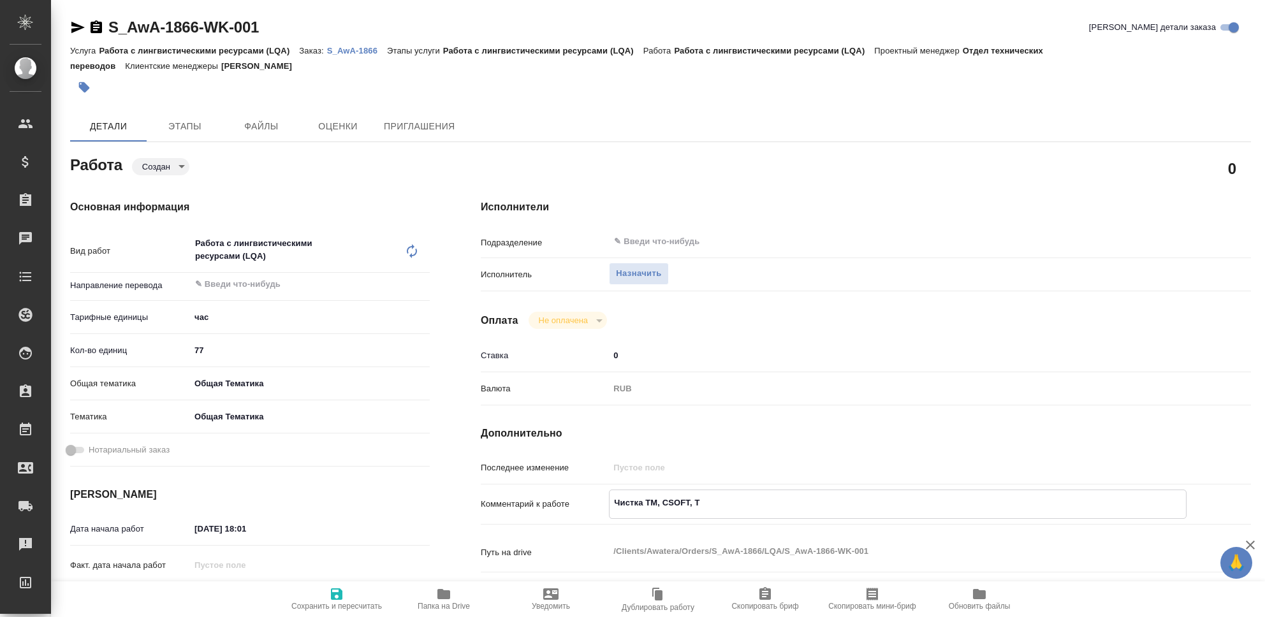
type textarea "x"
type textarea "Чистка ТМ, CSOFT, Тра"
type textarea "x"
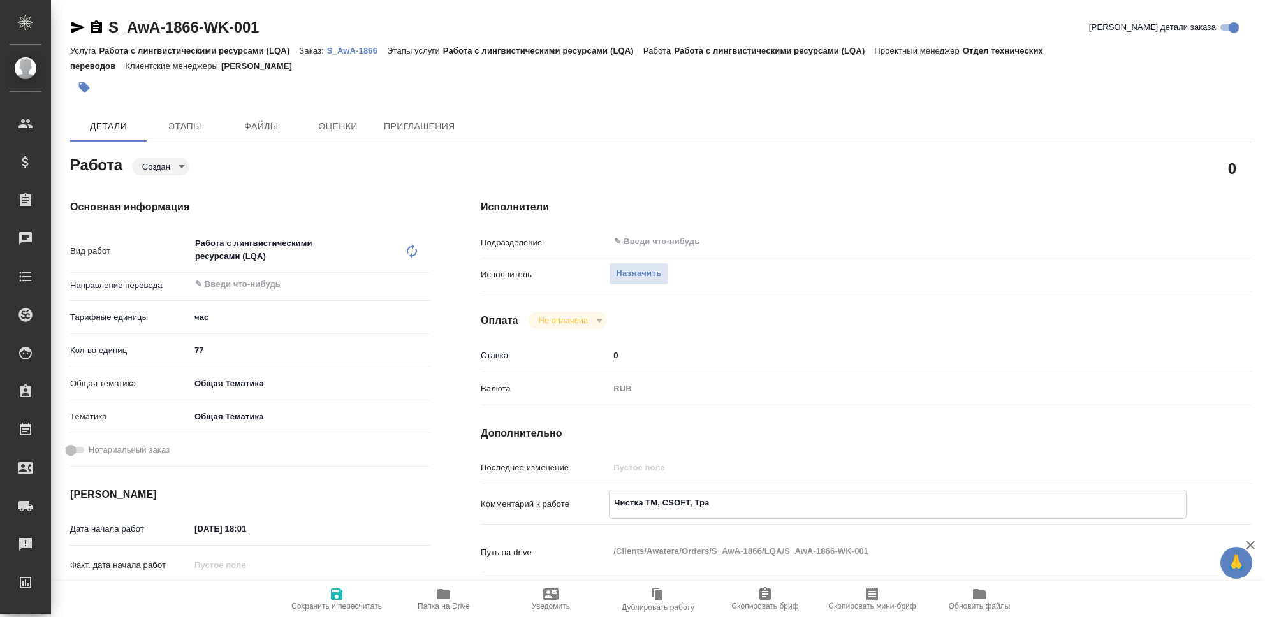
type textarea "x"
type textarea "Чистка ТМ, CSOFT, Трак"
type textarea "x"
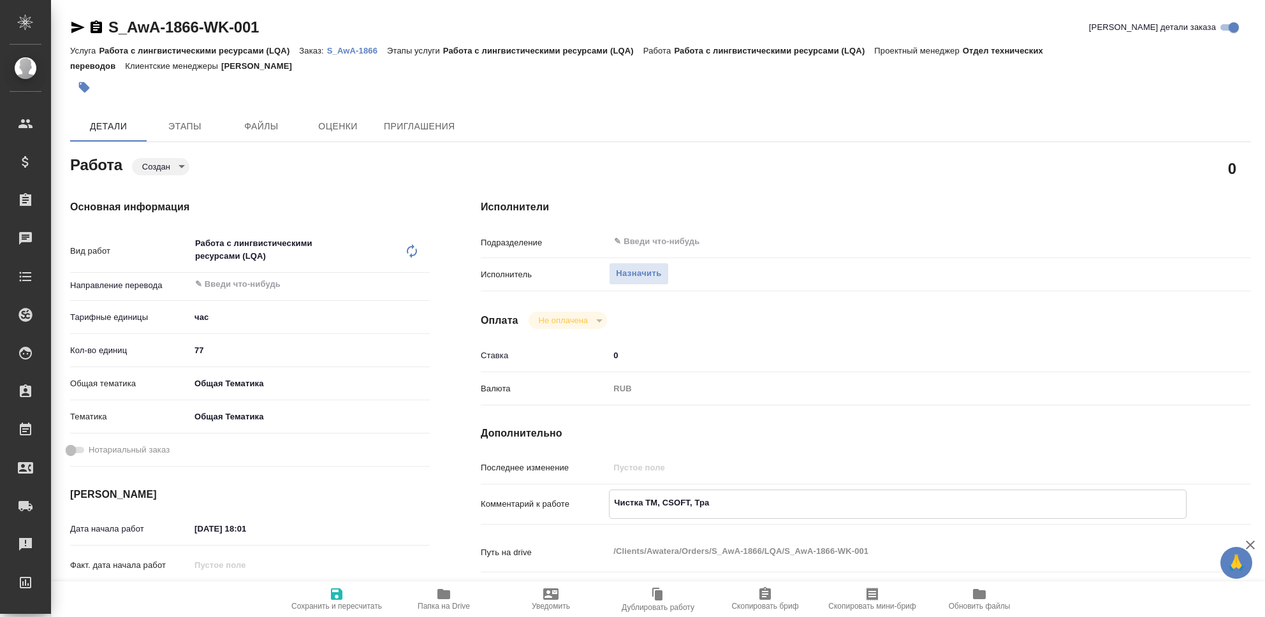
type textarea "x"
type textarea "Чистка ТМ, CSOFT, Трака"
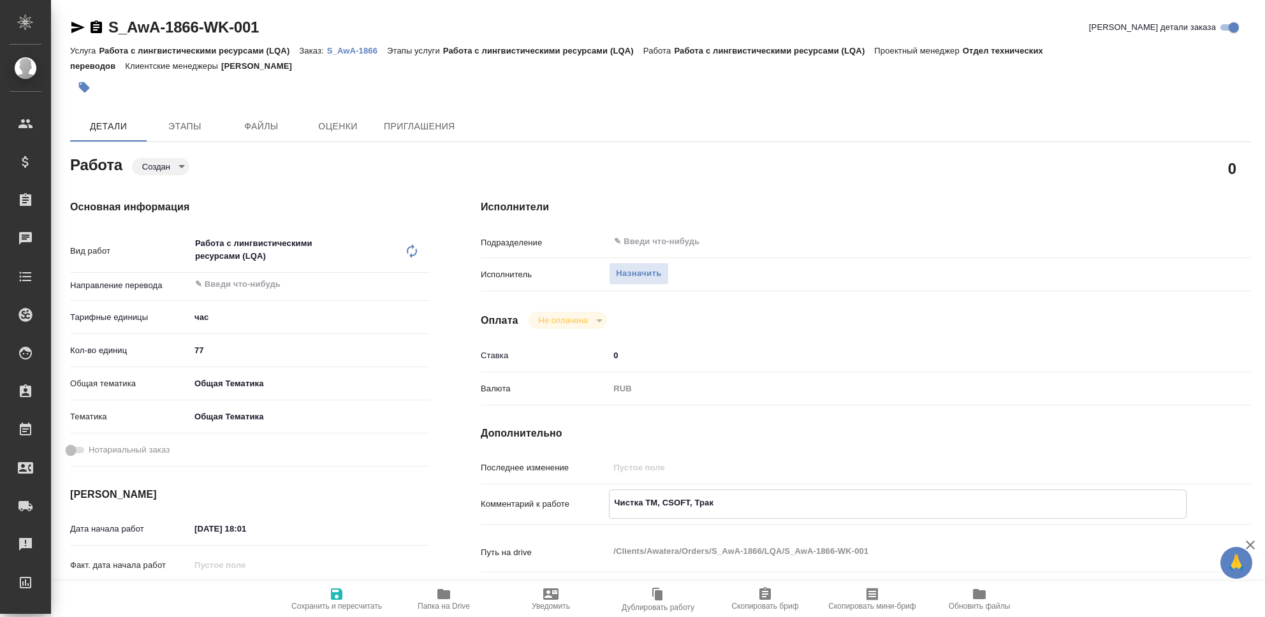
type textarea "x"
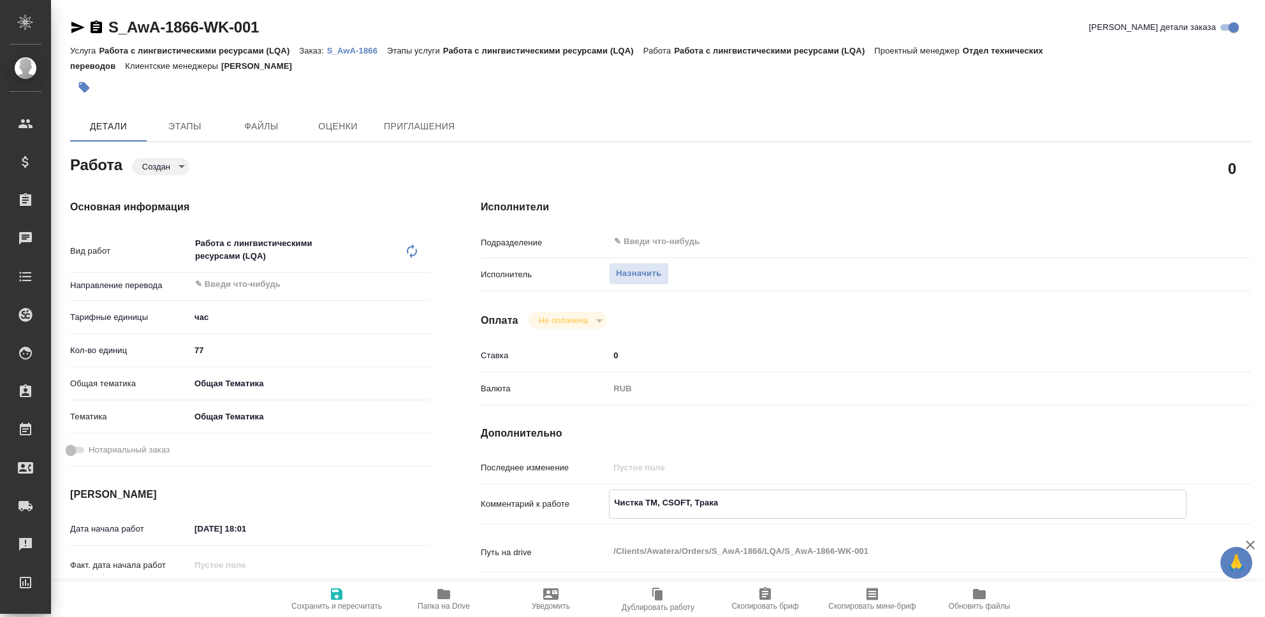
type textarea "Чистка ТМ, CSOFT, Трак"
type textarea "x"
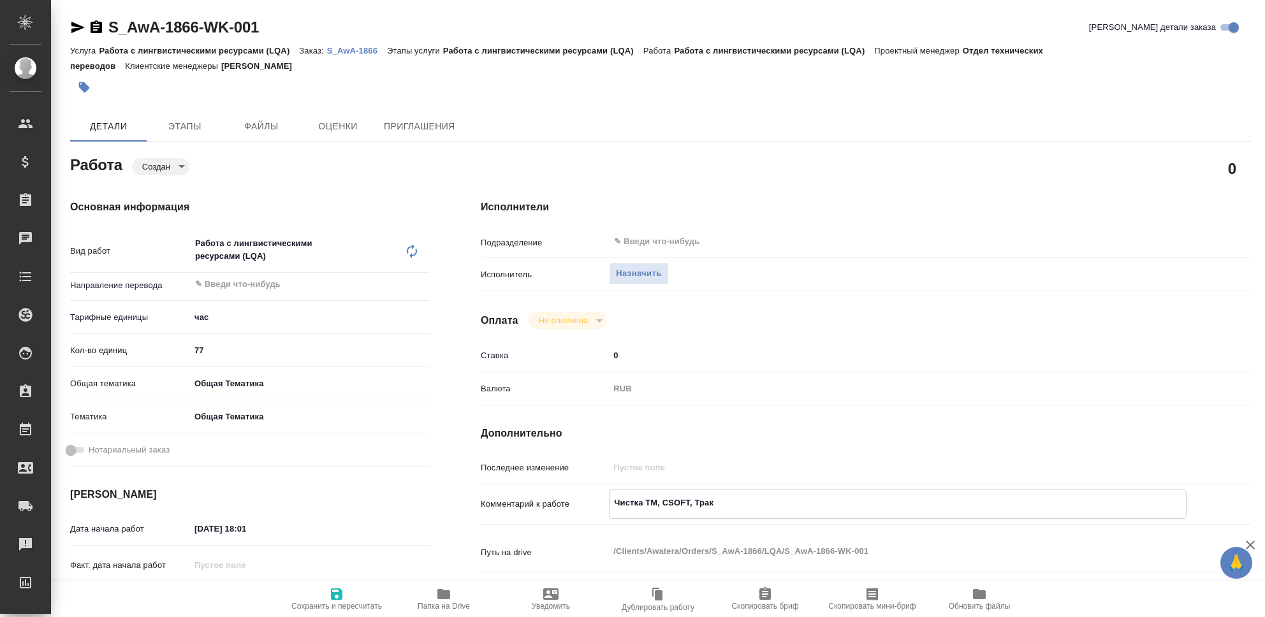
type textarea "x"
type textarea "Чистка ТМ, CSOFT, Тракт"
type textarea "x"
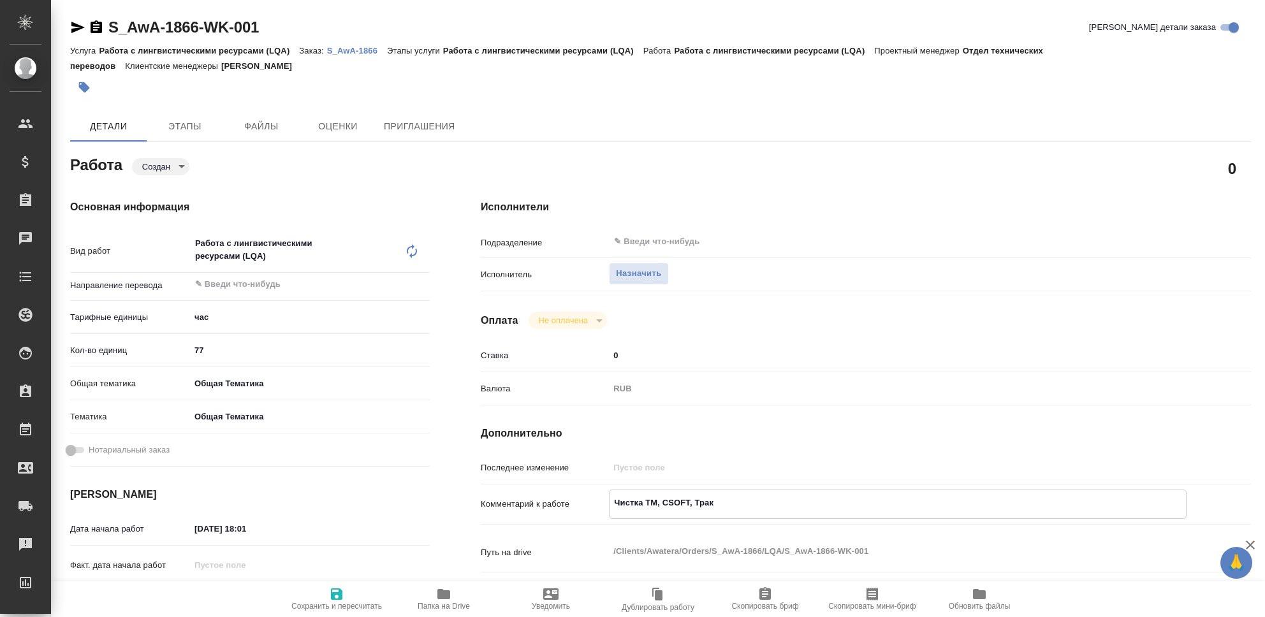
type textarea "x"
type textarea "Чистка ТМ, CSOFT, Тракта"
type textarea "x"
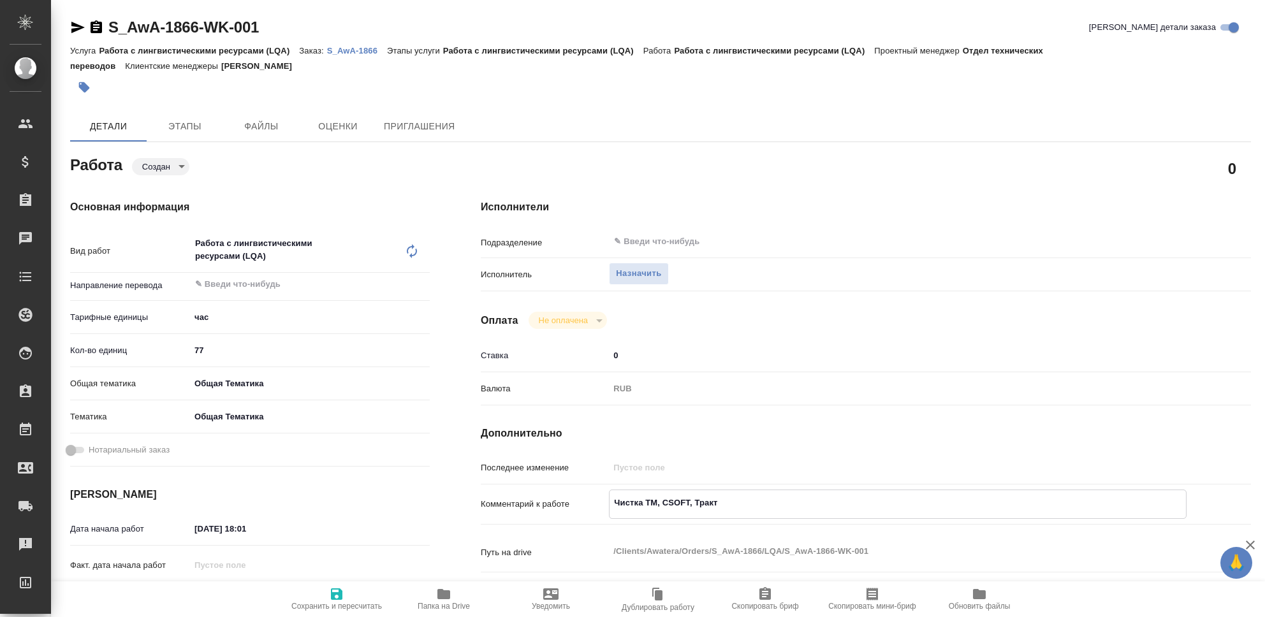
type textarea "x"
type textarea "Чистка ТМ, CSOFT, Трактат"
type textarea "x"
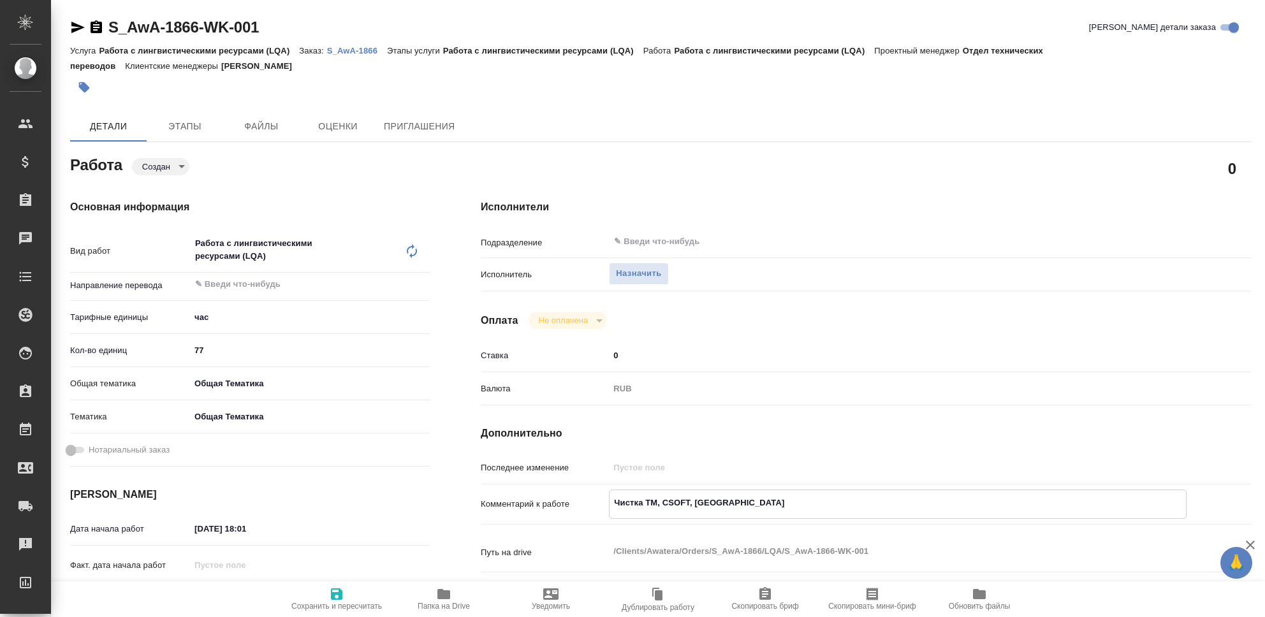
type textarea "x"
click at [338, 602] on icon "button" at bounding box center [336, 594] width 15 height 15
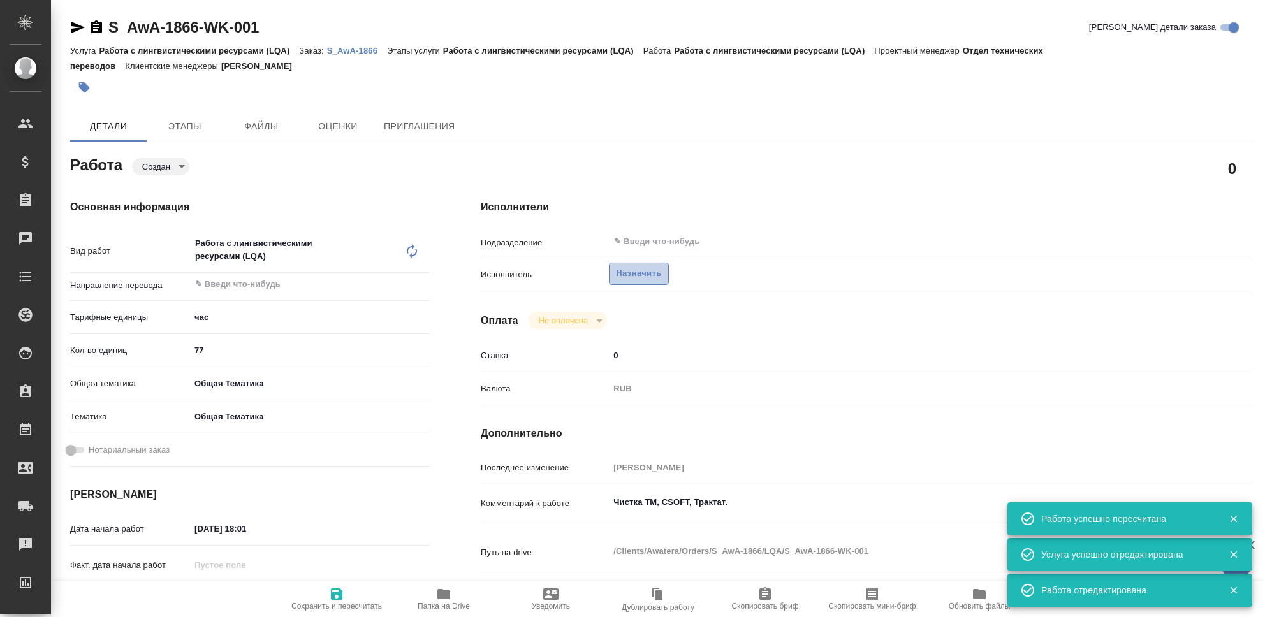
click at [629, 277] on span "Назначить" at bounding box center [638, 273] width 45 height 15
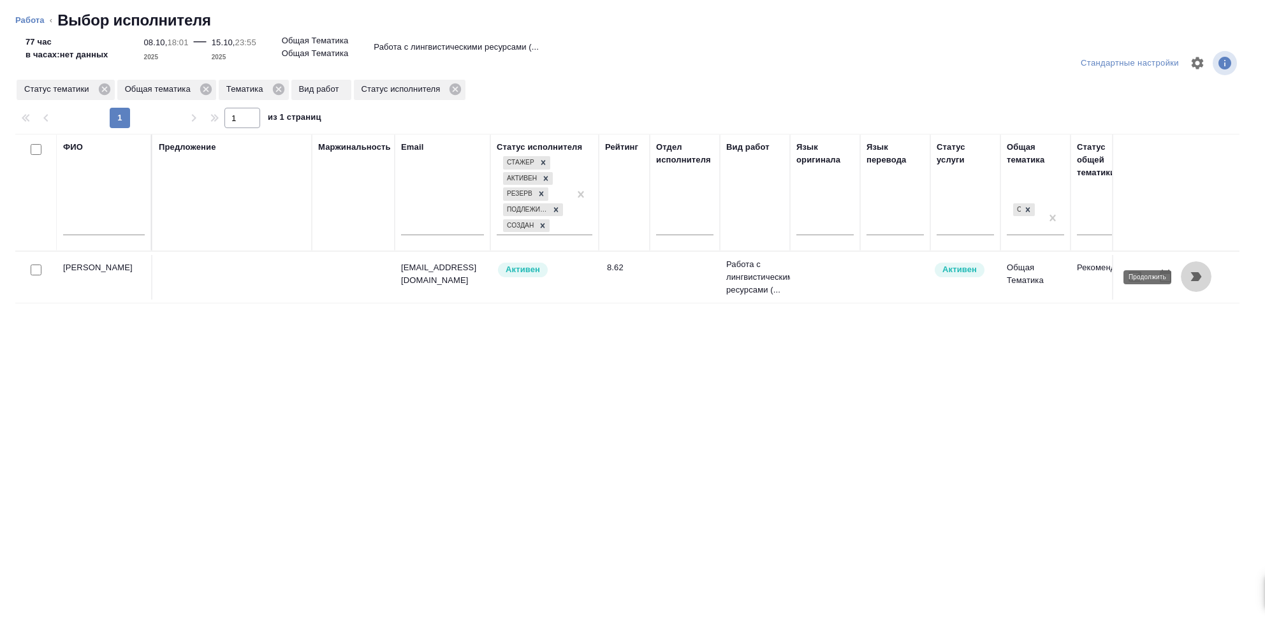
click at [1193, 277] on icon "button" at bounding box center [1196, 276] width 11 height 9
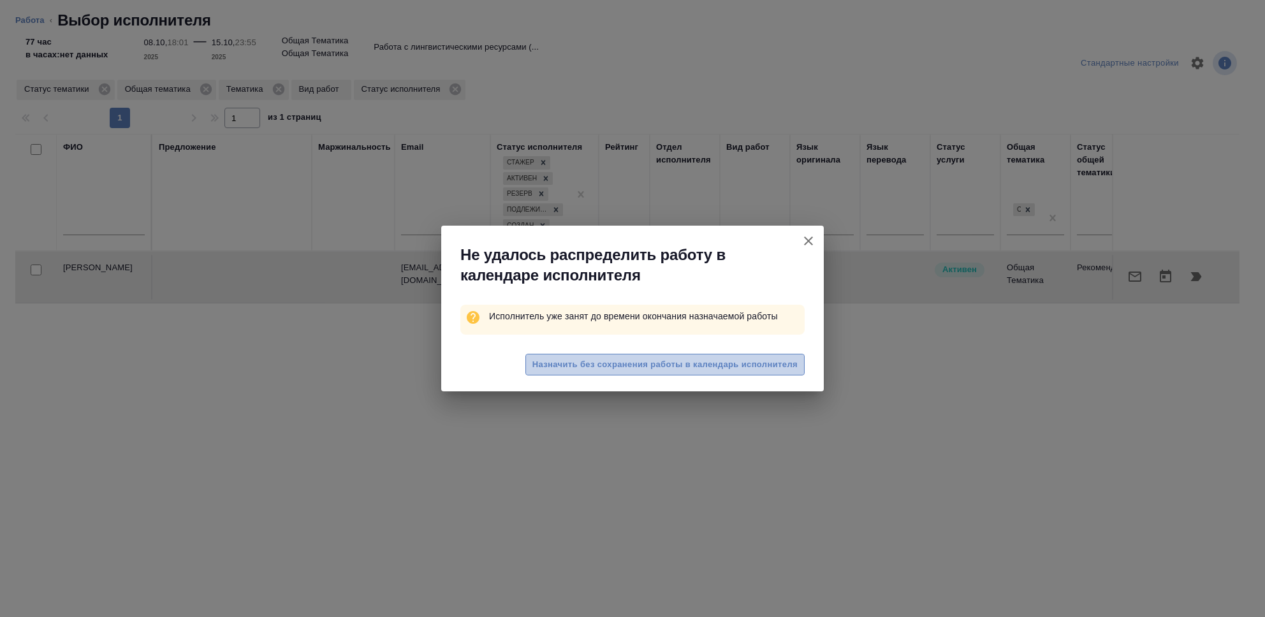
click at [647, 373] on button "Назначить без сохранения работы в календарь исполнителя" at bounding box center [664, 365] width 279 height 22
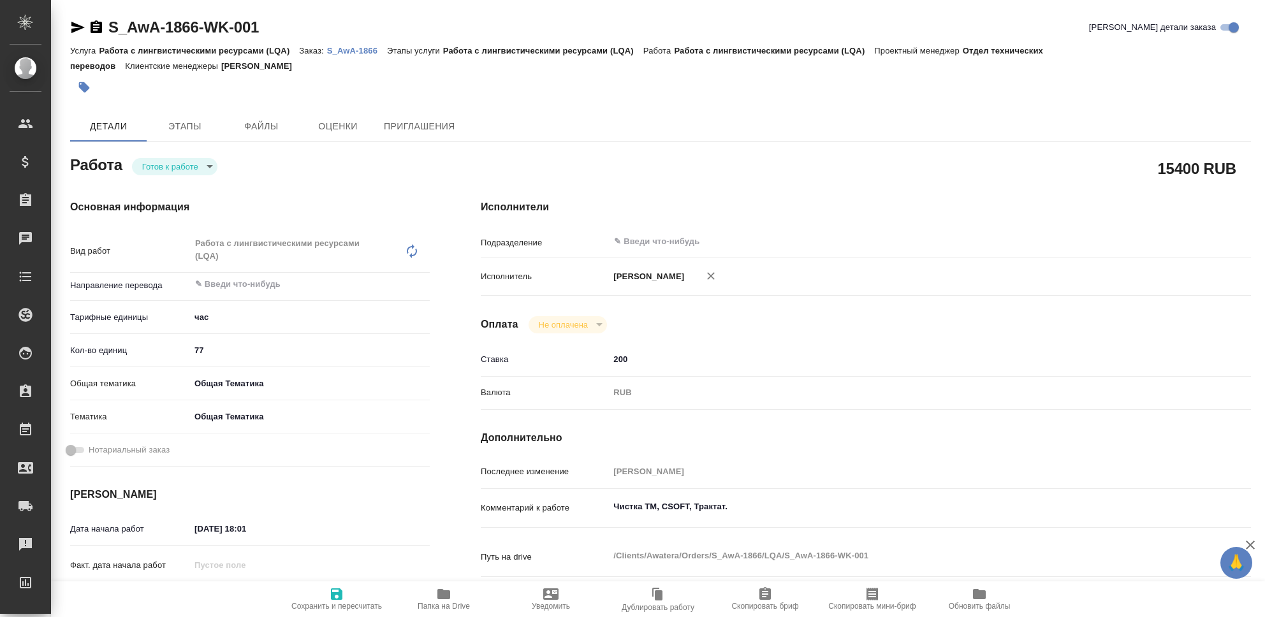
type textarea "x"
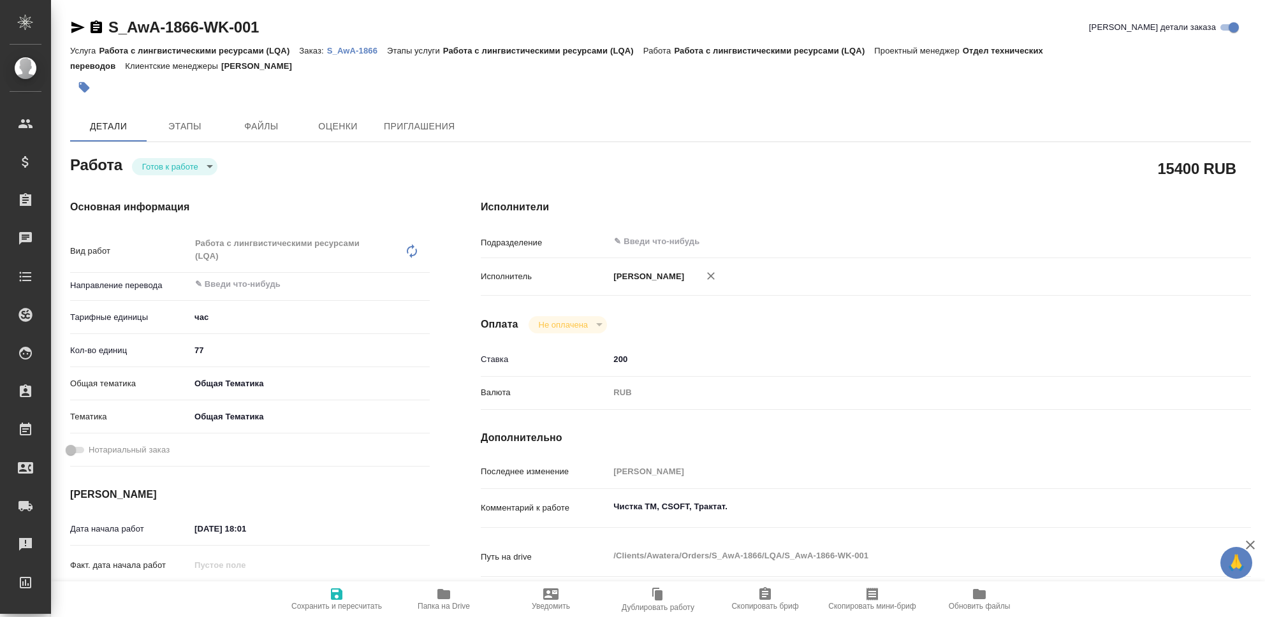
type textarea "x"
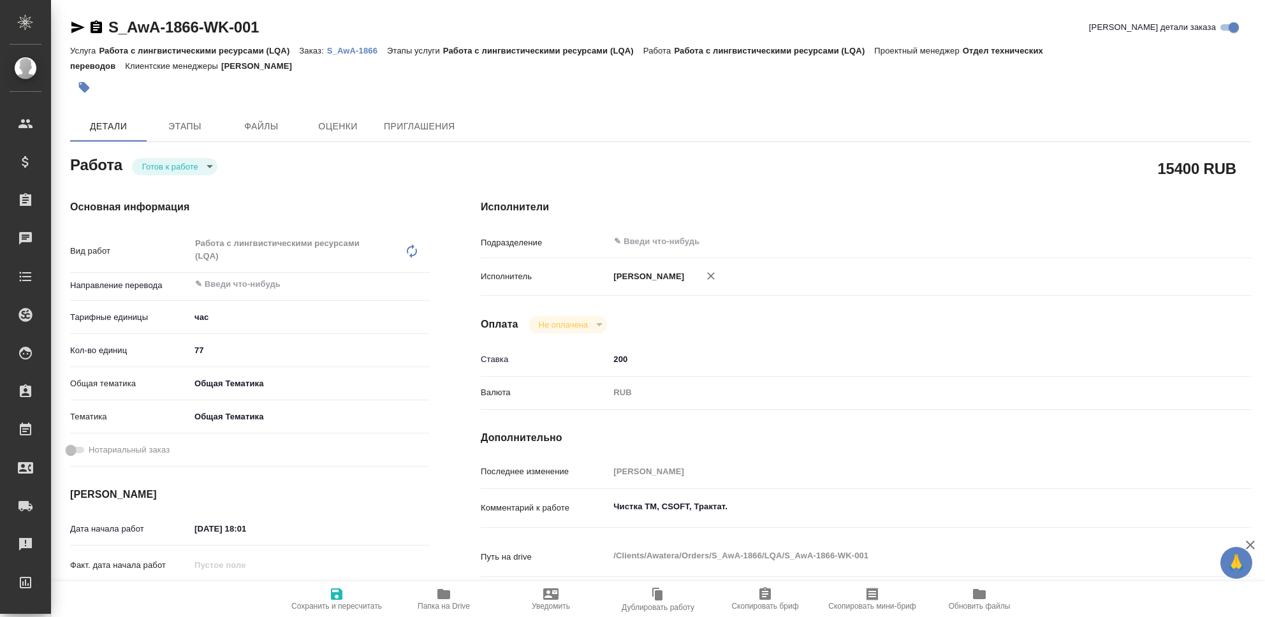
type textarea "x"
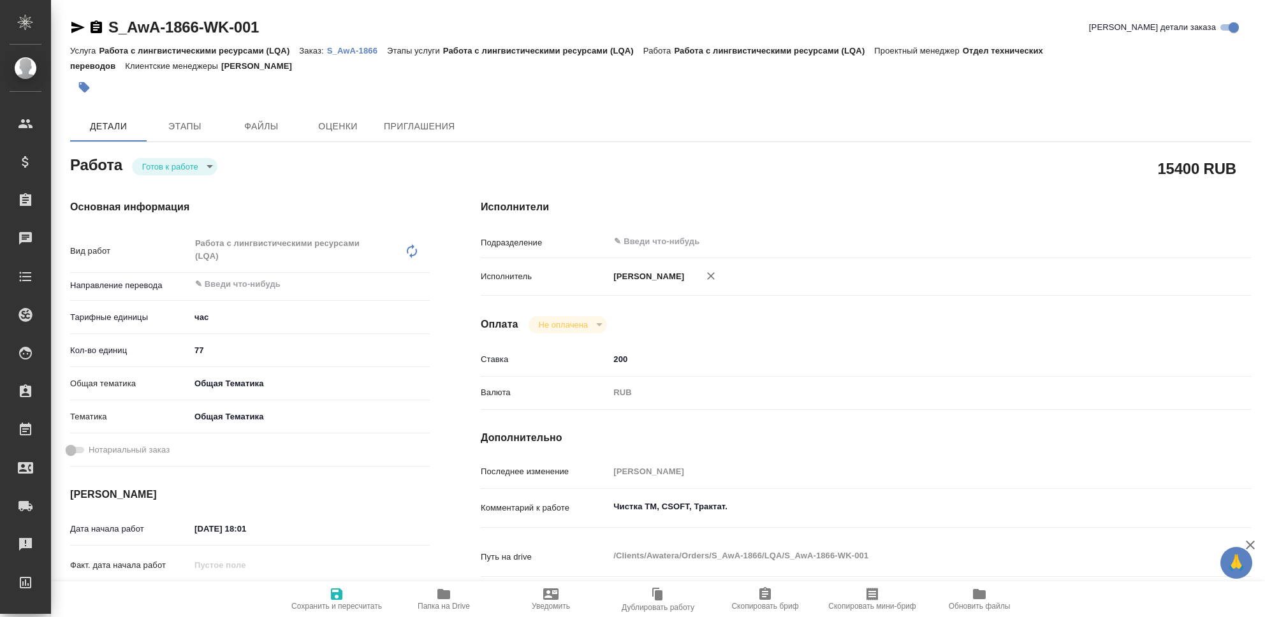
type textarea "x"
